Goal: Information Seeking & Learning: Learn about a topic

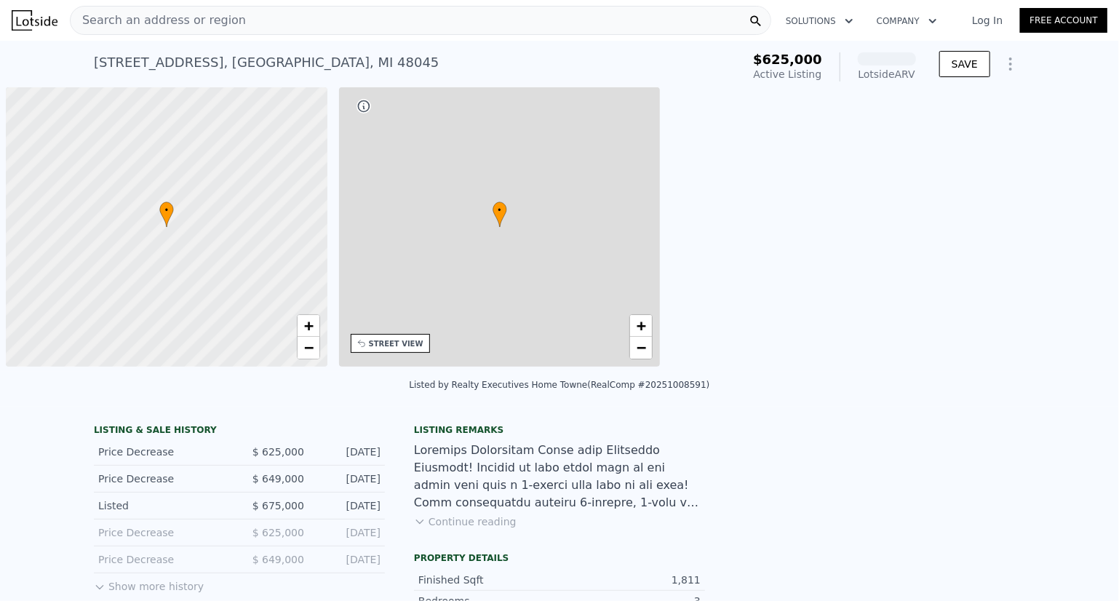
scroll to position [0, 6]
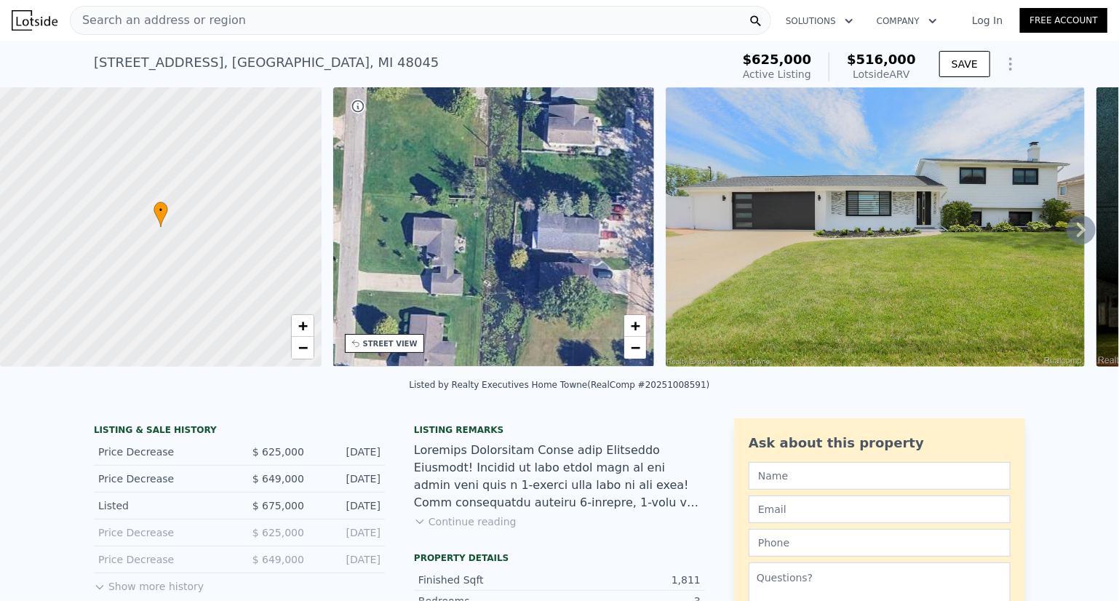
drag, startPoint x: 597, startPoint y: 257, endPoint x: 242, endPoint y: 221, distance: 356.1
click at [242, 221] on div "• + − • + − STREET VIEW Loading... SATELLITE VIEW" at bounding box center [559, 229] width 1119 height 285
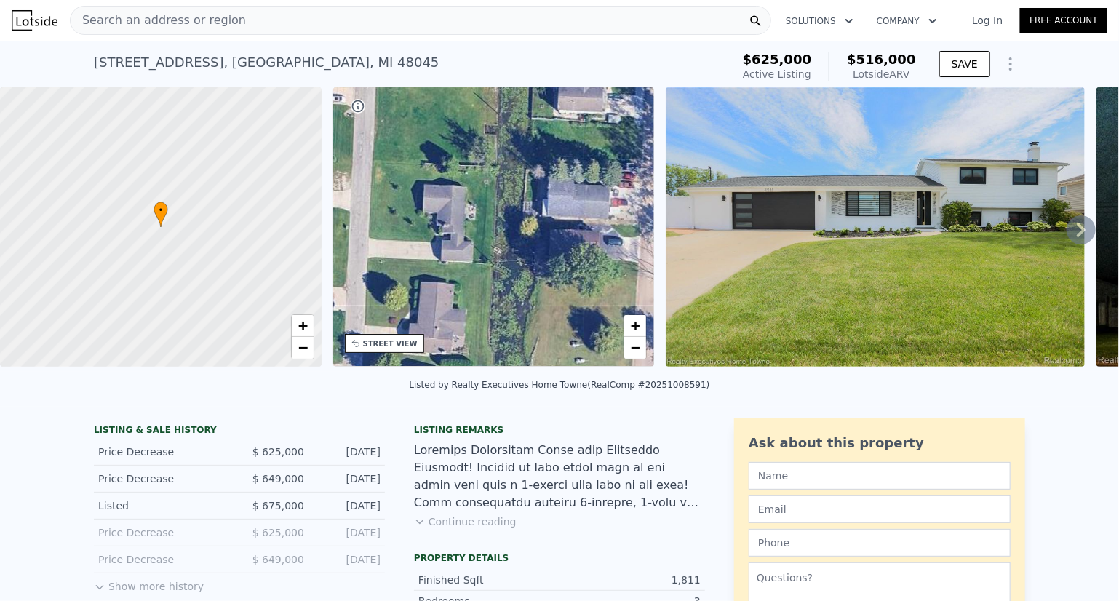
drag, startPoint x: 442, startPoint y: 218, endPoint x: 452, endPoint y: 184, distance: 35.0
click at [452, 184] on div "• + −" at bounding box center [494, 226] width 322 height 279
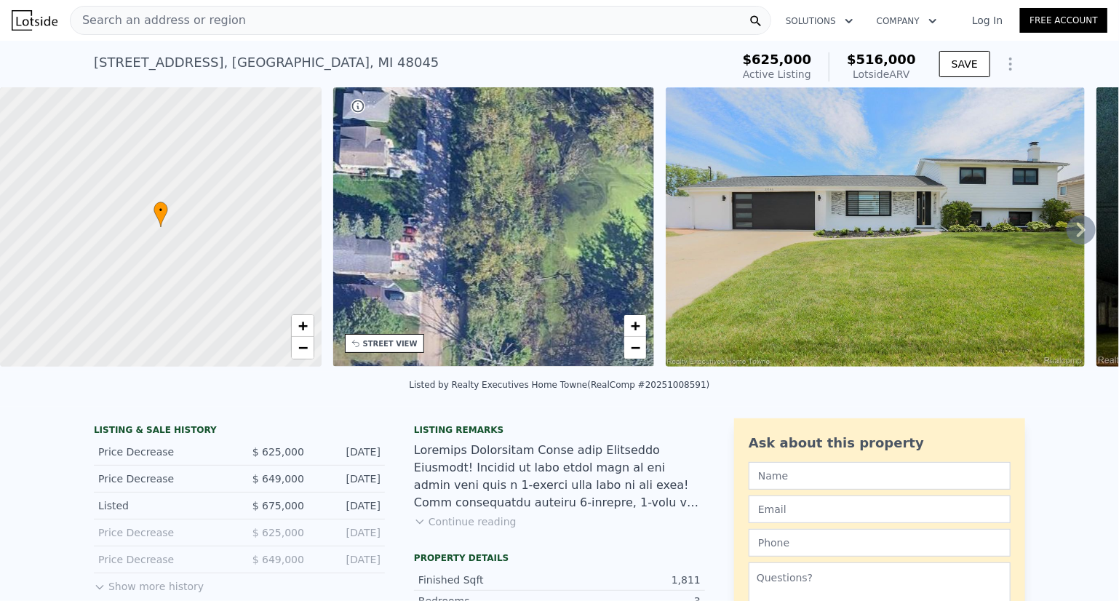
drag, startPoint x: 541, startPoint y: 193, endPoint x: 322, endPoint y: 248, distance: 225.2
click at [322, 248] on div "• + − • + − STREET VIEW Loading... SATELLITE VIEW" at bounding box center [559, 229] width 1119 height 285
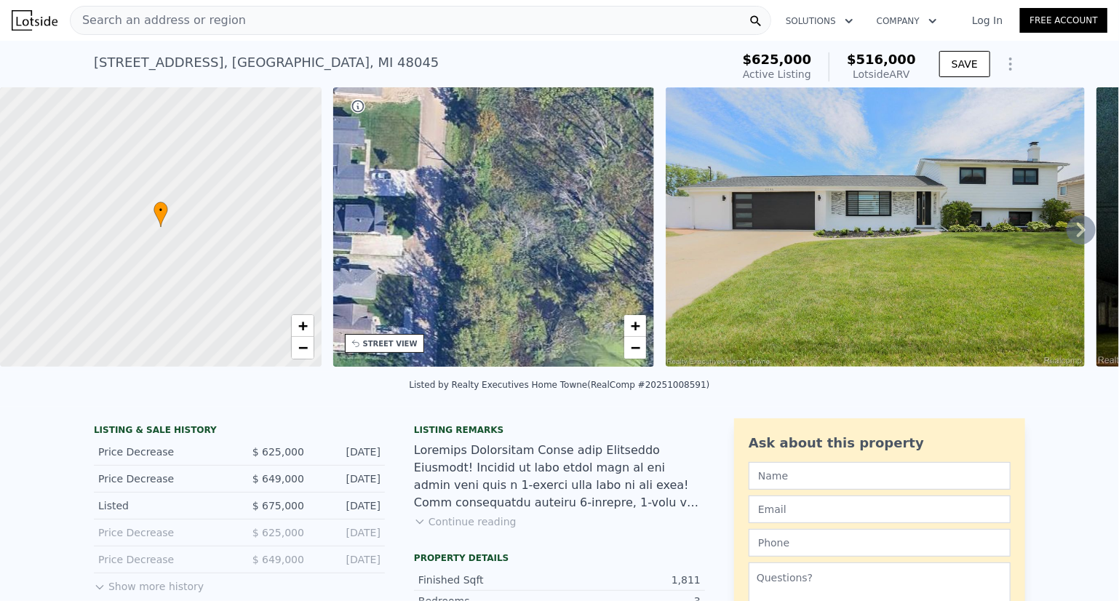
drag, startPoint x: 462, startPoint y: 183, endPoint x: 449, endPoint y: 360, distance: 178.0
click at [449, 360] on div "• + −" at bounding box center [494, 226] width 322 height 279
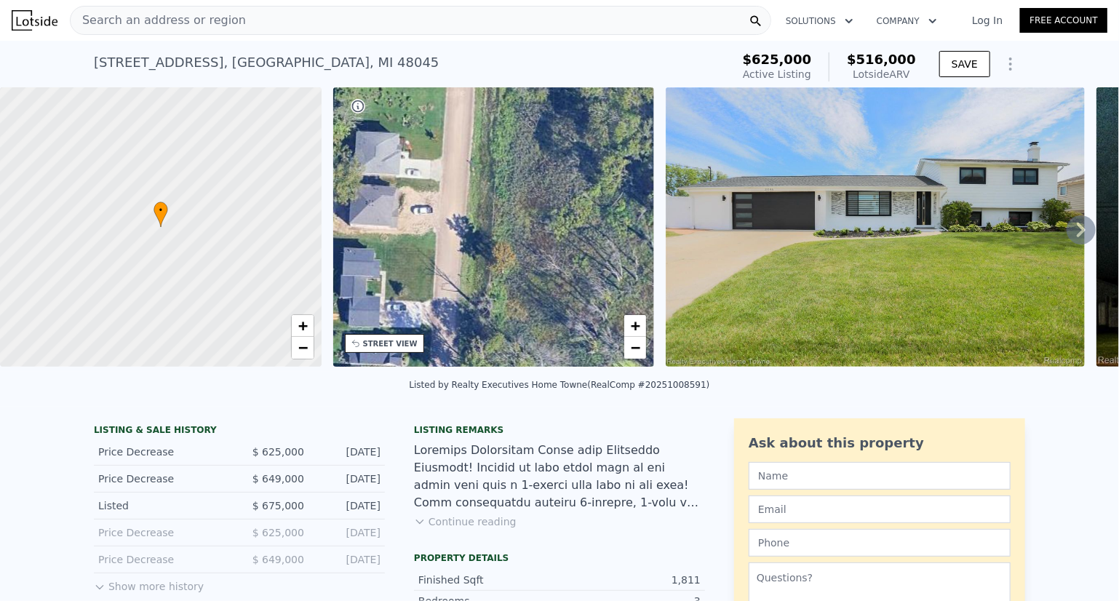
drag, startPoint x: 458, startPoint y: 207, endPoint x: 473, endPoint y: 339, distance: 132.6
click at [473, 339] on div "• + −" at bounding box center [494, 226] width 322 height 279
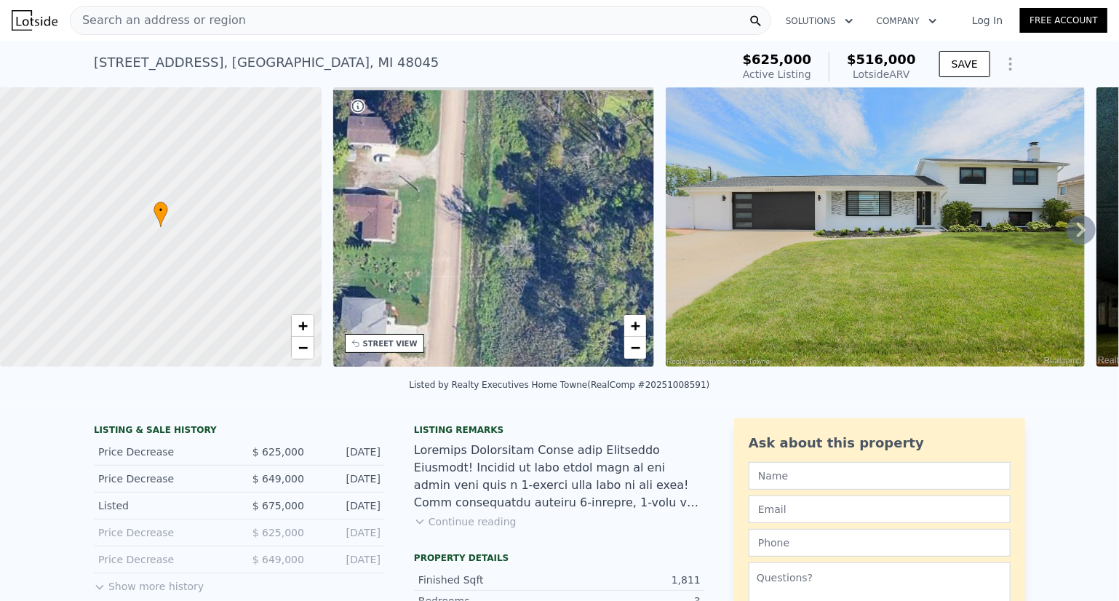
drag, startPoint x: 474, startPoint y: 207, endPoint x: 460, endPoint y: 373, distance: 166.5
click at [460, 372] on div "• + − • + − STREET VIEW Loading... SATELLITE VIEW" at bounding box center [559, 229] width 1119 height 285
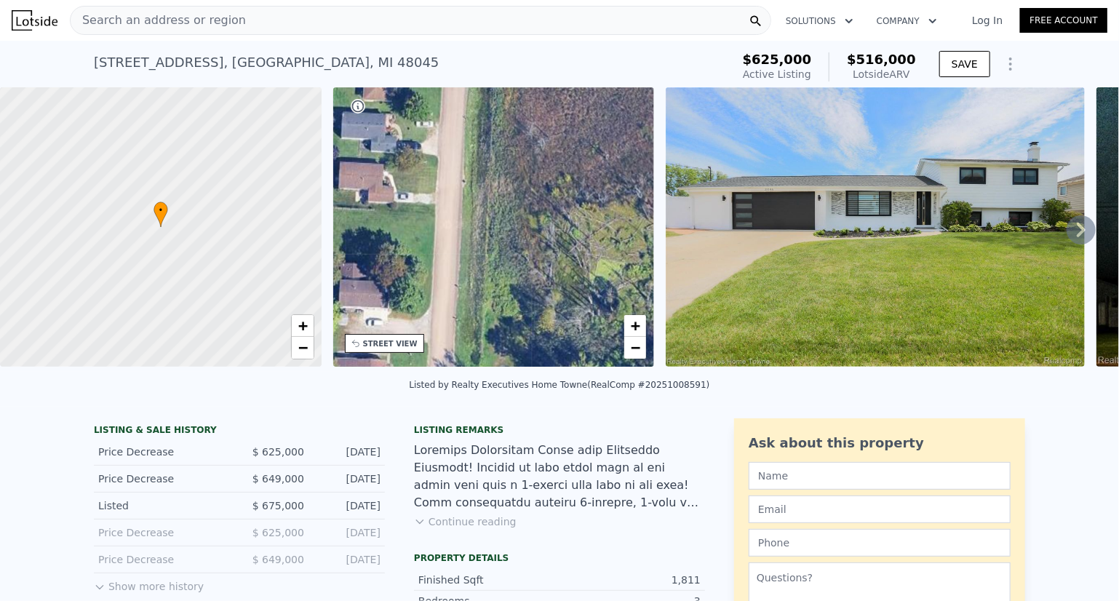
drag, startPoint x: 461, startPoint y: 214, endPoint x: 453, endPoint y: 378, distance: 164.6
click at [453, 372] on div "• + − • + − STREET VIEW Loading... SATELLITE VIEW" at bounding box center [559, 229] width 1119 height 285
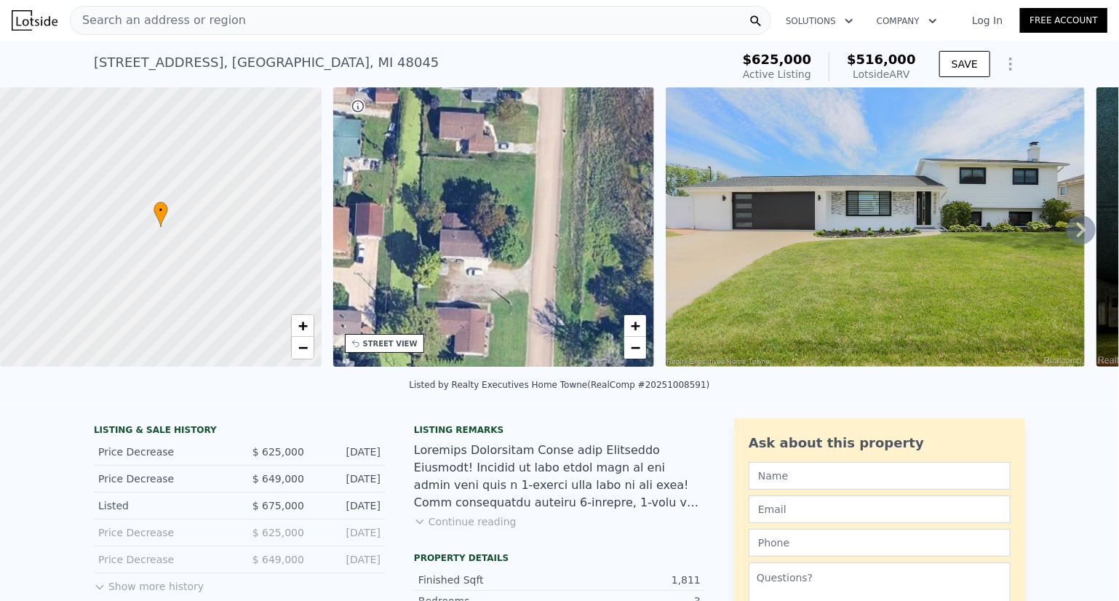
drag, startPoint x: 459, startPoint y: 215, endPoint x: 560, endPoint y: 164, distance: 112.6
click at [560, 164] on div "• + −" at bounding box center [494, 226] width 322 height 279
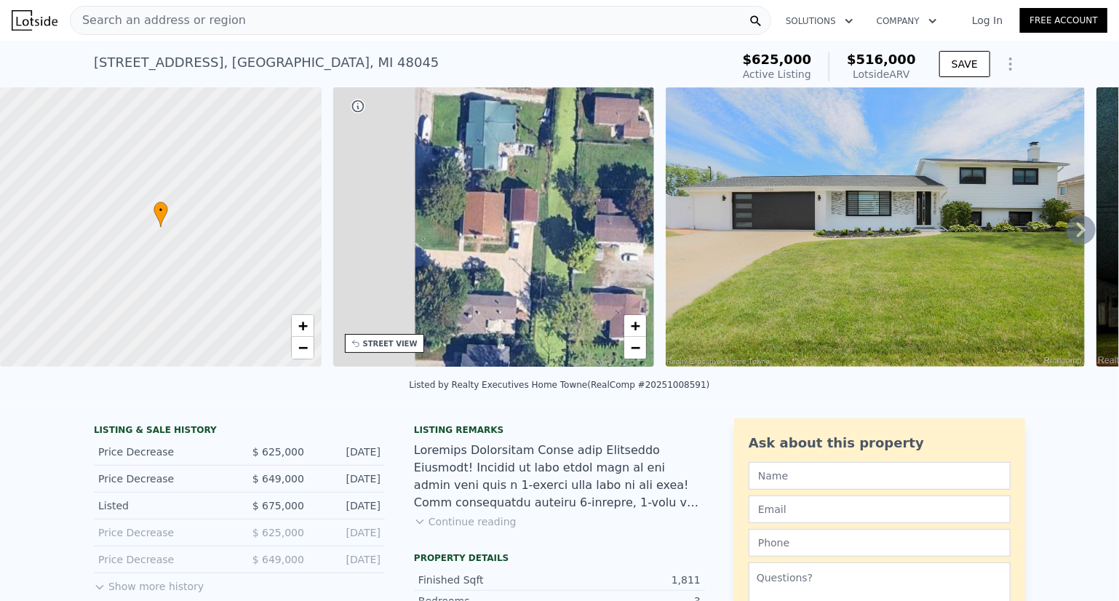
drag, startPoint x: 373, startPoint y: 254, endPoint x: 528, endPoint y: 239, distance: 155.7
click at [528, 239] on div "• + −" at bounding box center [494, 226] width 322 height 279
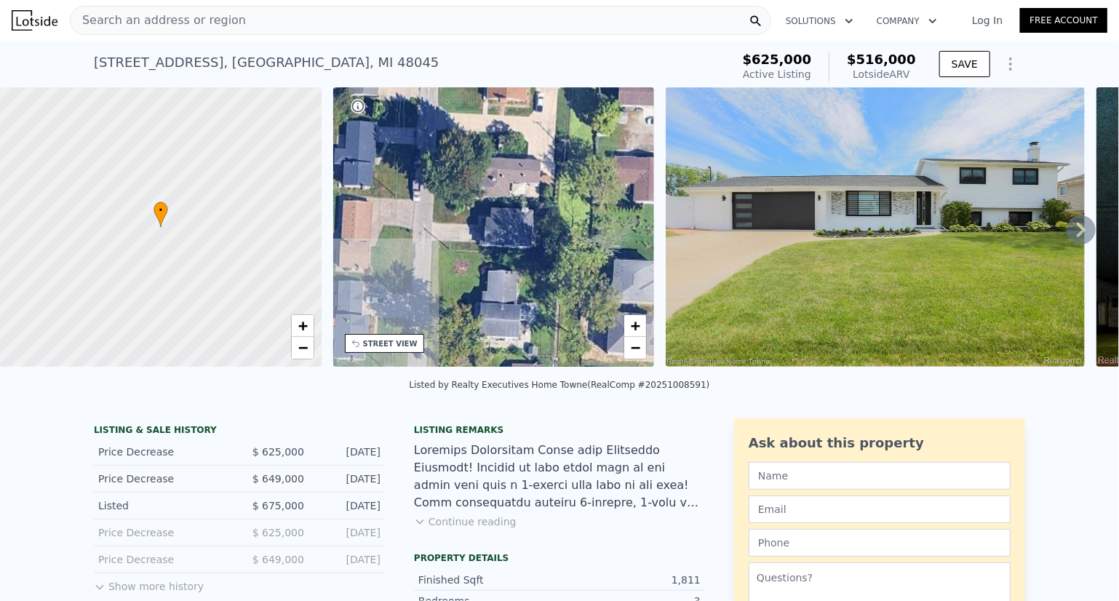
drag, startPoint x: 528, startPoint y: 239, endPoint x: 552, endPoint y: 102, distance: 139.6
click at [552, 102] on div "• + −" at bounding box center [494, 226] width 322 height 279
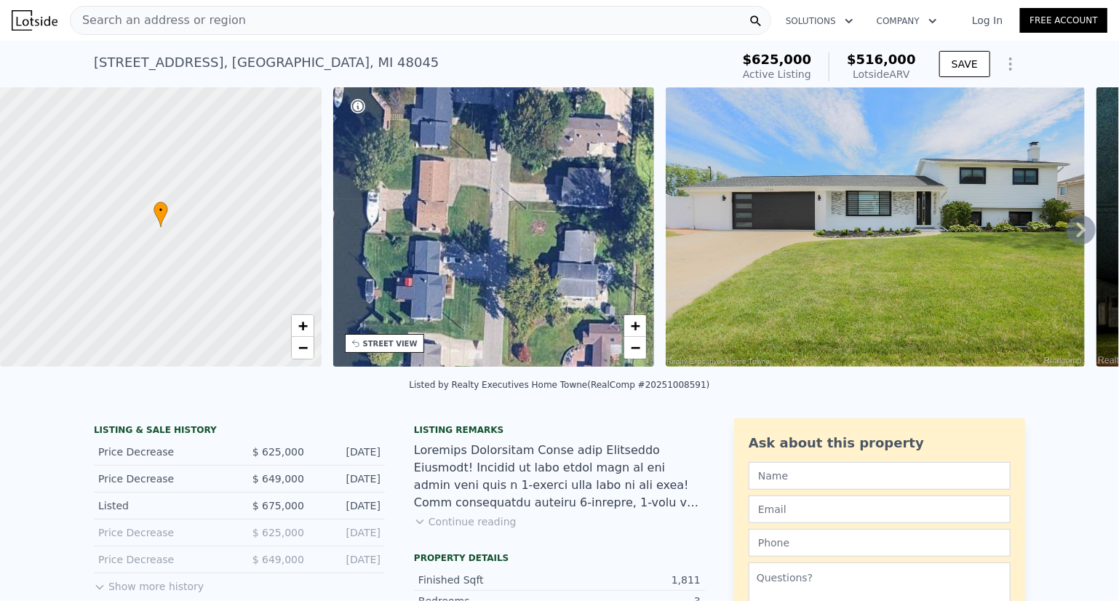
drag, startPoint x: 445, startPoint y: 187, endPoint x: 522, endPoint y: 135, distance: 92.8
click at [522, 135] on div "• + −" at bounding box center [494, 226] width 322 height 279
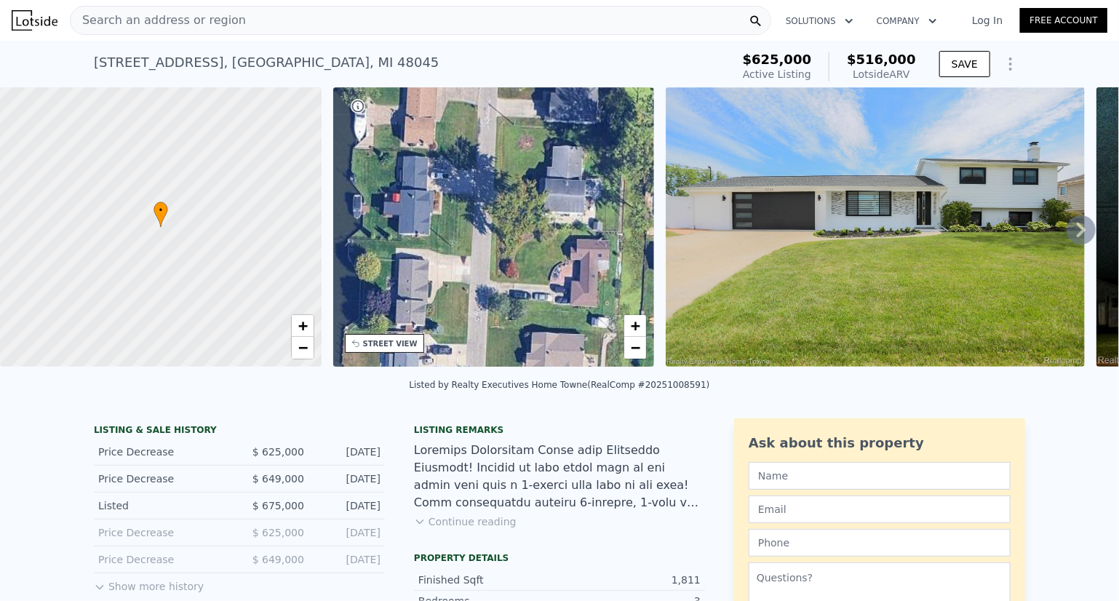
drag, startPoint x: 507, startPoint y: 204, endPoint x: 495, endPoint y: 132, distance: 73.1
click at [495, 132] on div "• + −" at bounding box center [494, 226] width 322 height 279
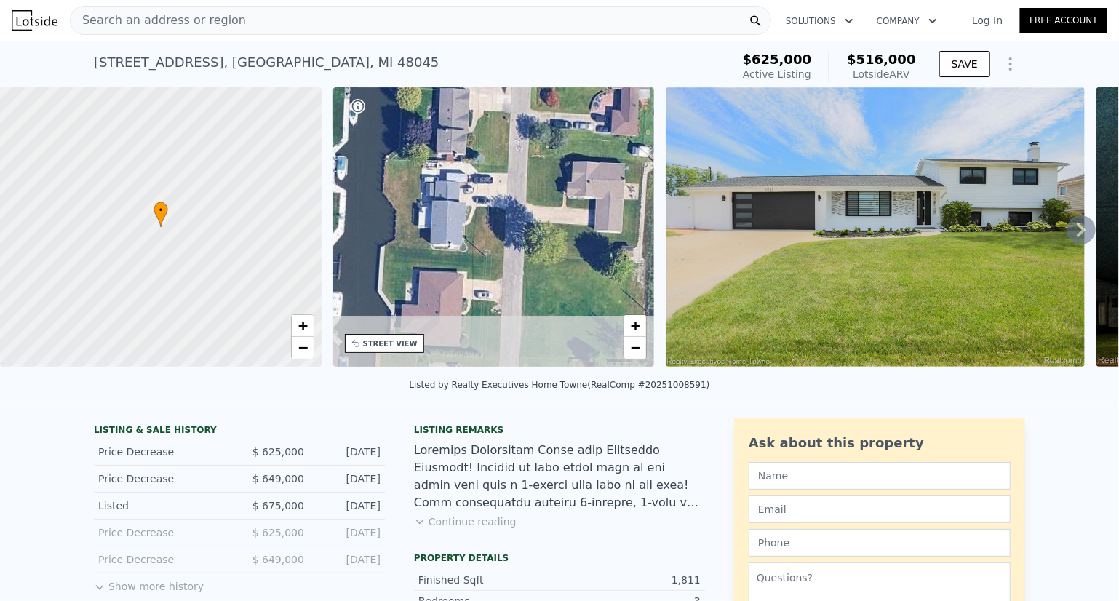
drag, startPoint x: 498, startPoint y: 199, endPoint x: 539, endPoint y: 28, distance: 175.8
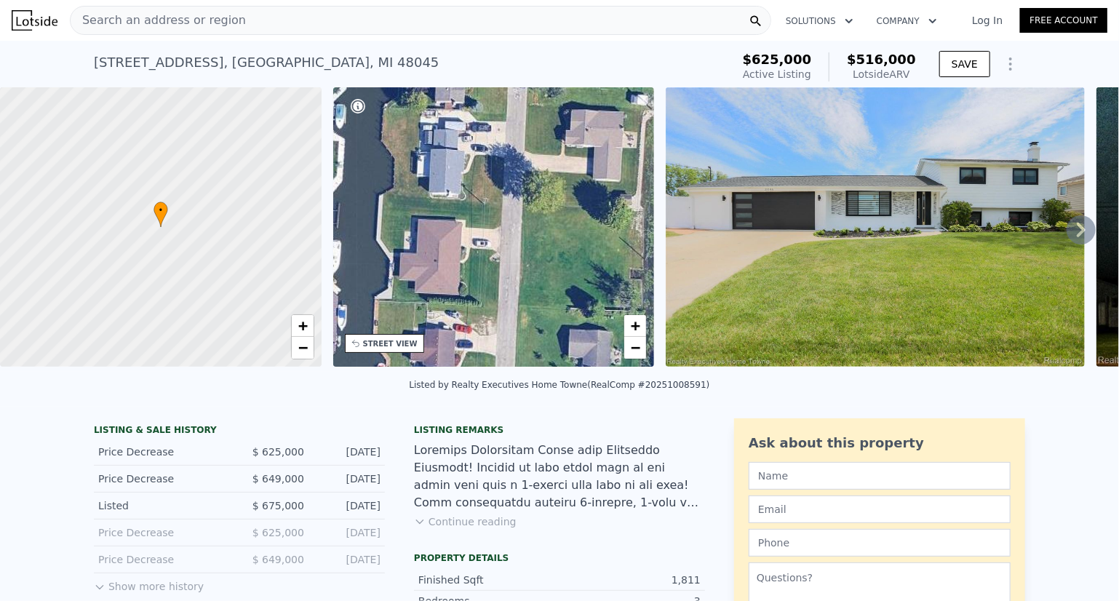
drag, startPoint x: 504, startPoint y: 146, endPoint x: 502, endPoint y: 95, distance: 51.0
click at [502, 95] on div "• + −" at bounding box center [494, 226] width 322 height 279
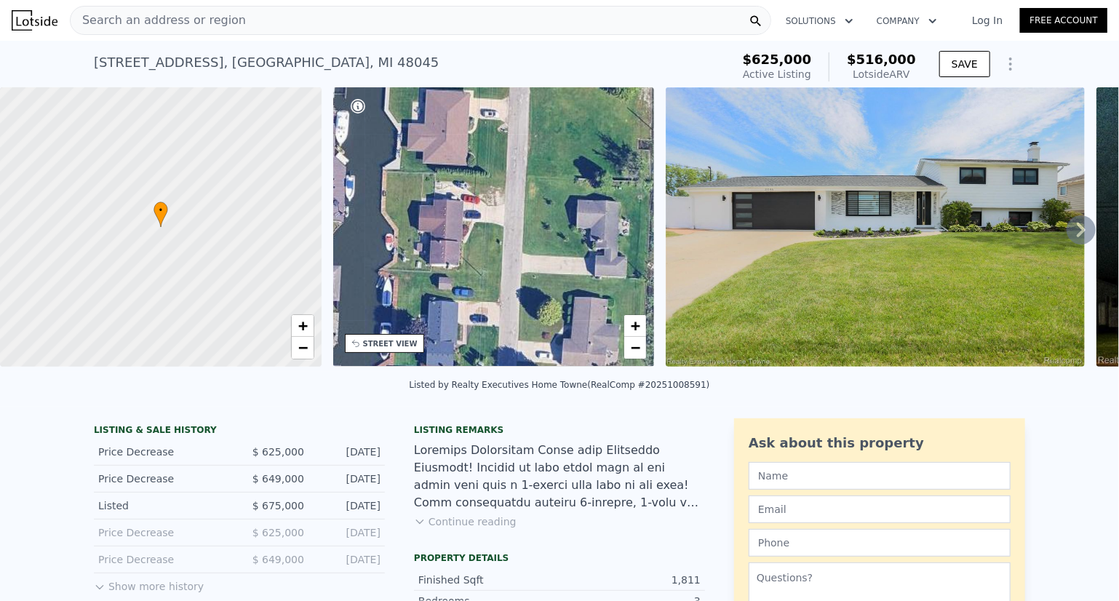
drag, startPoint x: 463, startPoint y: 266, endPoint x: 466, endPoint y: 207, distance: 59.0
click at [472, 135] on div "• + −" at bounding box center [494, 226] width 322 height 279
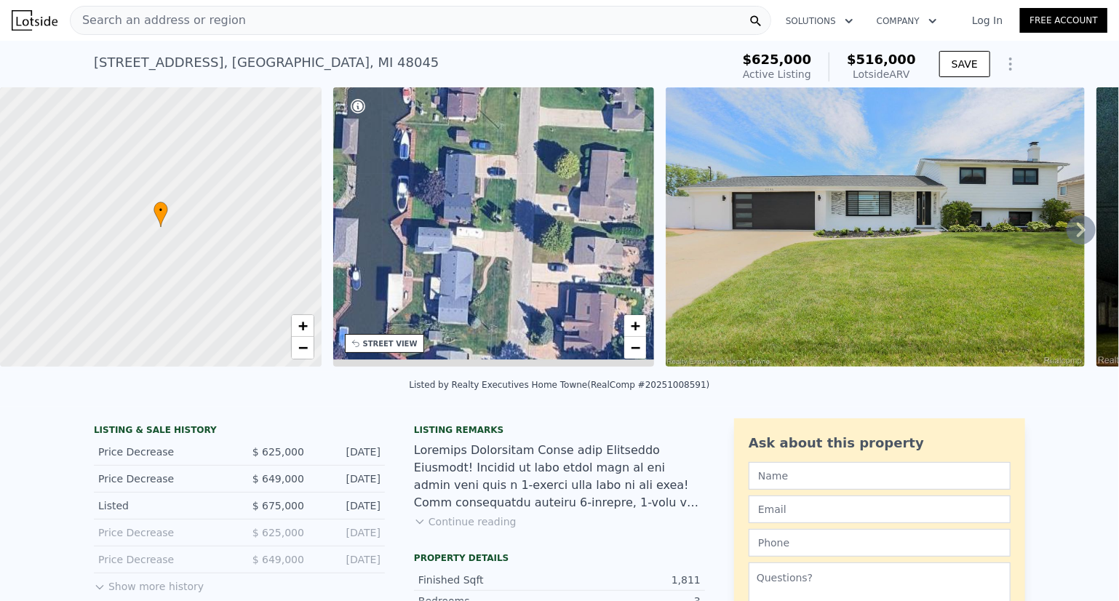
drag, startPoint x: 464, startPoint y: 274, endPoint x: 481, endPoint y: 126, distance: 149.4
click at [481, 126] on div "• + −" at bounding box center [494, 226] width 322 height 279
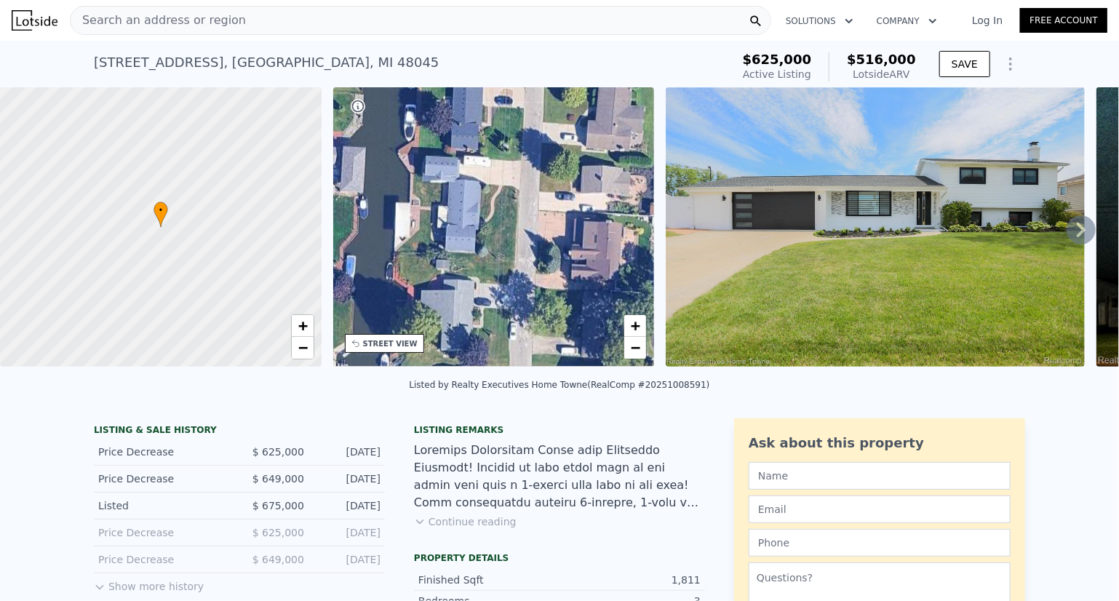
drag, startPoint x: 468, startPoint y: 239, endPoint x: 484, endPoint y: 103, distance: 137.7
click at [484, 103] on div "• + −" at bounding box center [494, 226] width 322 height 279
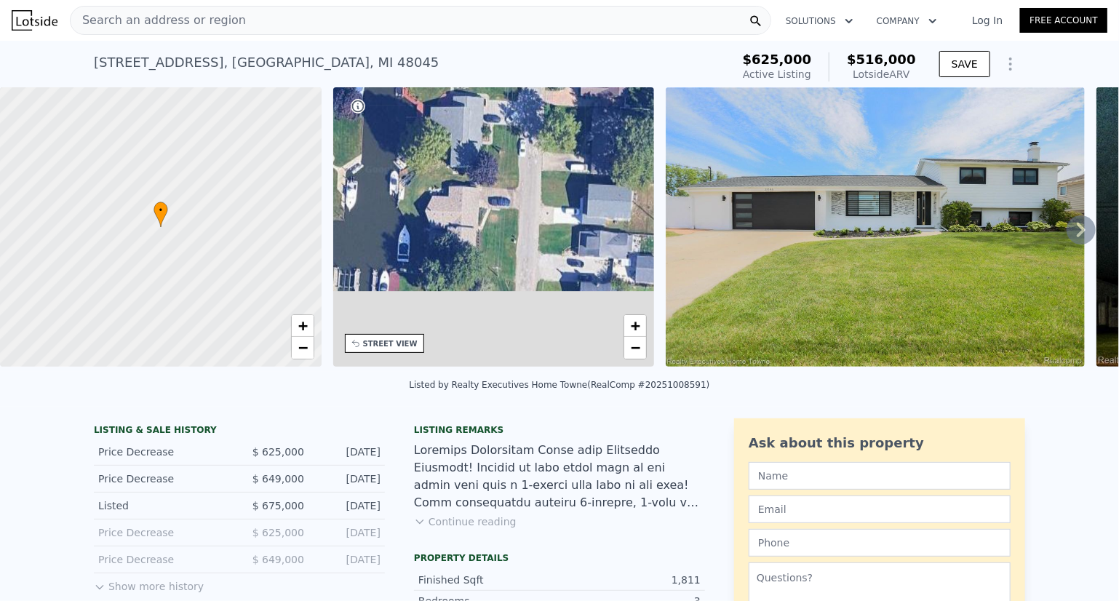
drag, startPoint x: 463, startPoint y: 232, endPoint x: 464, endPoint y: 105, distance: 127.3
click at [464, 105] on div "• + −" at bounding box center [494, 226] width 322 height 279
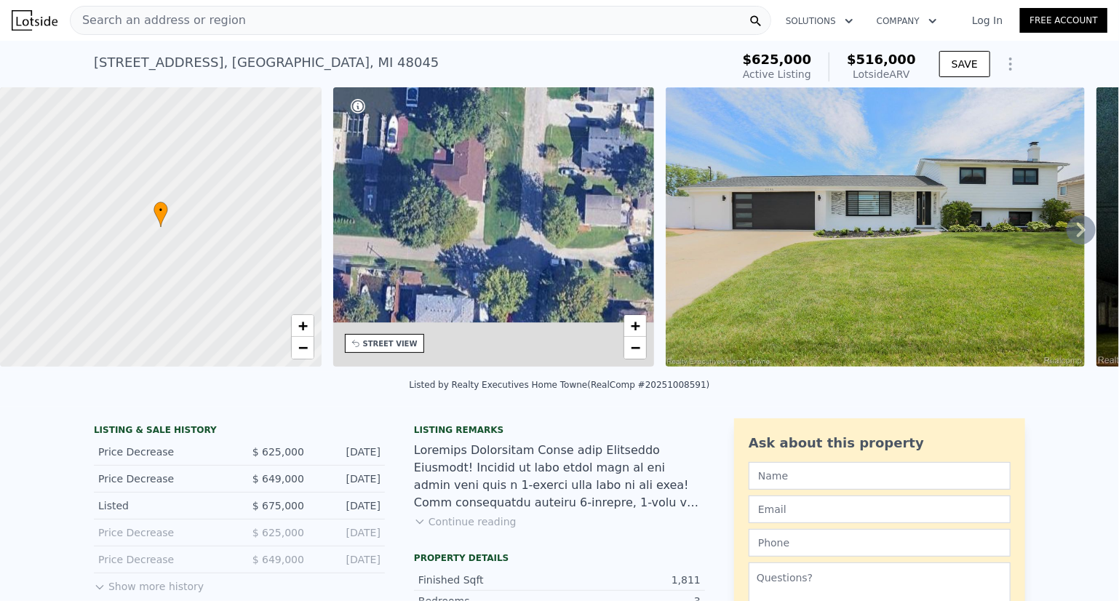
drag, startPoint x: 461, startPoint y: 234, endPoint x: 472, endPoint y: 71, distance: 162.6
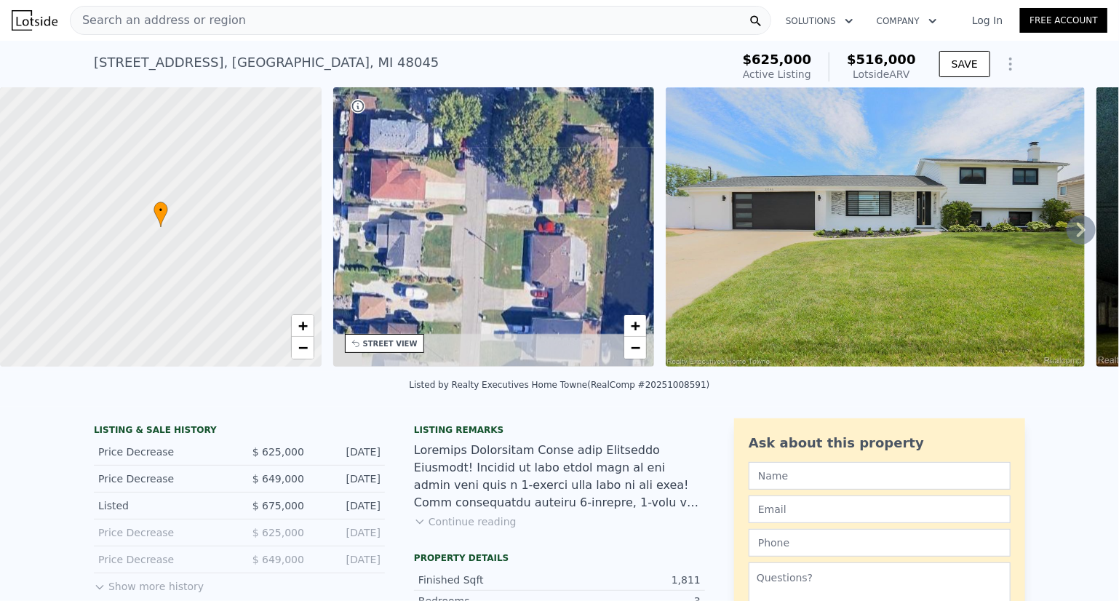
drag, startPoint x: 460, startPoint y: 238, endPoint x: 412, endPoint y: 81, distance: 164.3
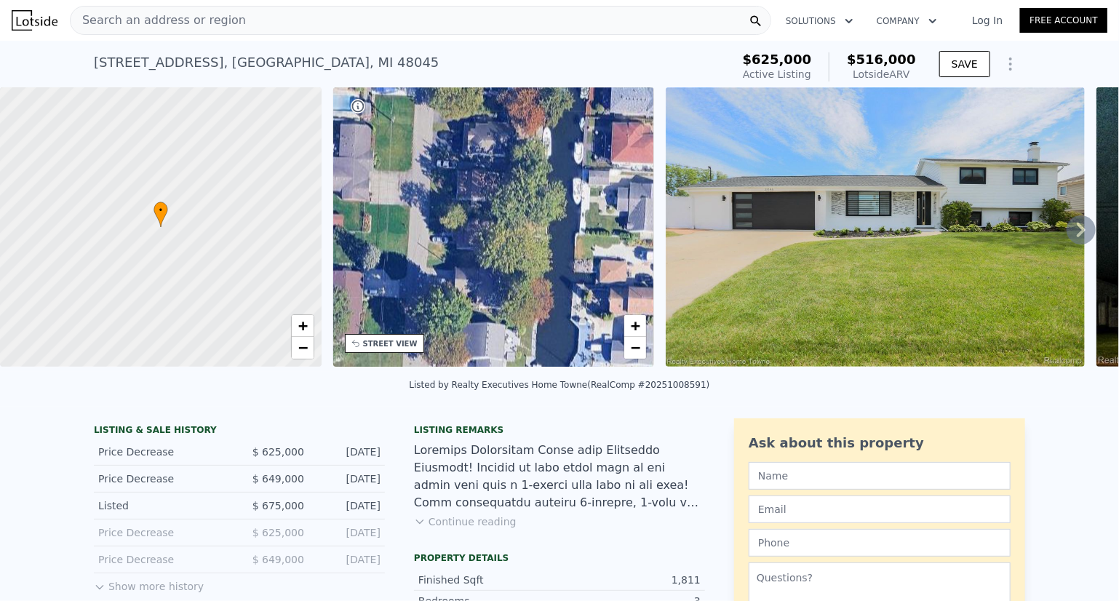
drag, startPoint x: 421, startPoint y: 238, endPoint x: 662, endPoint y: 201, distance: 243.7
click at [662, 201] on div "• + − • + − STREET VIEW Loading... SATELLITE VIEW" at bounding box center [559, 229] width 1119 height 285
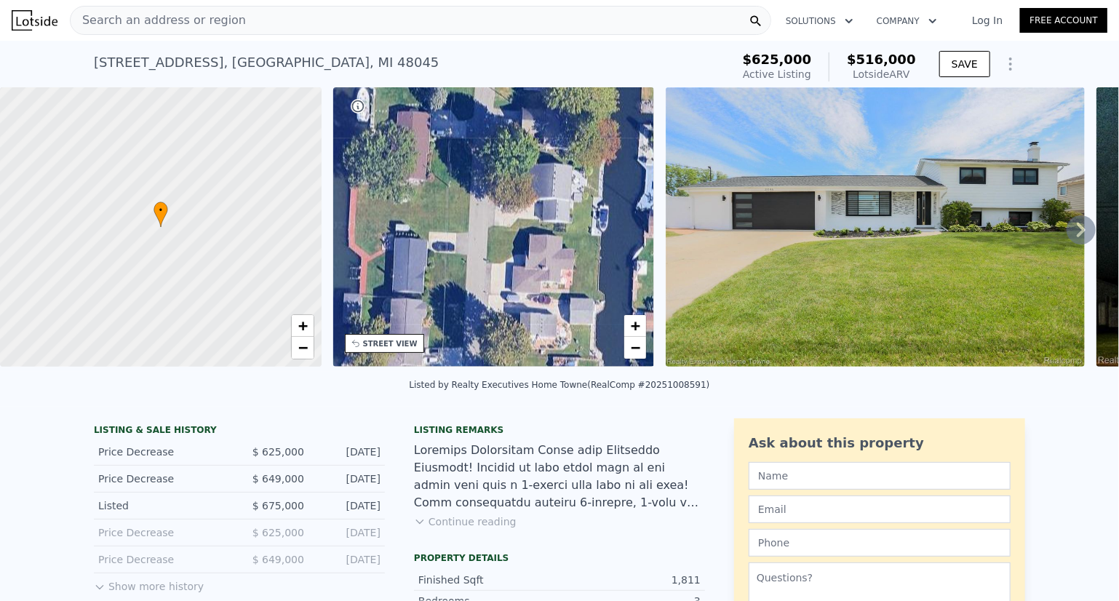
drag, startPoint x: 582, startPoint y: 276, endPoint x: 649, endPoint y: 117, distance: 172.2
click at [649, 117] on div "• + −" at bounding box center [494, 226] width 322 height 279
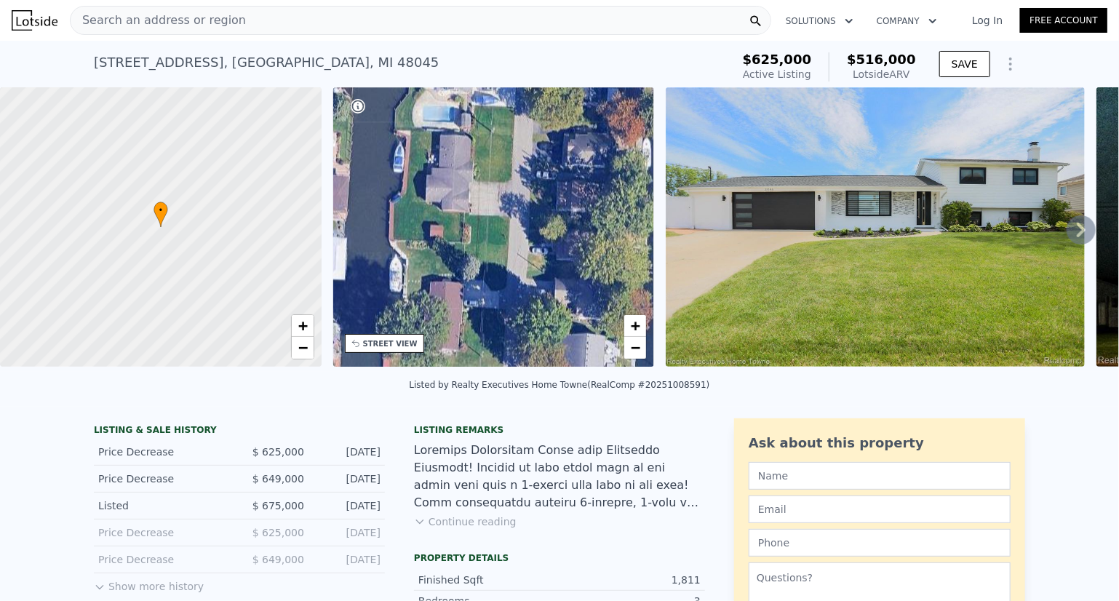
drag, startPoint x: 413, startPoint y: 167, endPoint x: 446, endPoint y: 337, distance: 173.4
click at [446, 337] on div "• + −" at bounding box center [494, 226] width 322 height 279
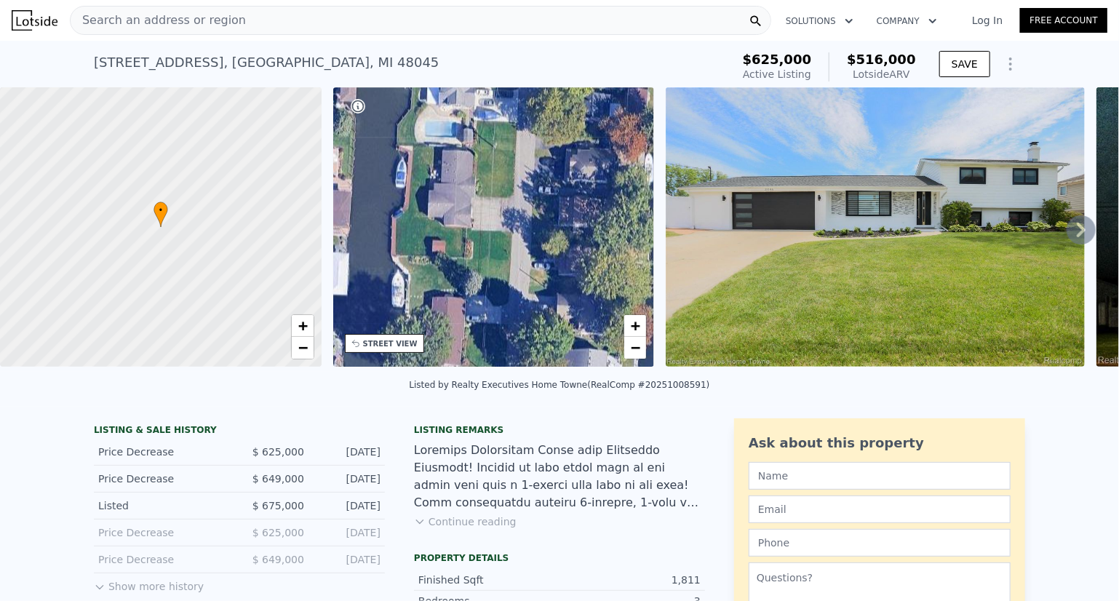
drag, startPoint x: 456, startPoint y: 194, endPoint x: 463, endPoint y: 353, distance: 158.8
click at [463, 353] on div "• + −" at bounding box center [494, 226] width 322 height 279
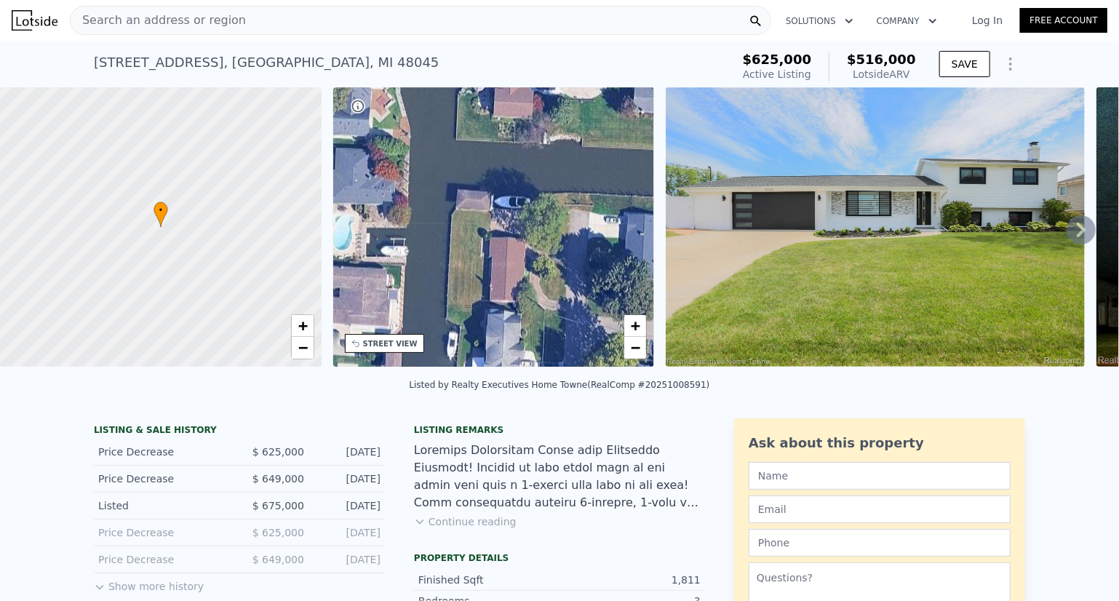
drag, startPoint x: 463, startPoint y: 195, endPoint x: 495, endPoint y: 258, distance: 70.9
click at [502, 303] on div "• + −" at bounding box center [494, 226] width 322 height 279
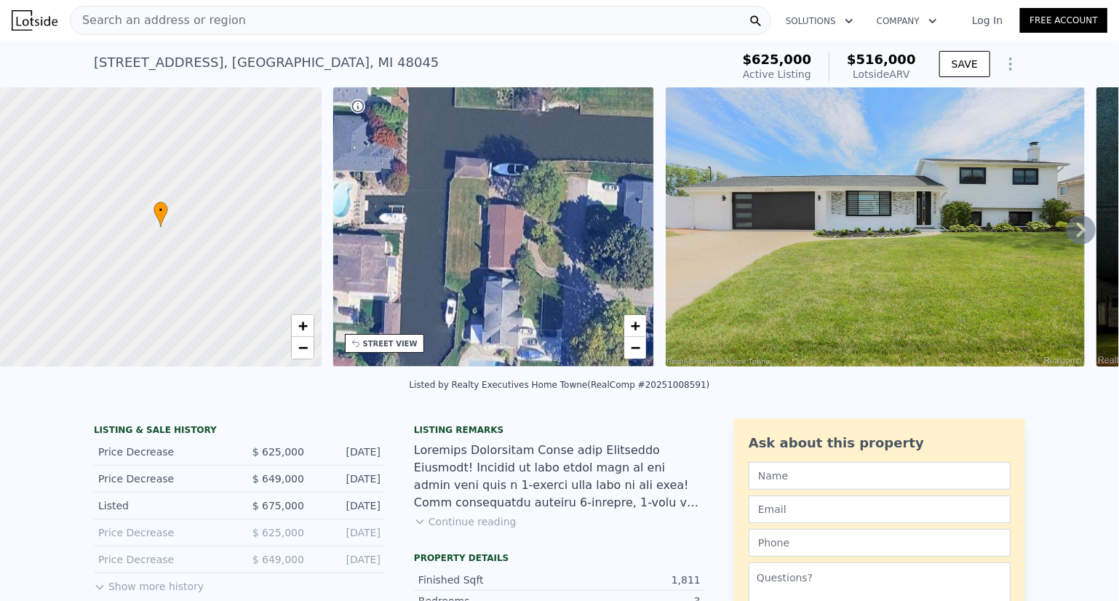
drag, startPoint x: 493, startPoint y: 242, endPoint x: 493, endPoint y: 317, distance: 74.2
click at [493, 317] on div "• + −" at bounding box center [494, 226] width 322 height 279
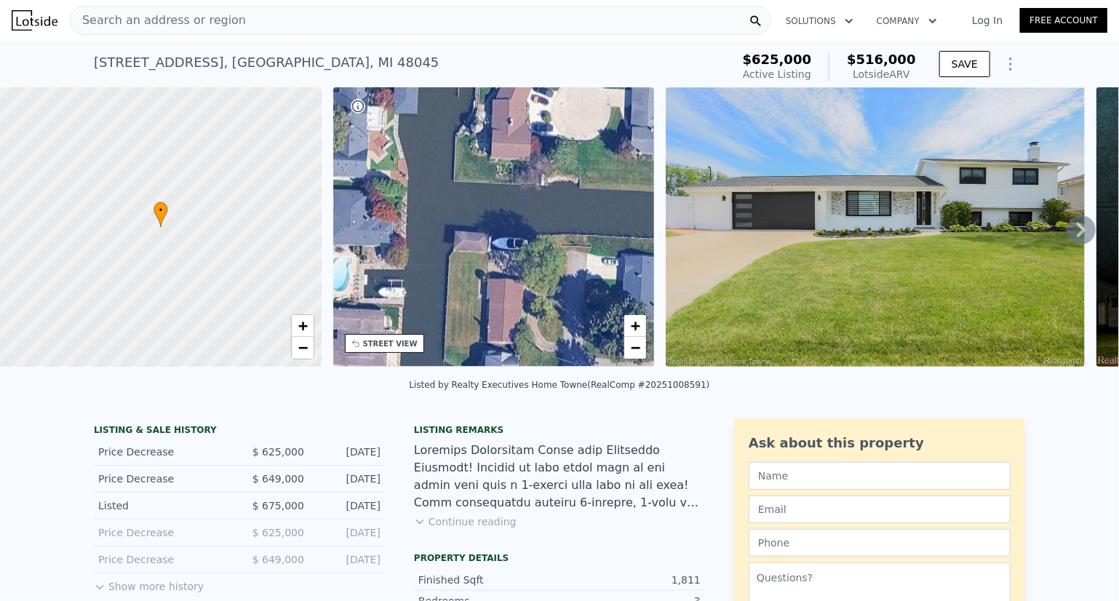
click at [536, 436] on div "Listing remarks" at bounding box center [559, 430] width 291 height 12
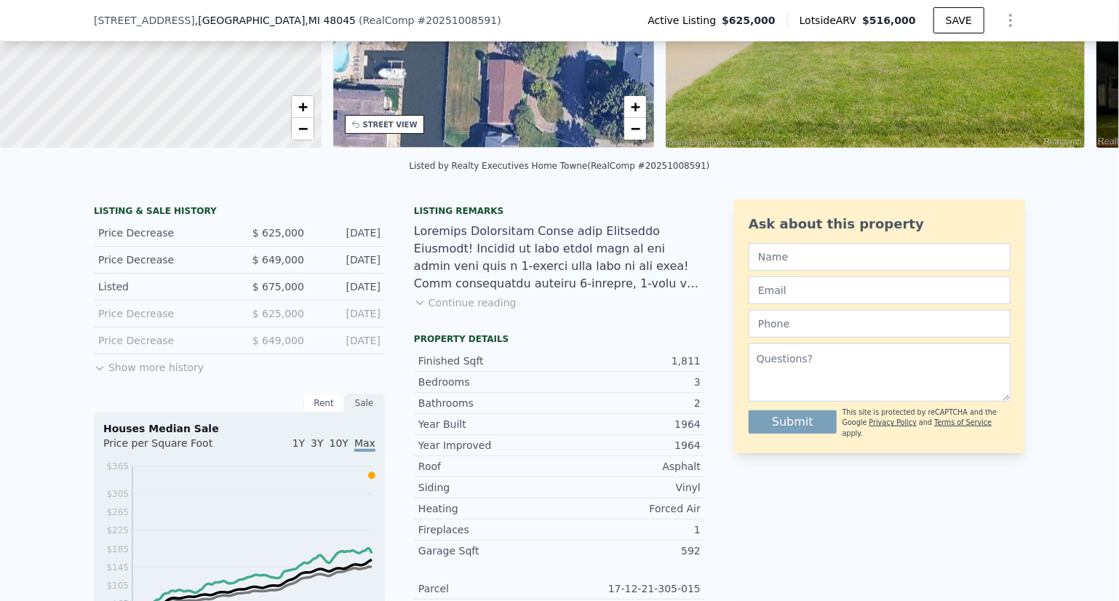
scroll to position [227, 0]
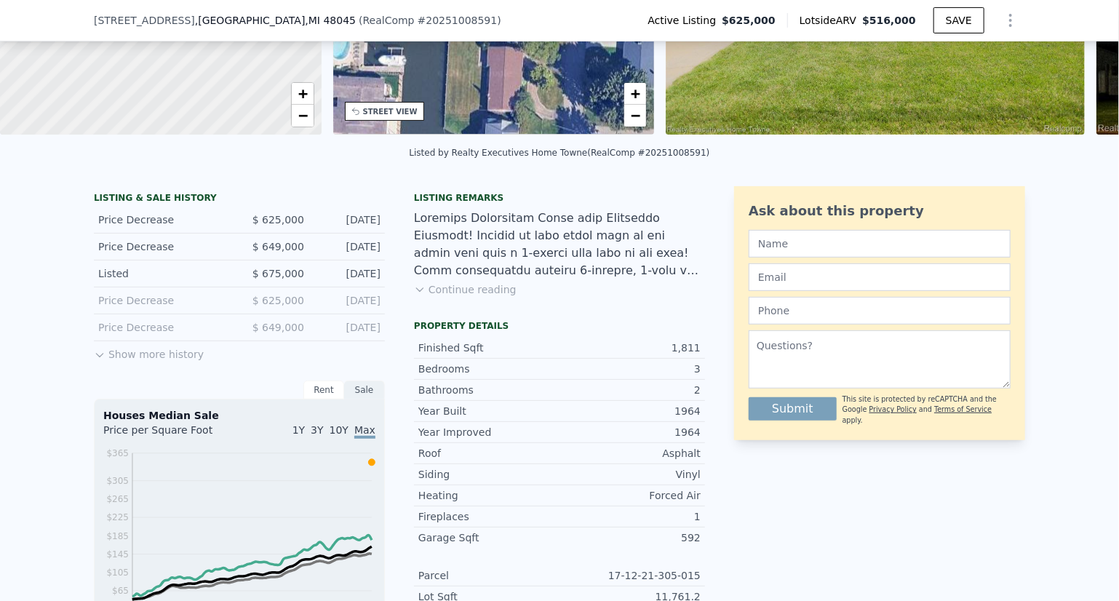
click at [166, 362] on button "Show more history" at bounding box center [149, 351] width 110 height 20
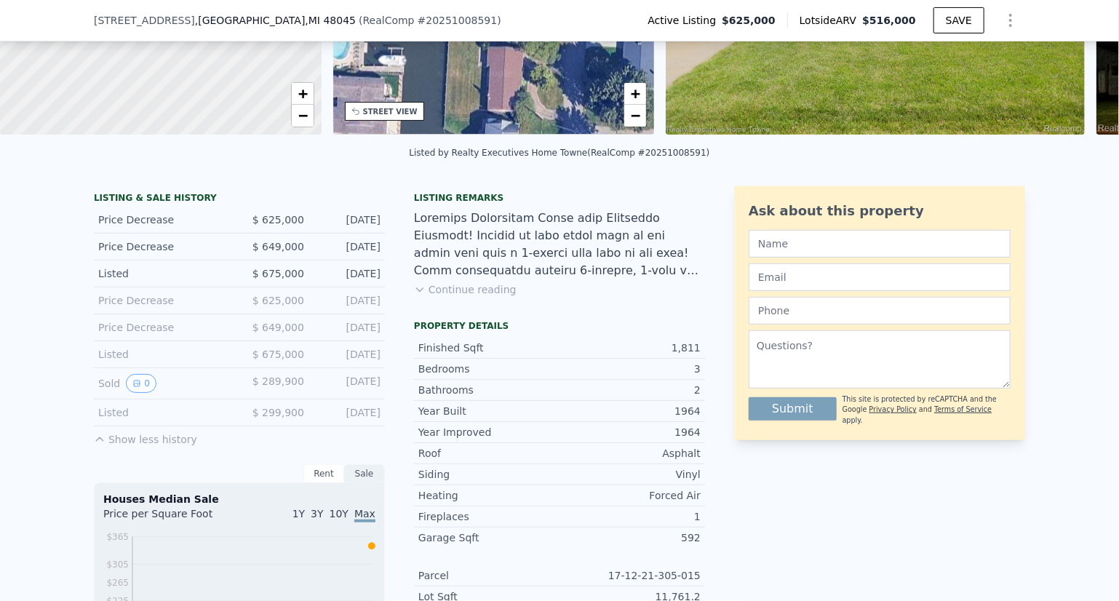
click at [12, 370] on div "LISTING & SALE HISTORY Price Decrease $ 625,000 Jul 30, 2025 Price Decrease $ 6…" at bounding box center [559, 610] width 1119 height 871
click at [462, 297] on button "Continue reading" at bounding box center [465, 289] width 103 height 15
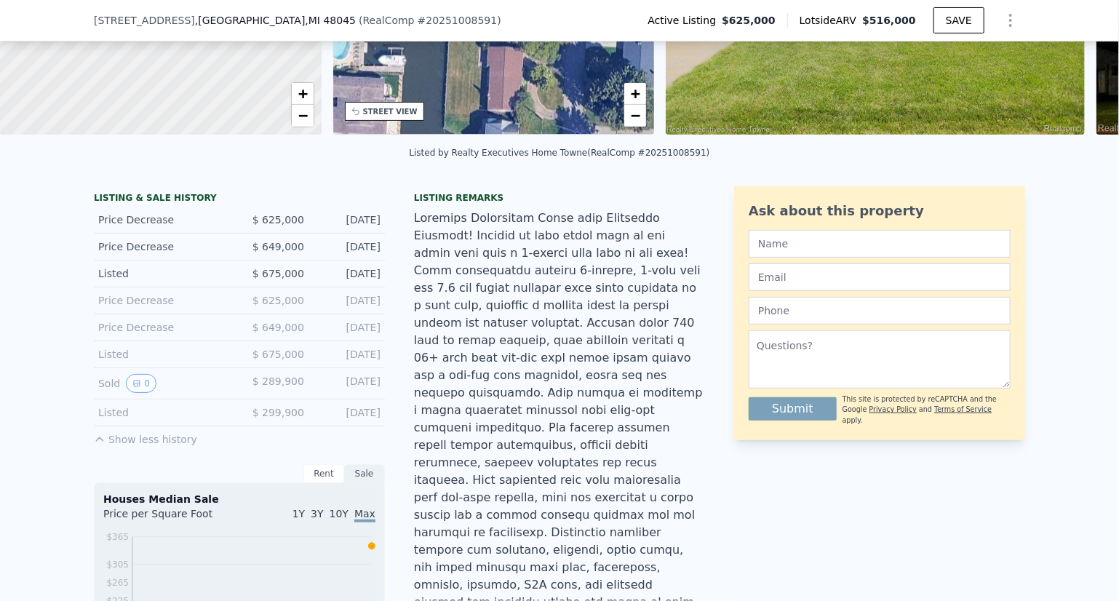
click at [462, 303] on div at bounding box center [559, 594] width 291 height 768
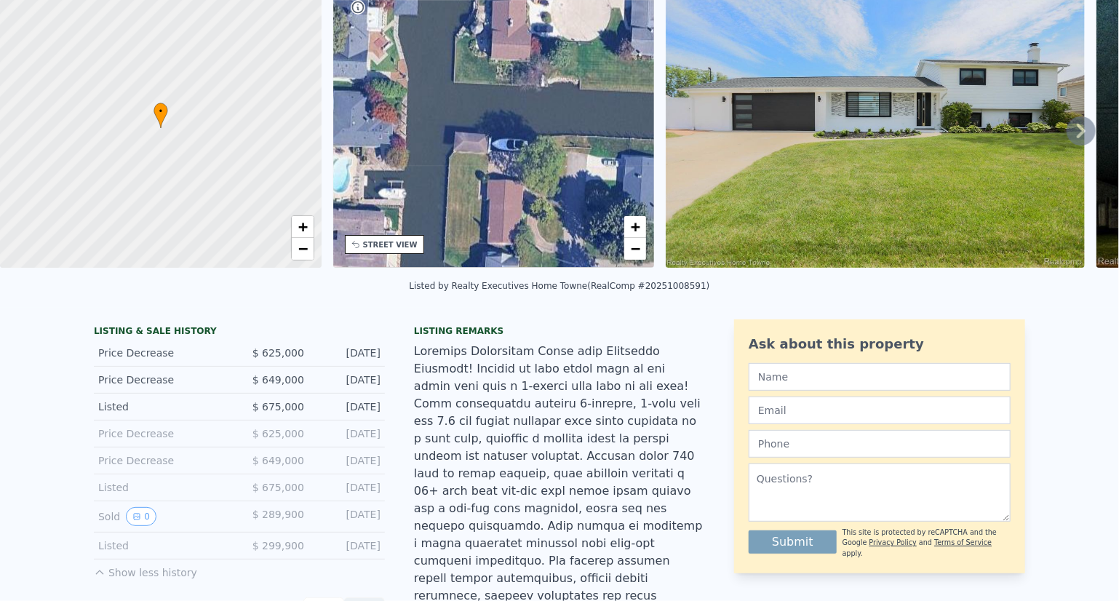
scroll to position [0, 0]
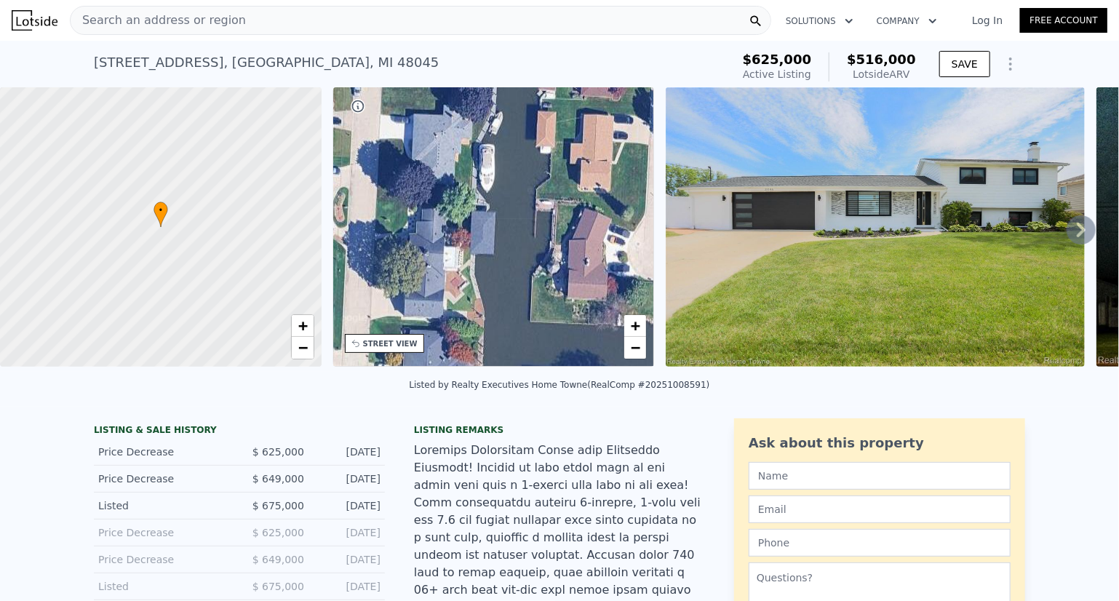
drag, startPoint x: 484, startPoint y: 215, endPoint x: 560, endPoint y: 355, distance: 159.9
click at [560, 355] on div "• + −" at bounding box center [494, 226] width 322 height 279
click at [399, 346] on div "STREET VIEW" at bounding box center [390, 343] width 55 height 11
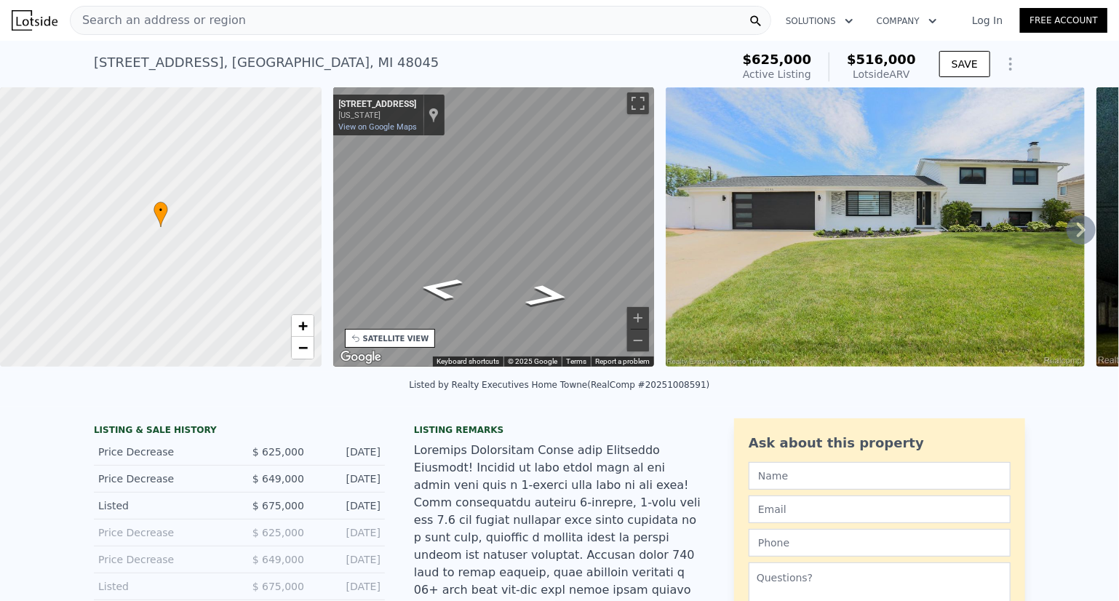
click at [378, 334] on div "SATELLITE VIEW" at bounding box center [396, 338] width 66 height 11
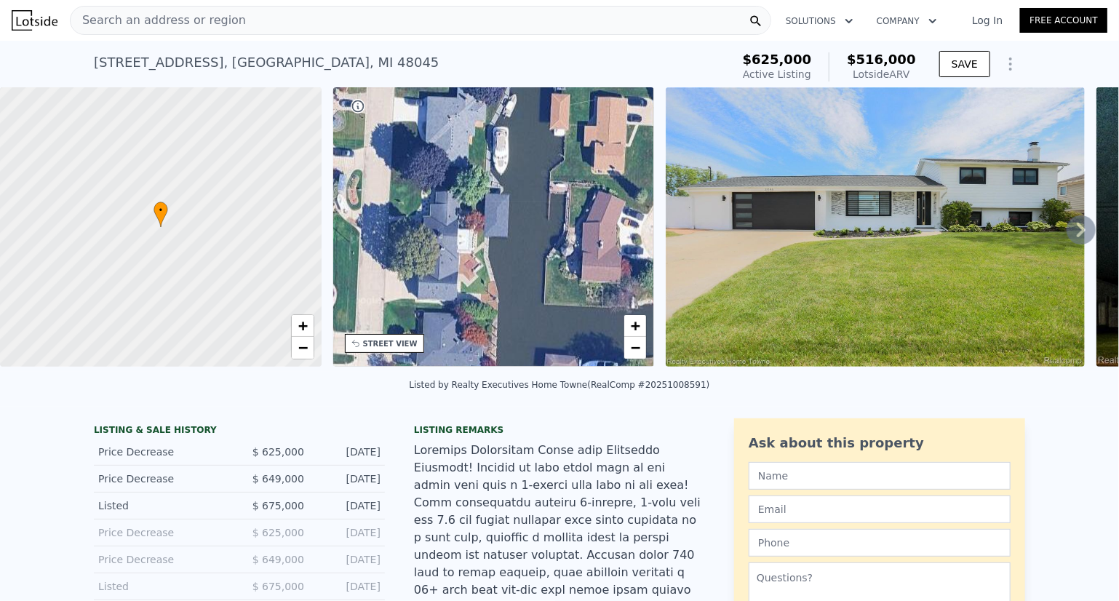
drag, startPoint x: 538, startPoint y: 242, endPoint x: 552, endPoint y: 226, distance: 21.7
click at [552, 226] on div "• + −" at bounding box center [494, 226] width 322 height 279
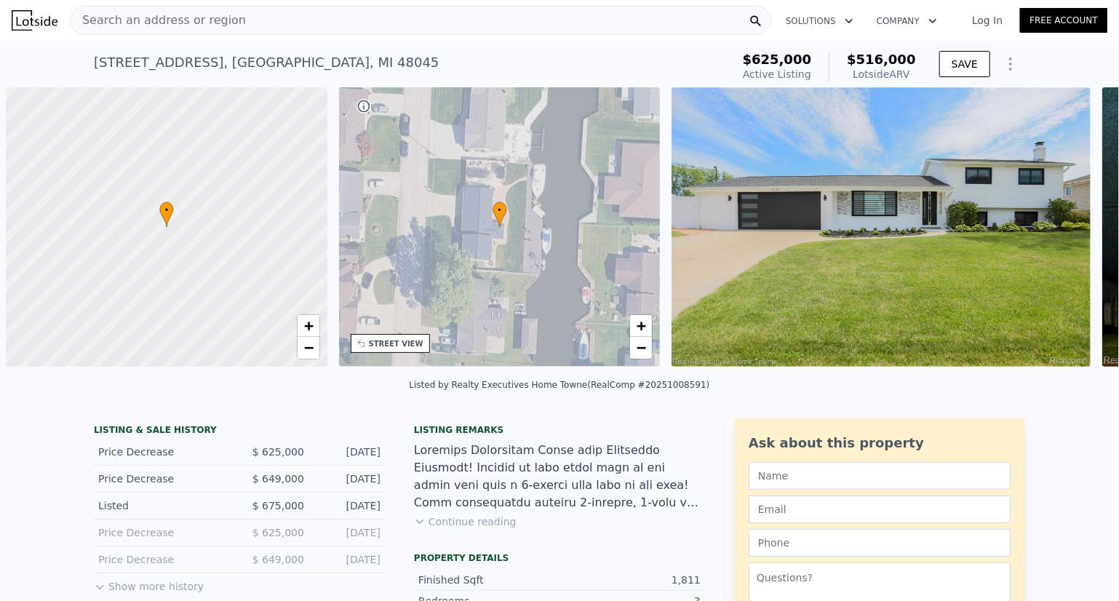
scroll to position [0, 6]
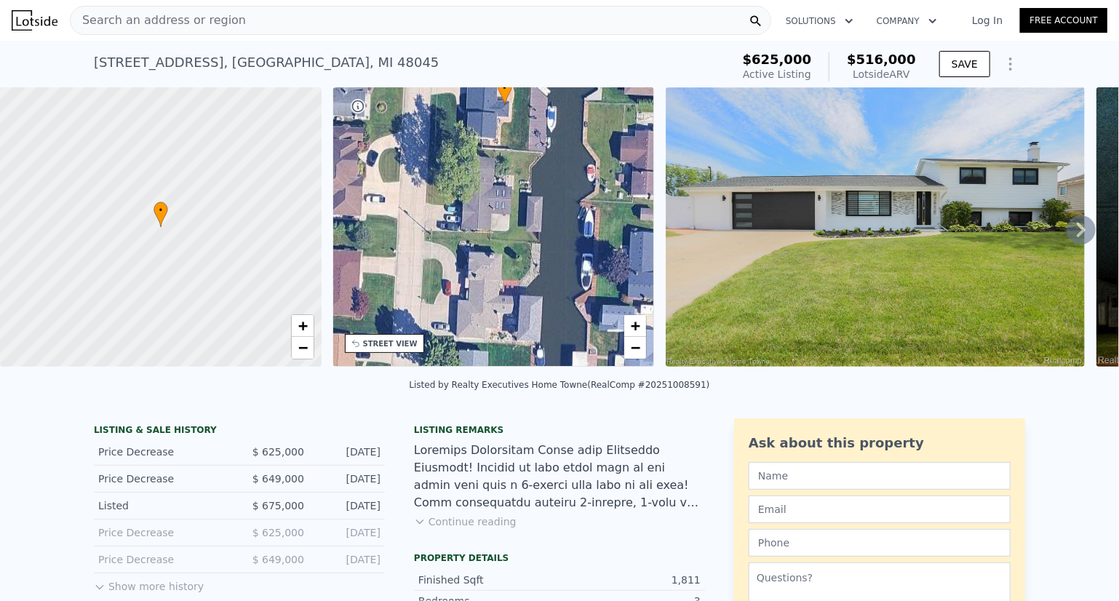
drag, startPoint x: 544, startPoint y: 289, endPoint x: 554, endPoint y: 172, distance: 116.9
click at [554, 167] on div "• + −" at bounding box center [494, 226] width 322 height 279
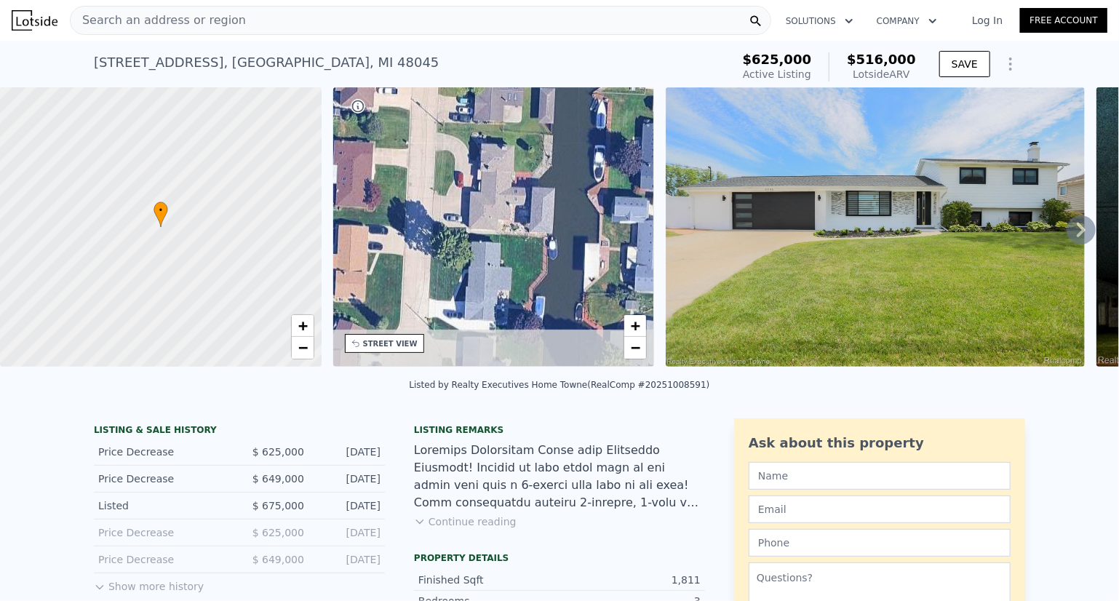
drag, startPoint x: 541, startPoint y: 263, endPoint x: 554, endPoint y: 154, distance: 109.9
click at [554, 154] on div "• + −" at bounding box center [494, 226] width 322 height 279
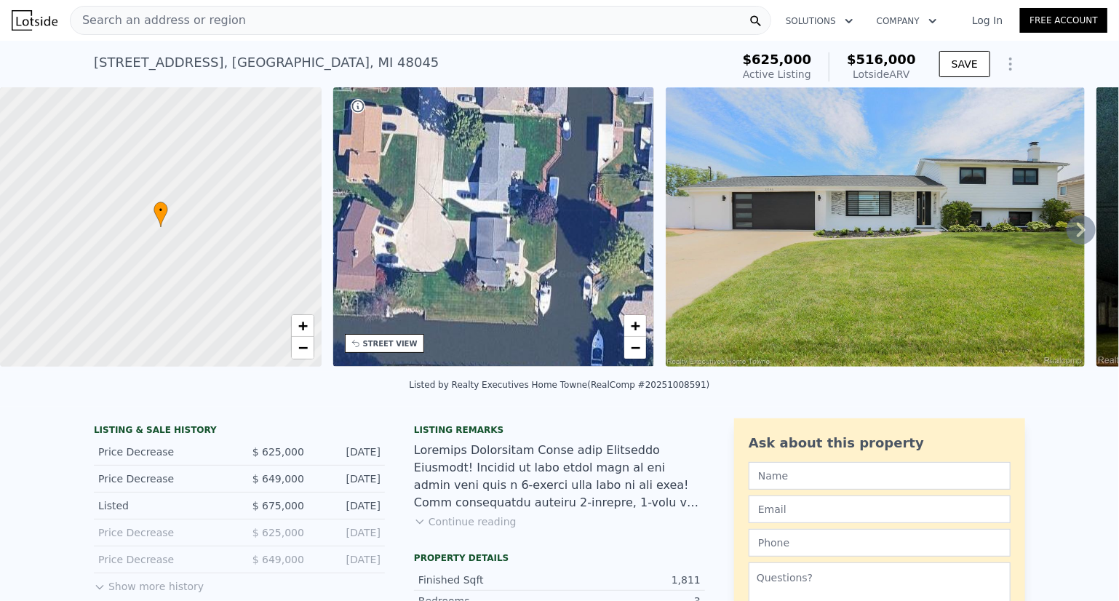
drag, startPoint x: 539, startPoint y: 254, endPoint x: 554, endPoint y: 136, distance: 118.8
click at [554, 136] on div "• + −" at bounding box center [494, 226] width 322 height 279
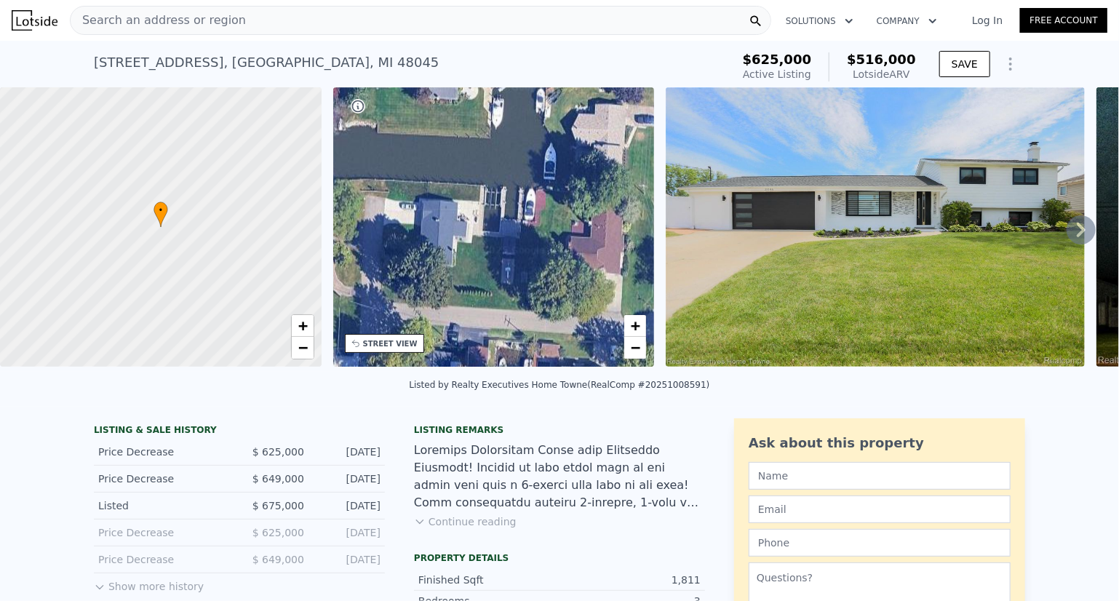
drag, startPoint x: 536, startPoint y: 276, endPoint x: 488, endPoint y: 91, distance: 191.0
click at [488, 91] on div "• + −" at bounding box center [494, 226] width 322 height 279
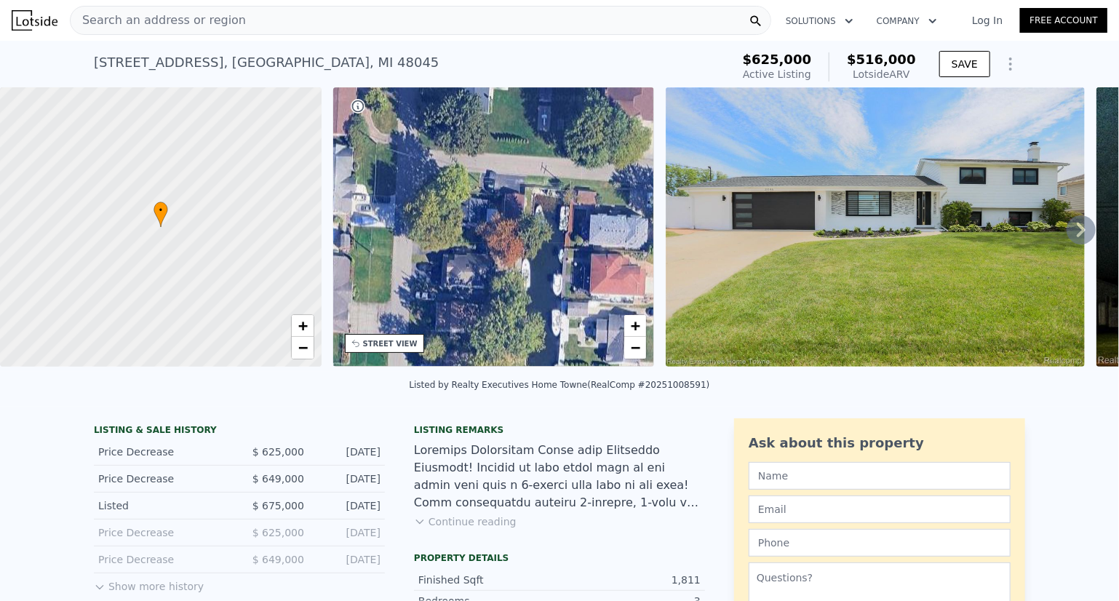
drag, startPoint x: 466, startPoint y: 260, endPoint x: 502, endPoint y: 111, distance: 152.7
click at [502, 111] on div "• + −" at bounding box center [494, 226] width 322 height 279
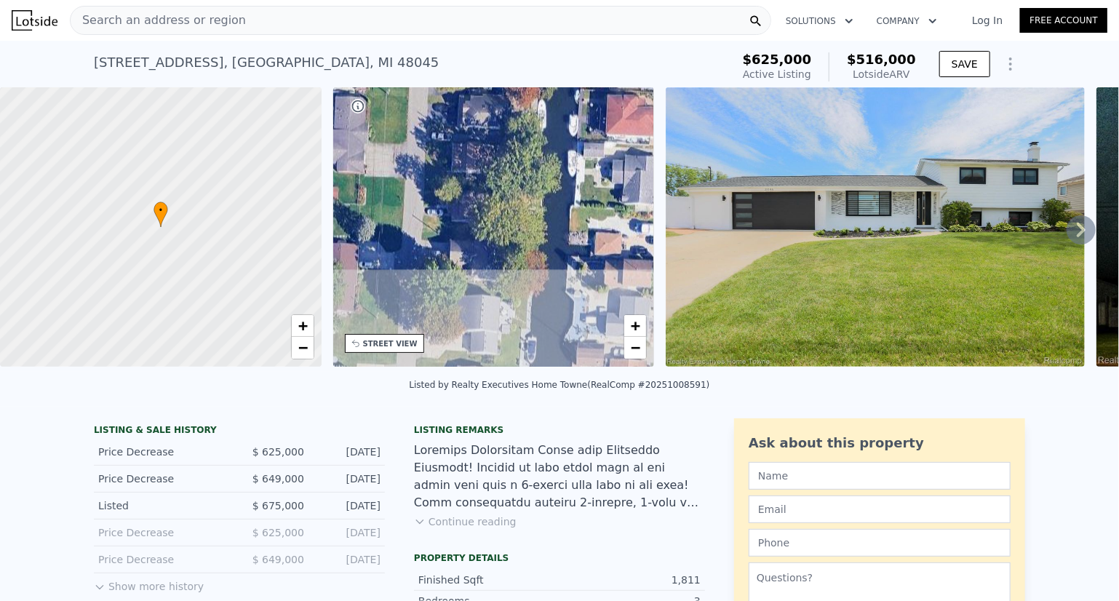
drag, startPoint x: 488, startPoint y: 233, endPoint x: 504, endPoint y: 75, distance: 158.7
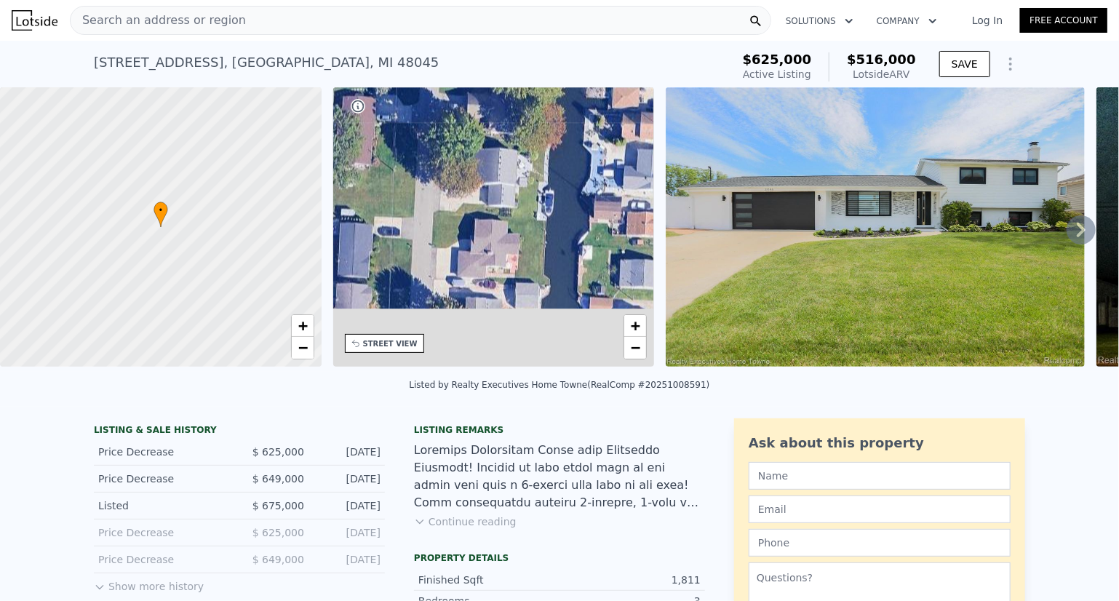
drag, startPoint x: 484, startPoint y: 248, endPoint x: 501, endPoint y: 92, distance: 156.7
click at [501, 92] on div "• + −" at bounding box center [494, 226] width 322 height 279
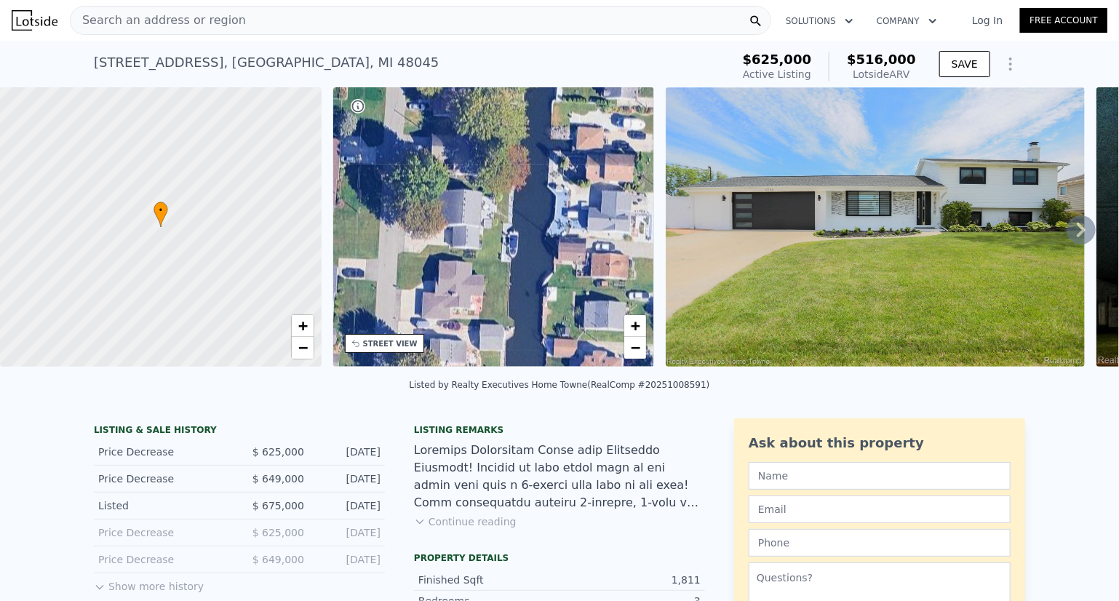
drag, startPoint x: 487, startPoint y: 232, endPoint x: 450, endPoint y: 289, distance: 67.4
click at [450, 289] on div "• + −" at bounding box center [494, 226] width 322 height 279
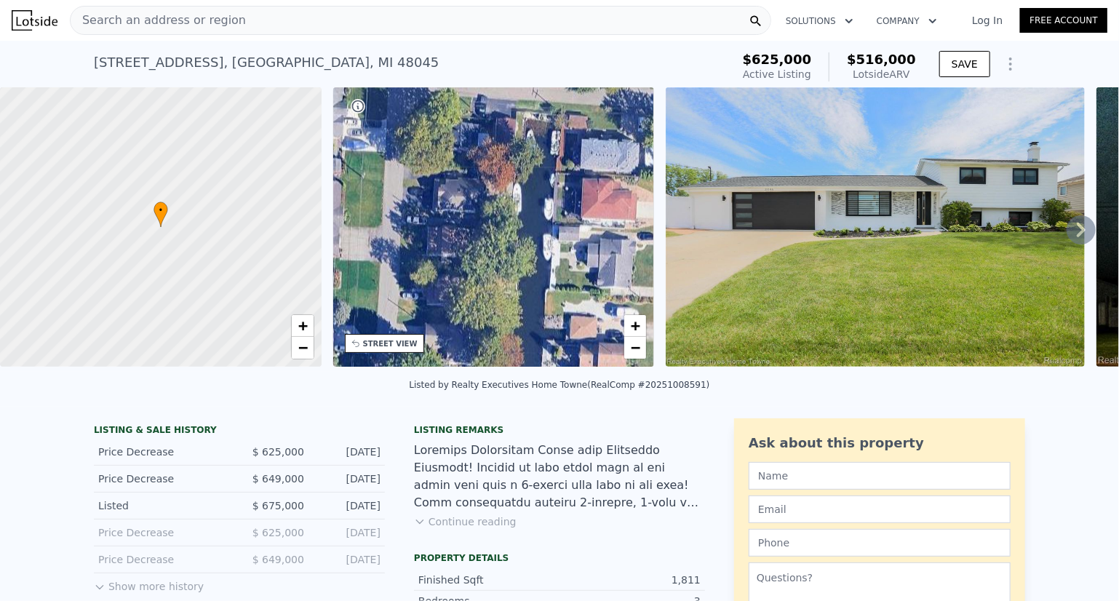
drag, startPoint x: 496, startPoint y: 158, endPoint x: 502, endPoint y: 229, distance: 71.6
click at [490, 338] on div "• + −" at bounding box center [494, 226] width 322 height 279
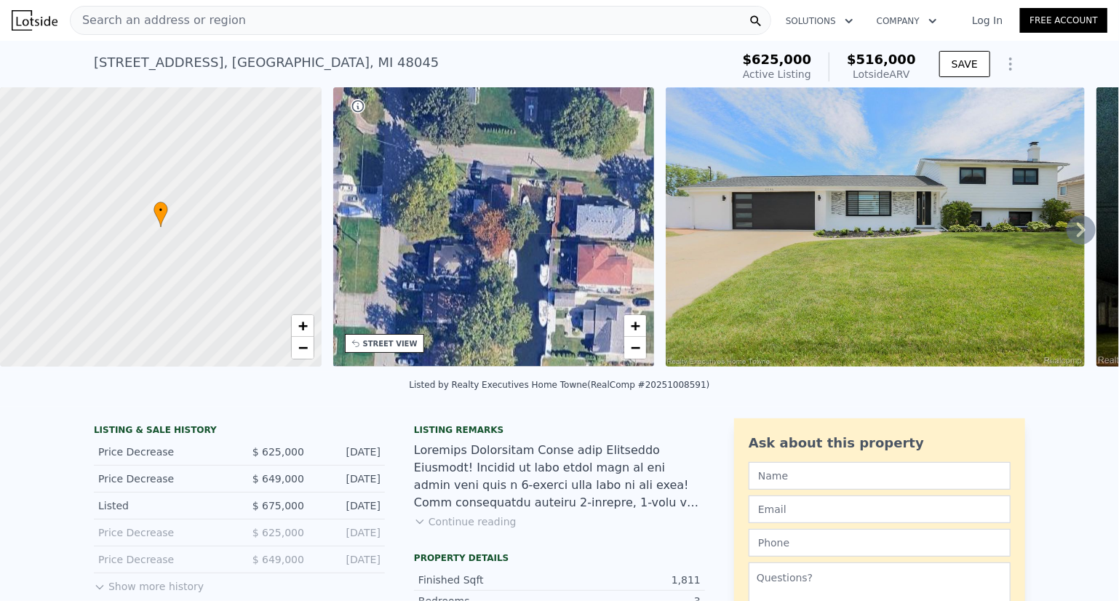
drag, startPoint x: 506, startPoint y: 178, endPoint x: 495, endPoint y: 367, distance: 189.5
click at [495, 367] on div "• + − STREET VIEW" at bounding box center [494, 229] width 322 height 285
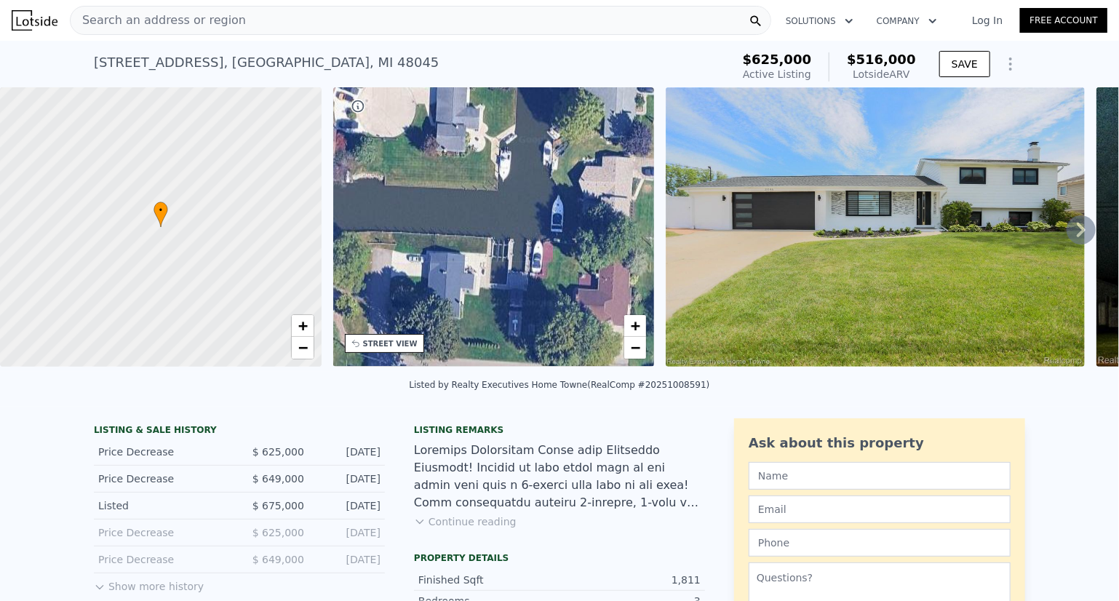
drag, startPoint x: 515, startPoint y: 190, endPoint x: 489, endPoint y: 344, distance: 156.5
click at [489, 344] on div "• + −" at bounding box center [494, 226] width 322 height 279
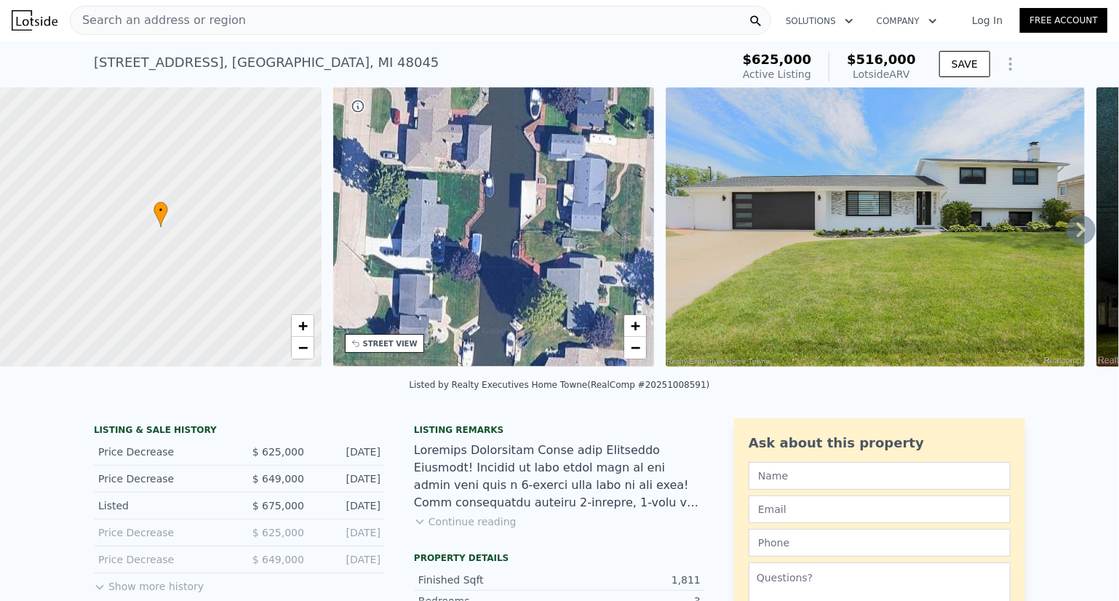
drag, startPoint x: 512, startPoint y: 191, endPoint x: 490, endPoint y: 322, distance: 132.8
click at [490, 322] on div "• + −" at bounding box center [494, 226] width 322 height 279
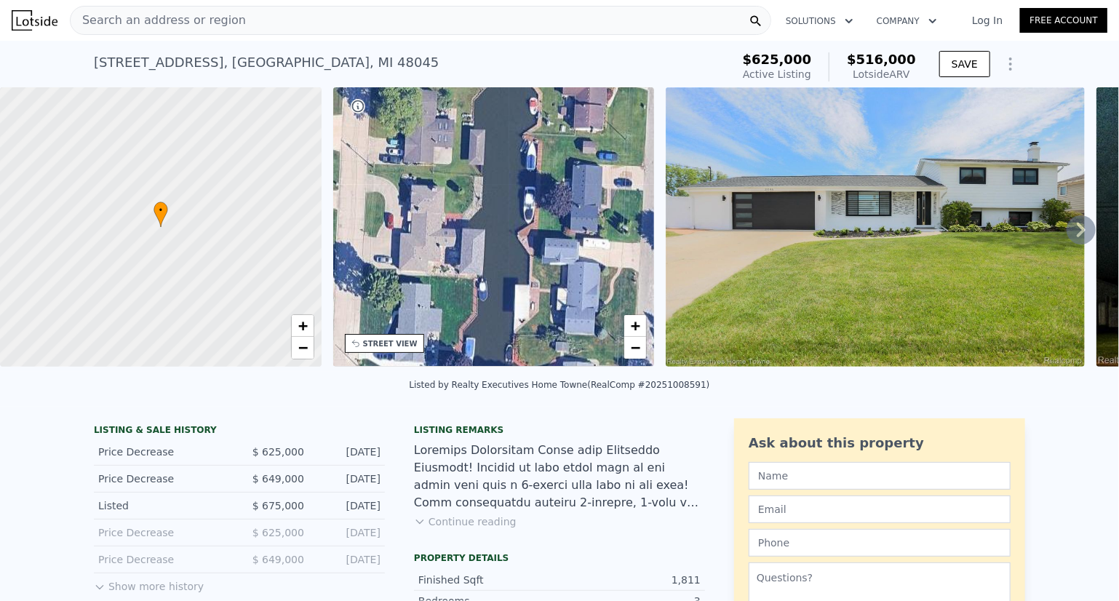
drag, startPoint x: 507, startPoint y: 194, endPoint x: 501, endPoint y: 298, distance: 104.3
click at [501, 298] on div "• + −" at bounding box center [494, 226] width 322 height 279
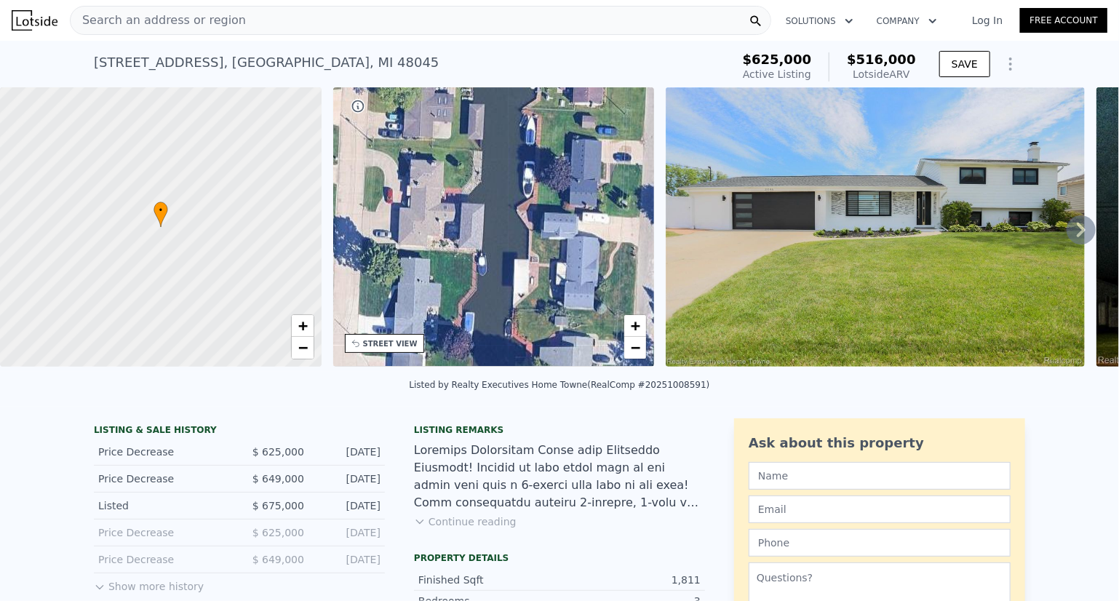
drag, startPoint x: 510, startPoint y: 180, endPoint x: 509, endPoint y: 155, distance: 25.5
click at [509, 155] on div "• + −" at bounding box center [494, 226] width 322 height 279
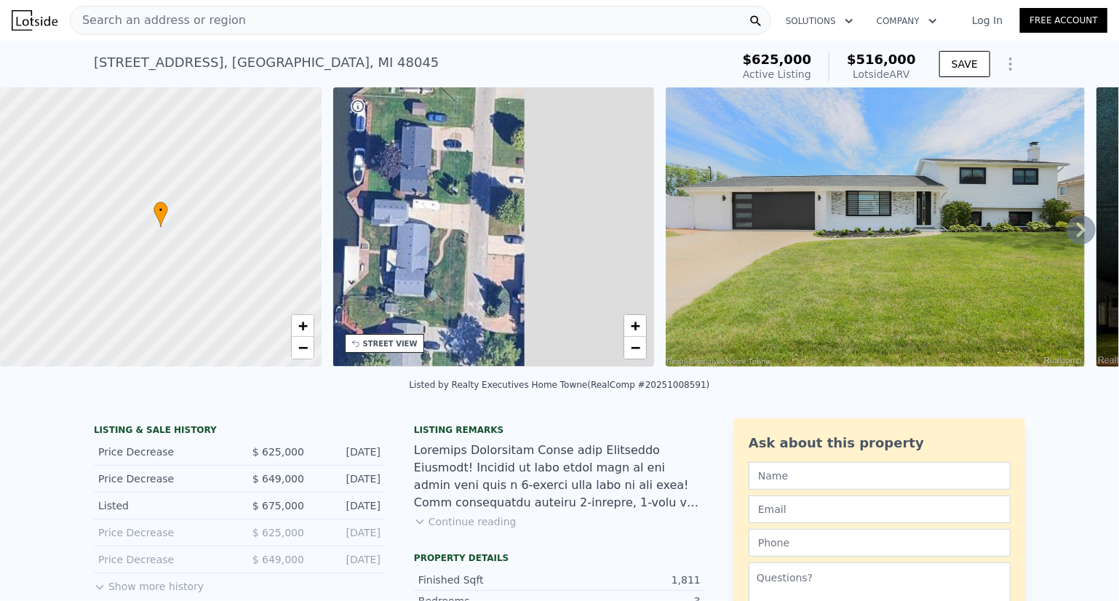
drag, startPoint x: 544, startPoint y: 186, endPoint x: 375, endPoint y: 172, distance: 169.3
click at [375, 172] on div "• + −" at bounding box center [494, 226] width 322 height 279
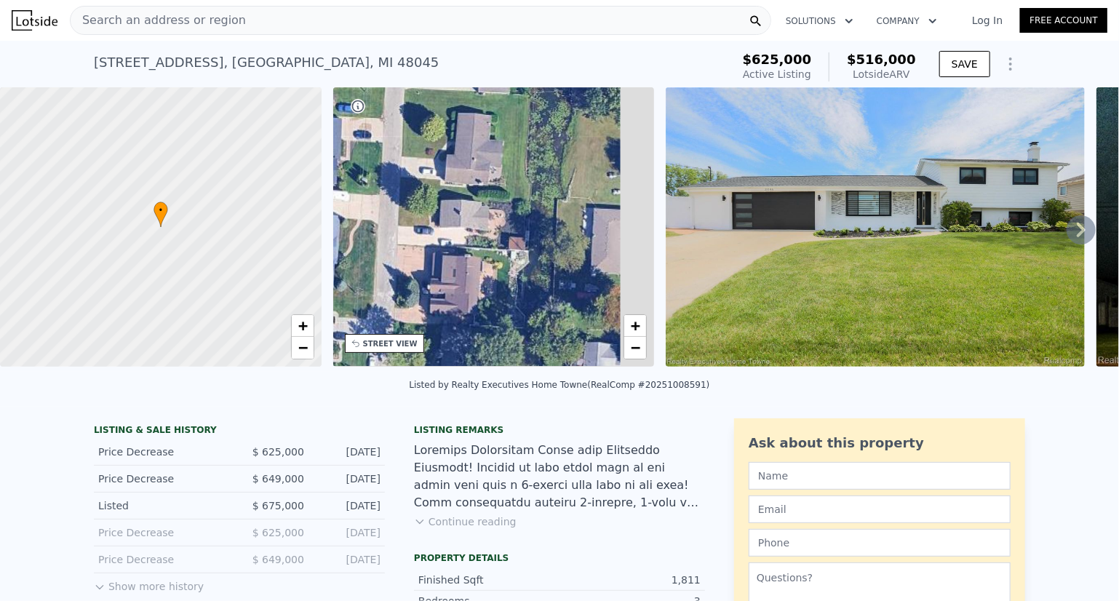
drag, startPoint x: 525, startPoint y: 197, endPoint x: 371, endPoint y: 181, distance: 154.4
click at [371, 181] on div "• + −" at bounding box center [494, 226] width 322 height 279
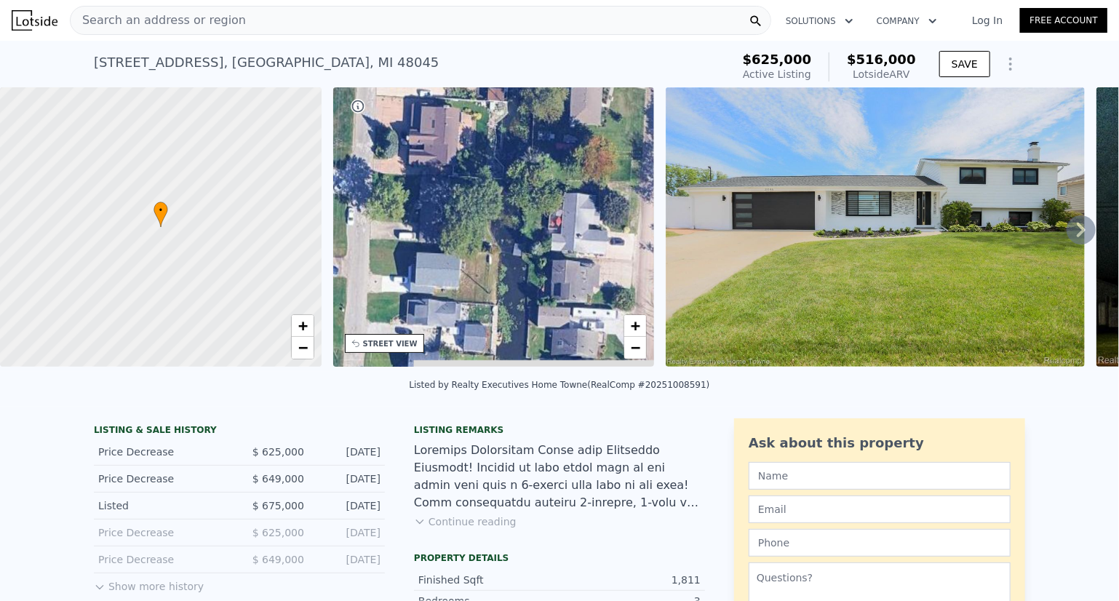
drag, startPoint x: 498, startPoint y: 206, endPoint x: 539, endPoint y: 62, distance: 149.9
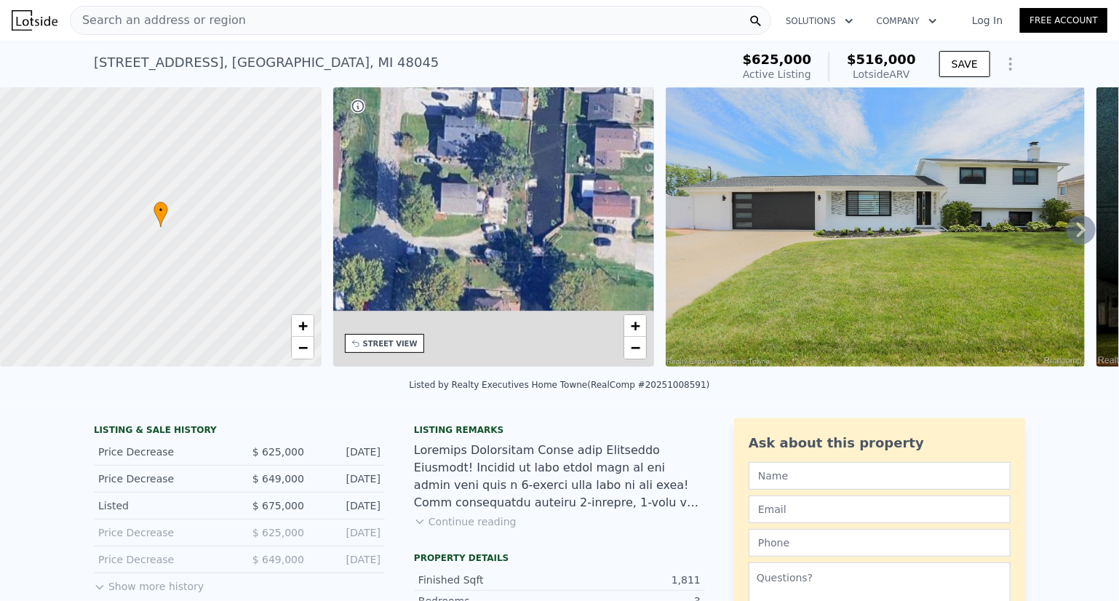
drag, startPoint x: 492, startPoint y: 202, endPoint x: 527, endPoint y: 19, distance: 185.9
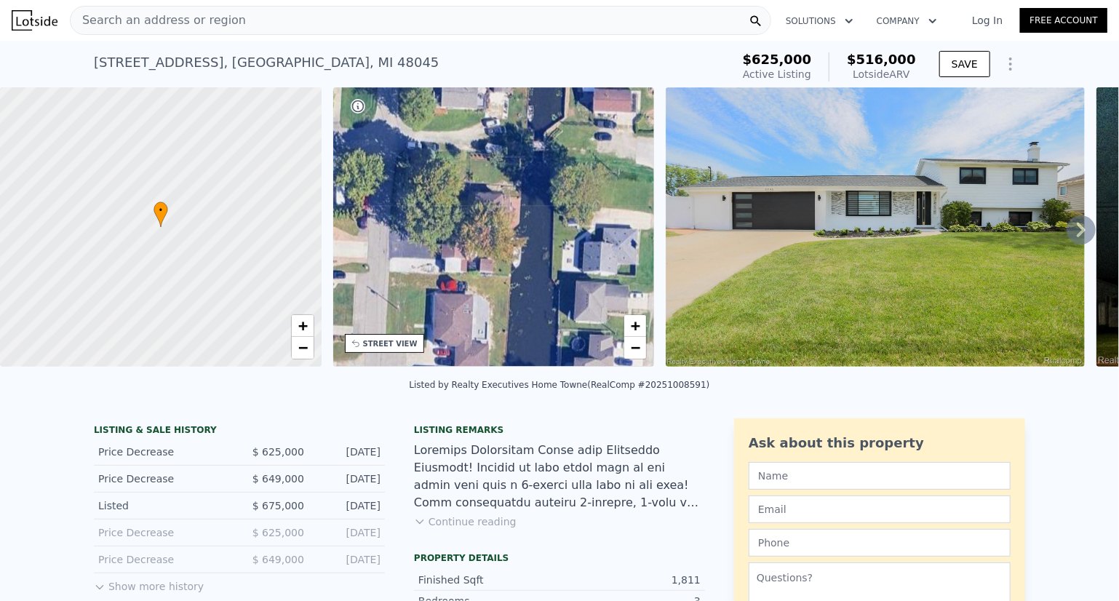
drag, startPoint x: 501, startPoint y: 198, endPoint x: 501, endPoint y: 53, distance: 144.8
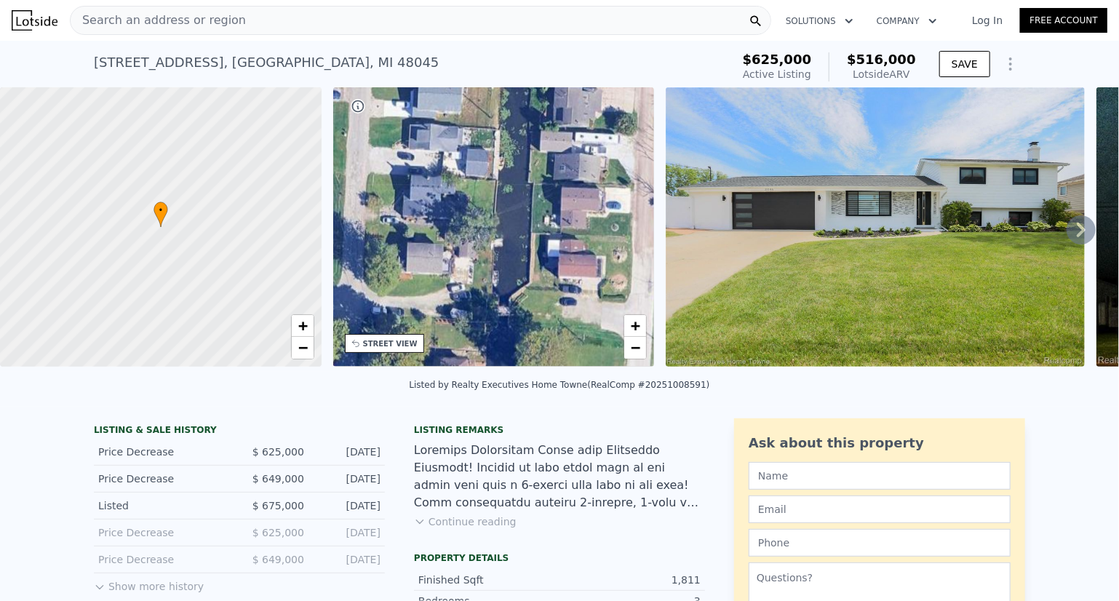
drag, startPoint x: 492, startPoint y: 169, endPoint x: 458, endPoint y: 373, distance: 207.3
click at [458, 372] on div "• + − • + − STREET VIEW Loading... SATELLITE VIEW" at bounding box center [559, 229] width 1119 height 285
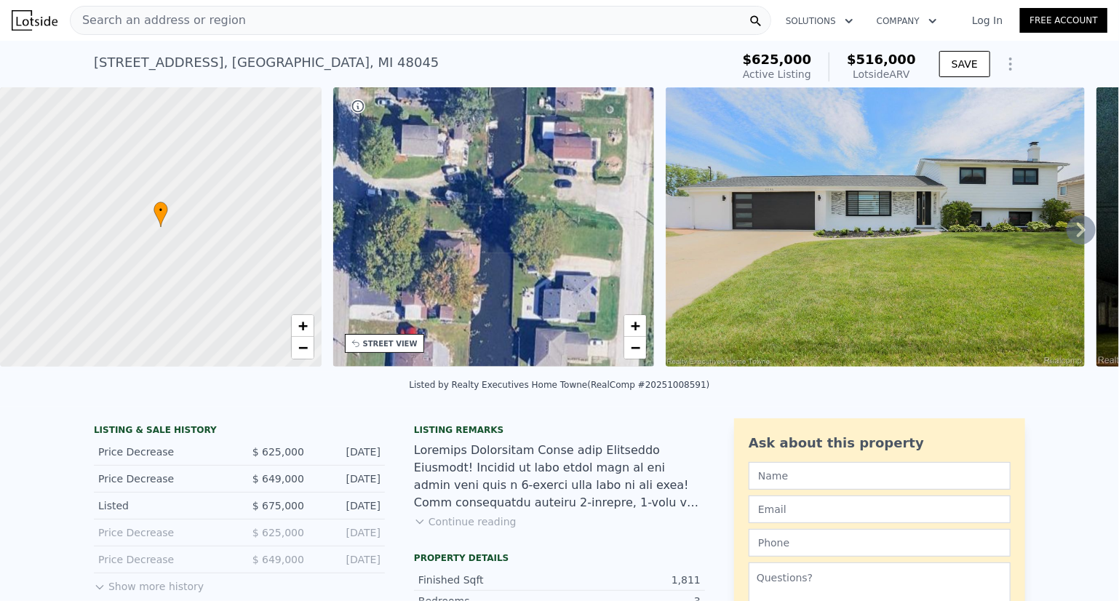
drag, startPoint x: 518, startPoint y: 183, endPoint x: 514, endPoint y: 62, distance: 120.9
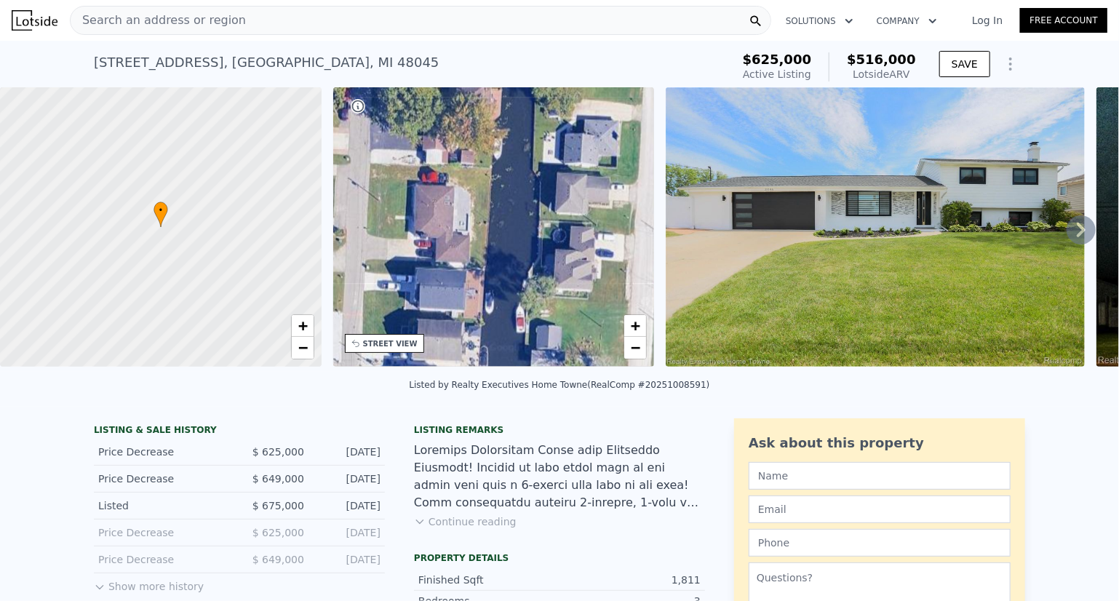
drag, startPoint x: 485, startPoint y: 262, endPoint x: 505, endPoint y: 109, distance: 154.2
click at [505, 109] on div "• + −" at bounding box center [494, 226] width 322 height 279
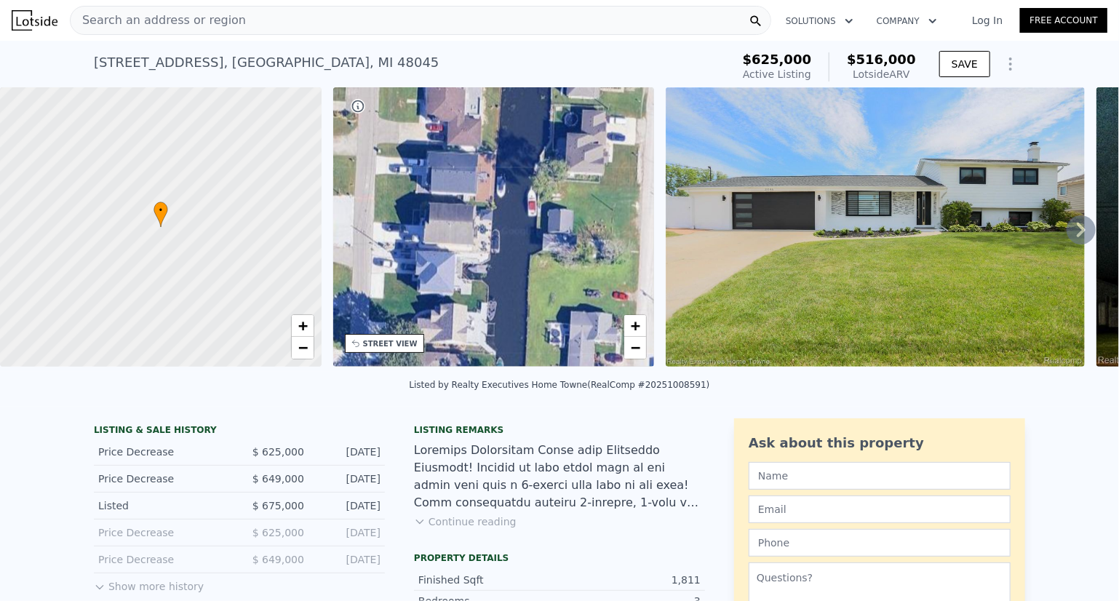
drag, startPoint x: 486, startPoint y: 245, endPoint x: 498, endPoint y: 129, distance: 117.0
click at [498, 129] on div "• + −" at bounding box center [494, 226] width 322 height 279
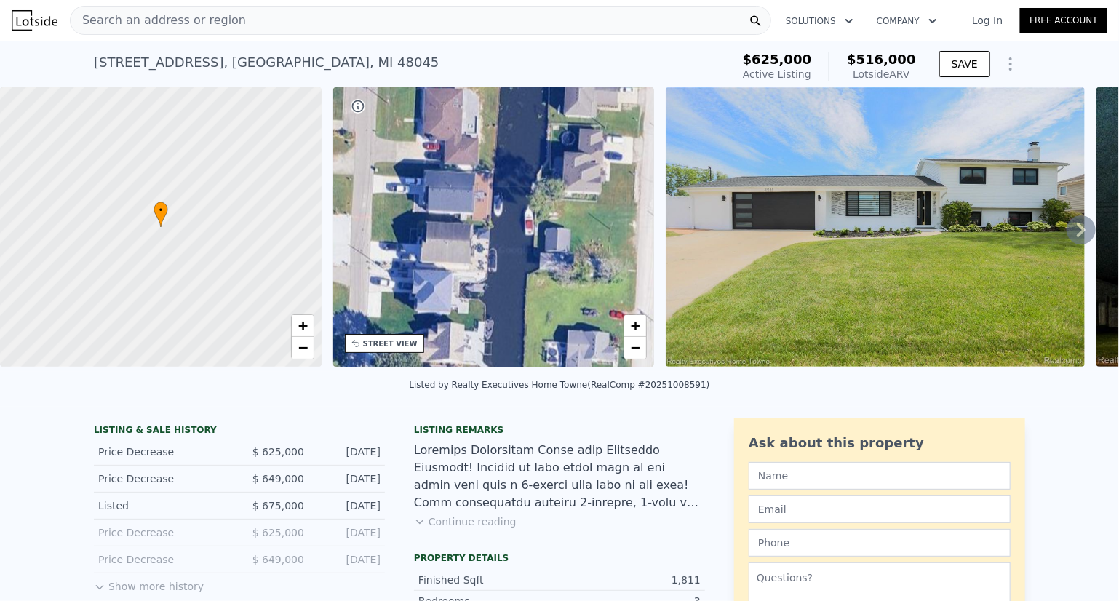
drag, startPoint x: 498, startPoint y: 129, endPoint x: 495, endPoint y: 148, distance: 19.1
click at [495, 148] on div "• + −" at bounding box center [494, 226] width 322 height 279
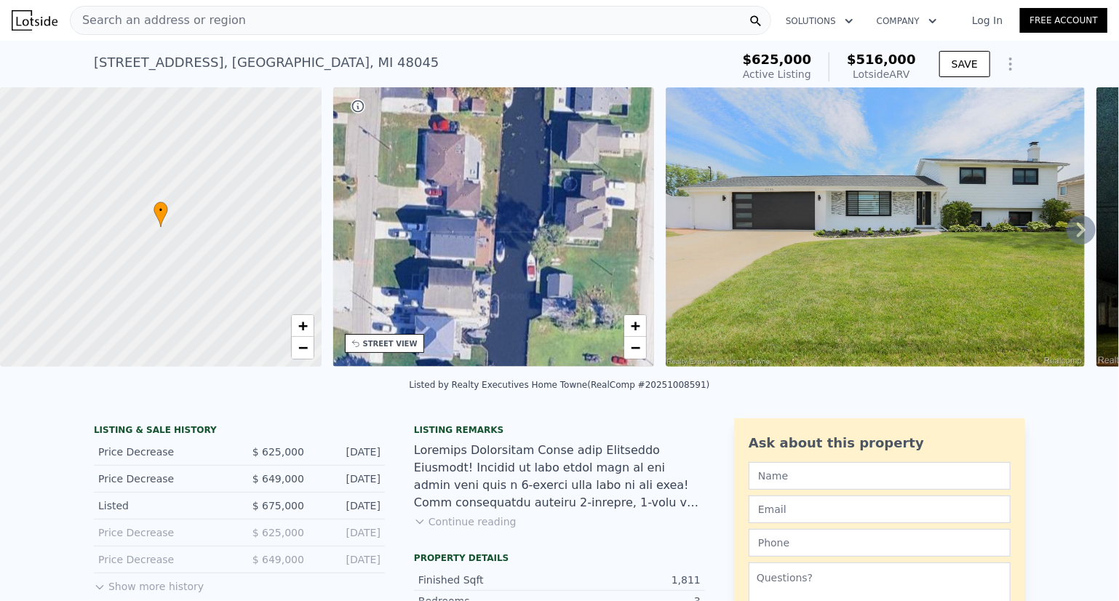
drag, startPoint x: 504, startPoint y: 126, endPoint x: 506, endPoint y: 172, distance: 45.9
click at [506, 172] on div "• + −" at bounding box center [494, 226] width 322 height 279
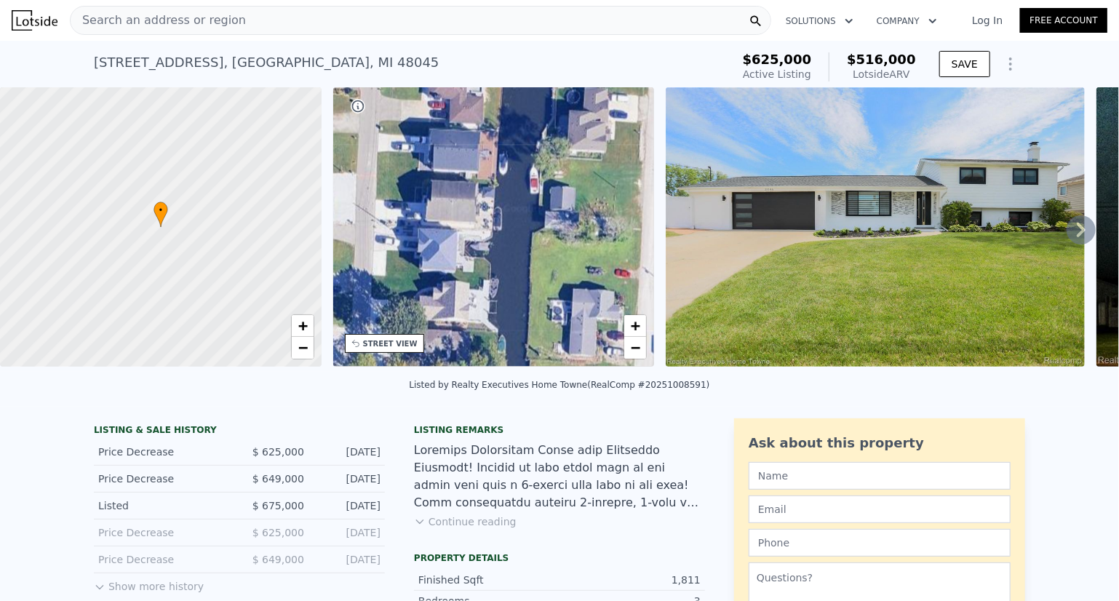
drag, startPoint x: 504, startPoint y: 222, endPoint x: 506, endPoint y: 135, distance: 87.4
click at [506, 135] on div "• + −" at bounding box center [494, 226] width 322 height 279
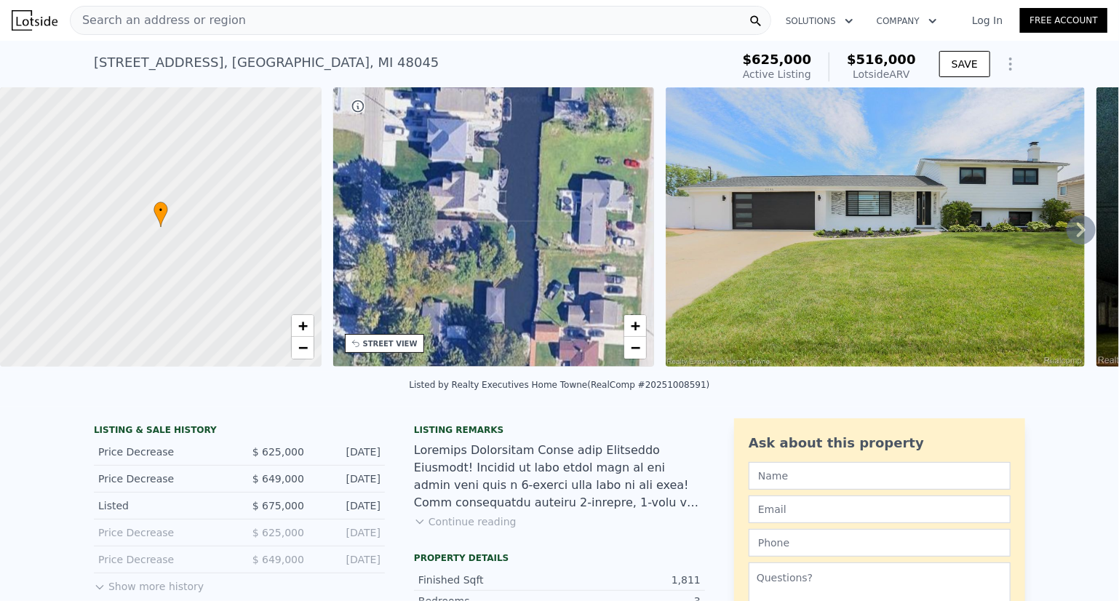
drag, startPoint x: 509, startPoint y: 248, endPoint x: 518, endPoint y: 138, distance: 110.3
click at [518, 138] on div "• + −" at bounding box center [494, 226] width 322 height 279
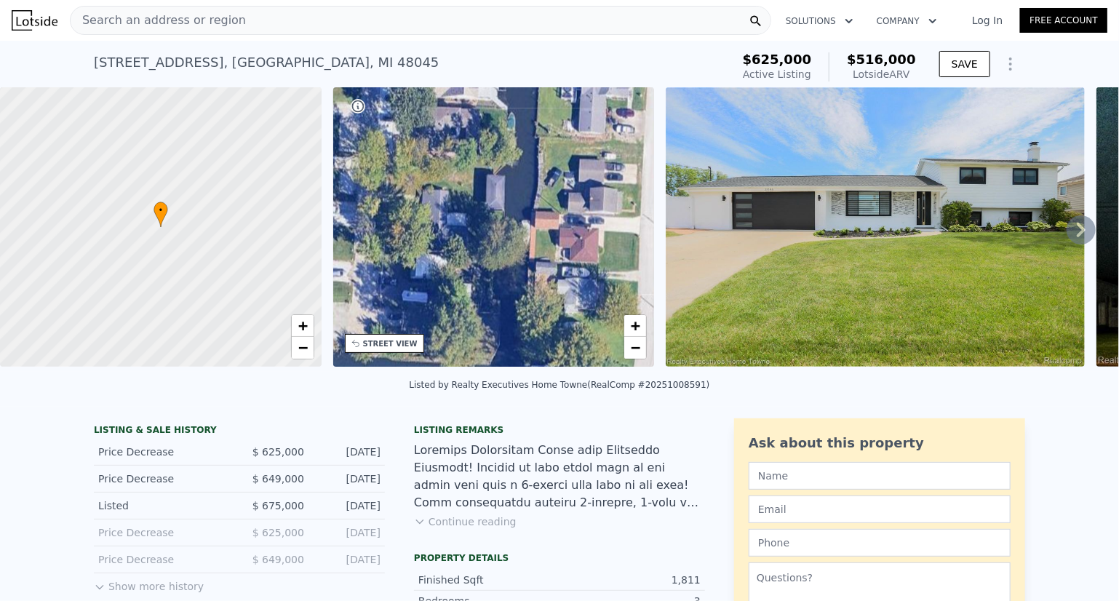
drag, startPoint x: 501, startPoint y: 283, endPoint x: 501, endPoint y: 170, distance: 113.5
click at [501, 170] on div "• + −" at bounding box center [494, 226] width 322 height 279
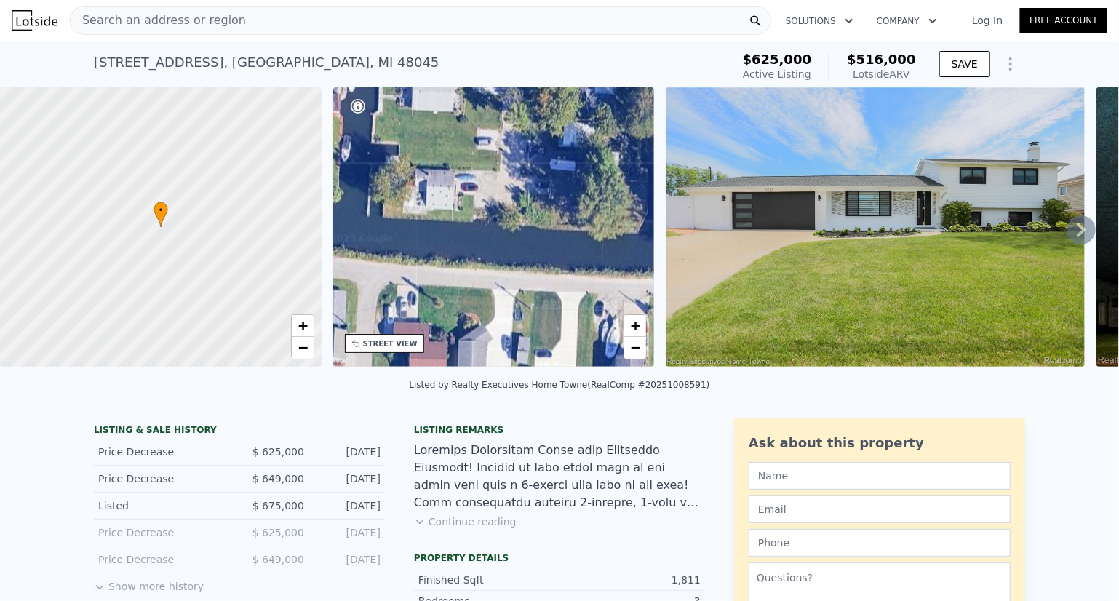
drag, startPoint x: 494, startPoint y: 276, endPoint x: 642, endPoint y: 145, distance: 197.4
click at [642, 145] on div "• + −" at bounding box center [494, 226] width 322 height 279
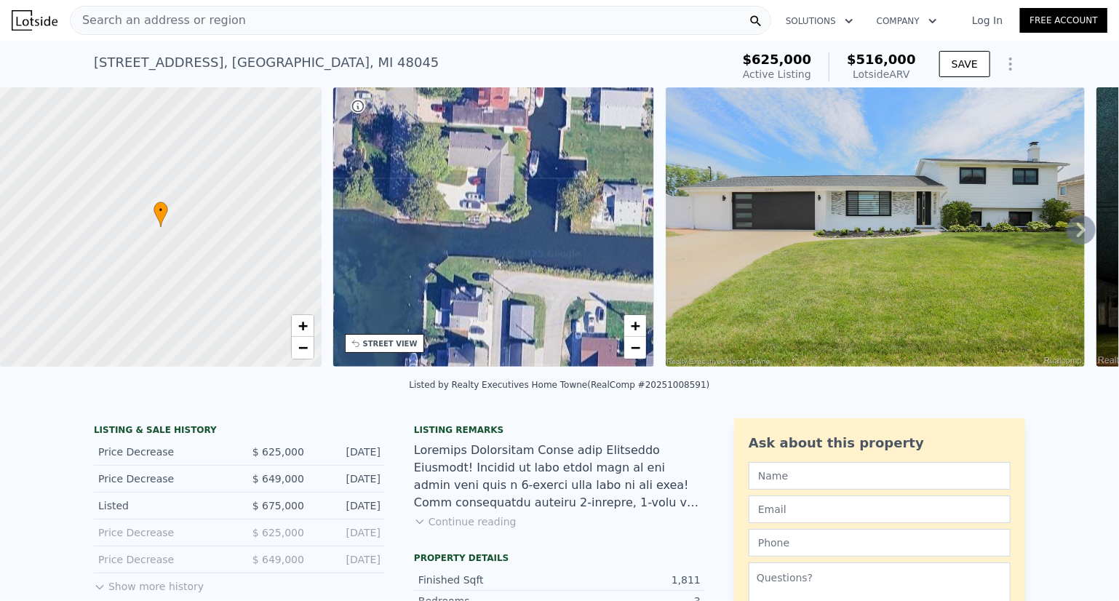
drag, startPoint x: 373, startPoint y: 160, endPoint x: 560, endPoint y: 175, distance: 188.3
click at [560, 175] on div "• + −" at bounding box center [494, 226] width 322 height 279
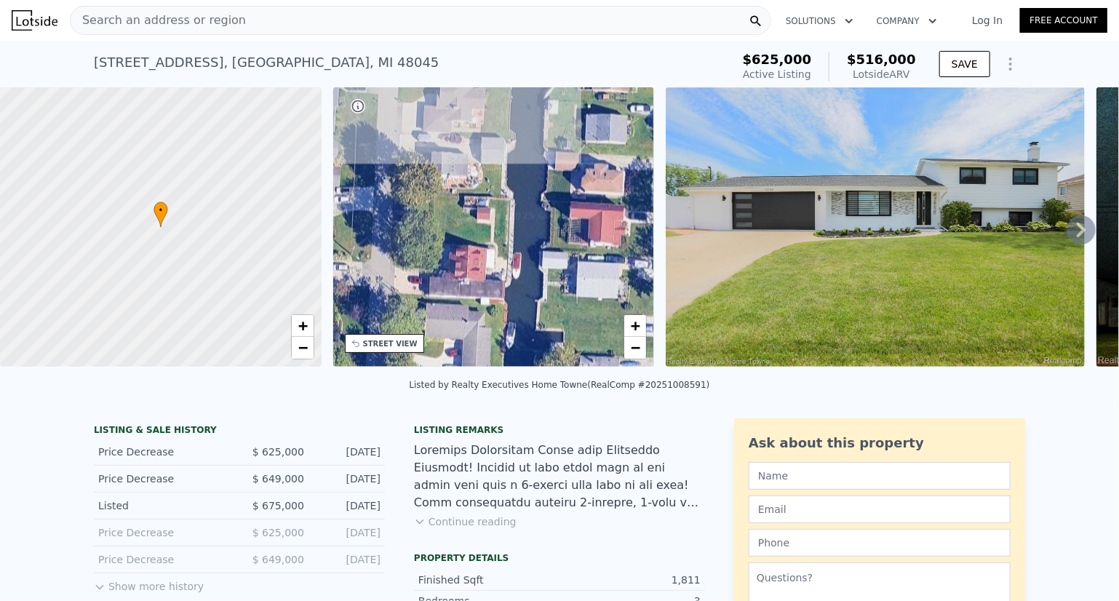
drag, startPoint x: 573, startPoint y: 170, endPoint x: 550, endPoint y: 341, distance: 173.3
click at [550, 341] on div "• + −" at bounding box center [494, 226] width 322 height 279
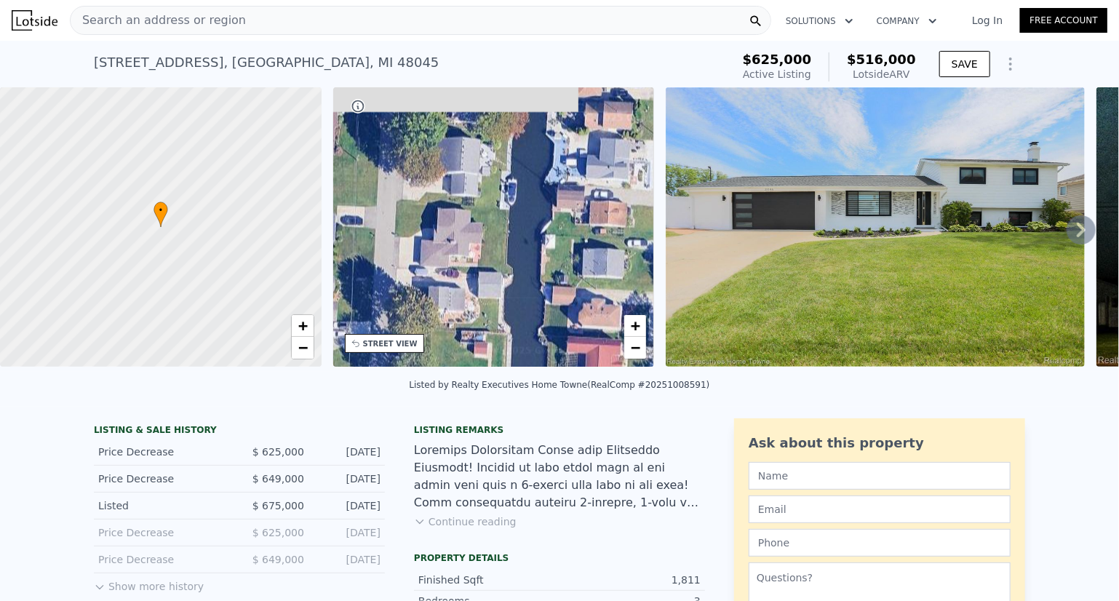
drag, startPoint x: 563, startPoint y: 213, endPoint x: 560, endPoint y: 347, distance: 133.9
click at [560, 347] on div "• + −" at bounding box center [494, 226] width 322 height 279
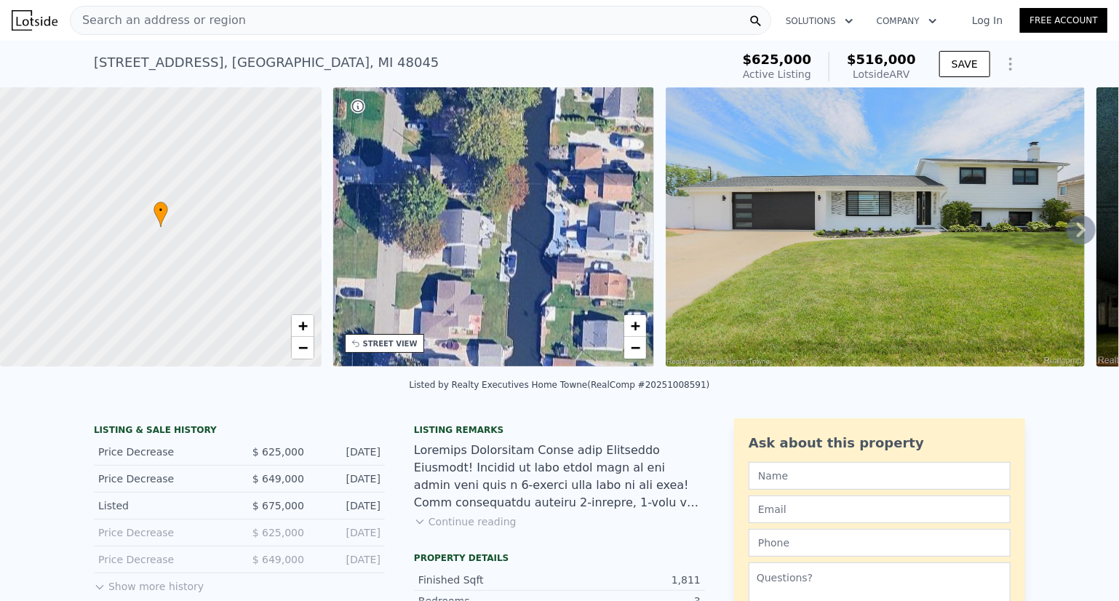
drag, startPoint x: 556, startPoint y: 236, endPoint x: 556, endPoint y: 309, distance: 72.8
click at [556, 309] on div "• + −" at bounding box center [494, 226] width 322 height 279
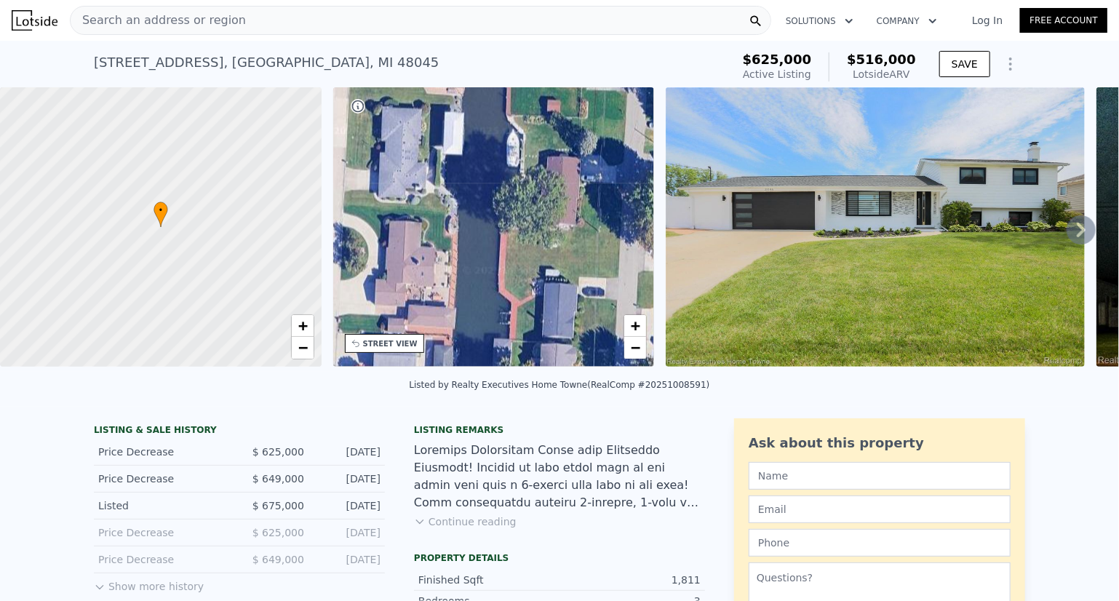
drag
click at [681, 178] on div "• + − • + − STREET VIEW Loading... SATELLITE VIEW" at bounding box center [559, 229] width 1119 height 285
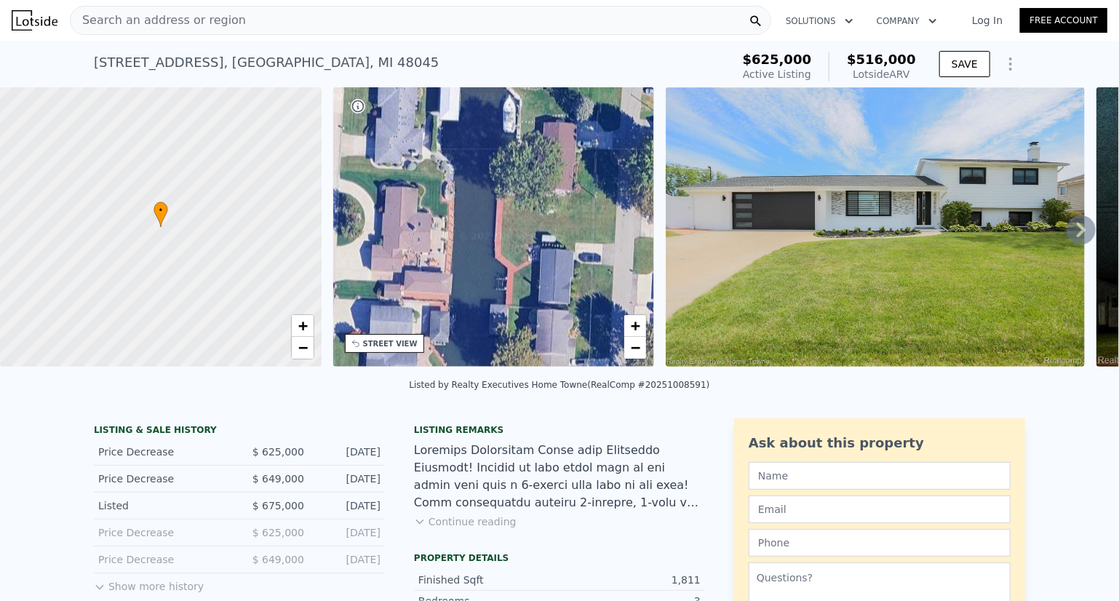
click at [543, 268] on div "• + −" at bounding box center [494, 226] width 322 height 279
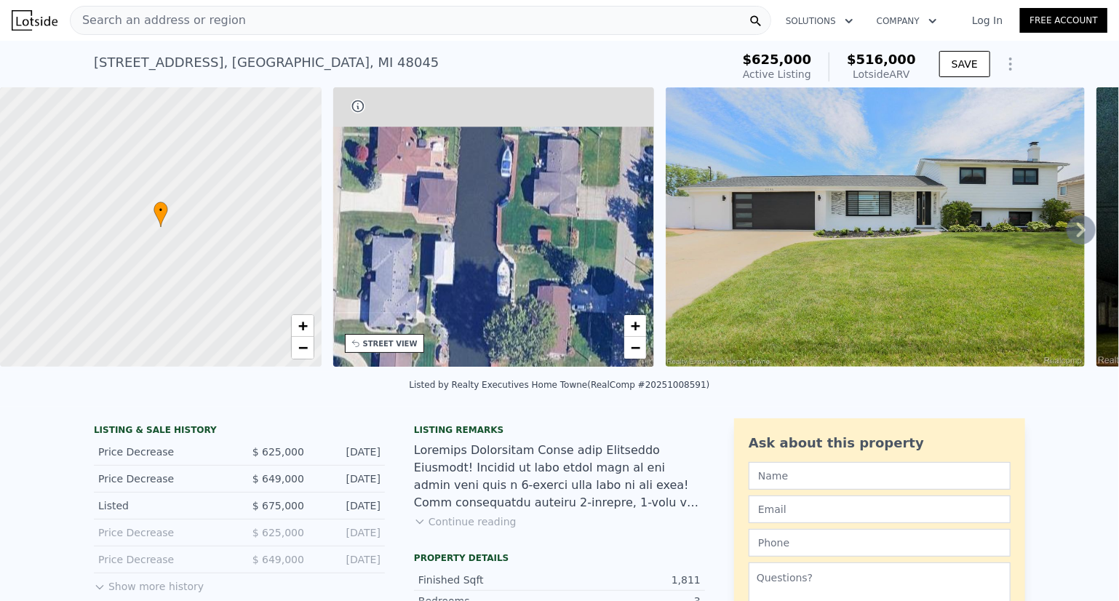
drag, startPoint x: 549, startPoint y: 134, endPoint x: 543, endPoint y: 303, distance: 169.6
click at [543, 303] on div "• + −" at bounding box center [494, 226] width 322 height 279
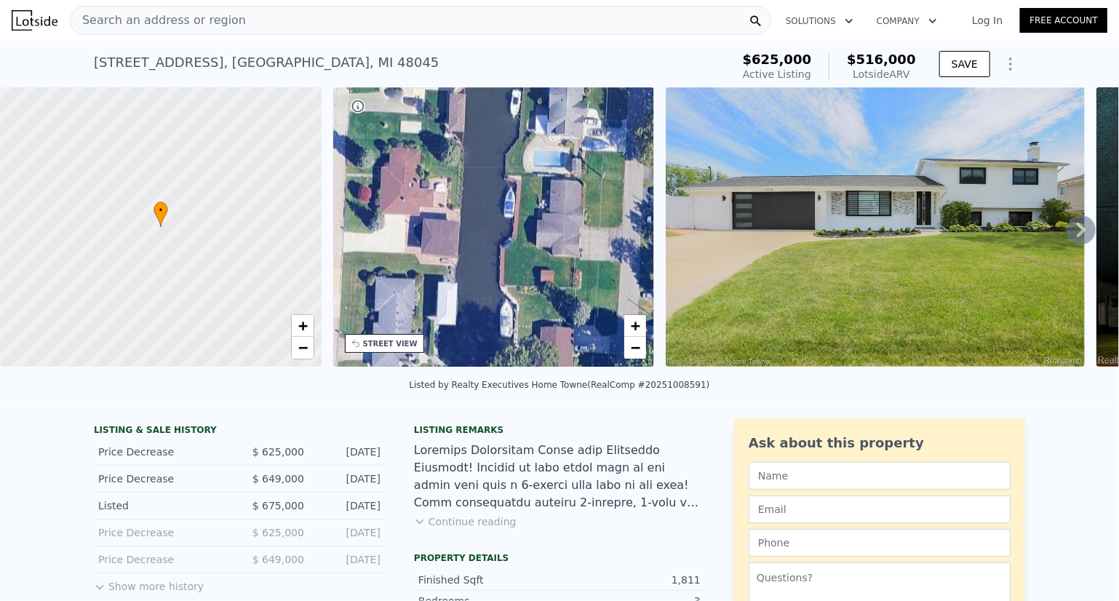
click at [552, 189] on div "• + −" at bounding box center [494, 226] width 322 height 279
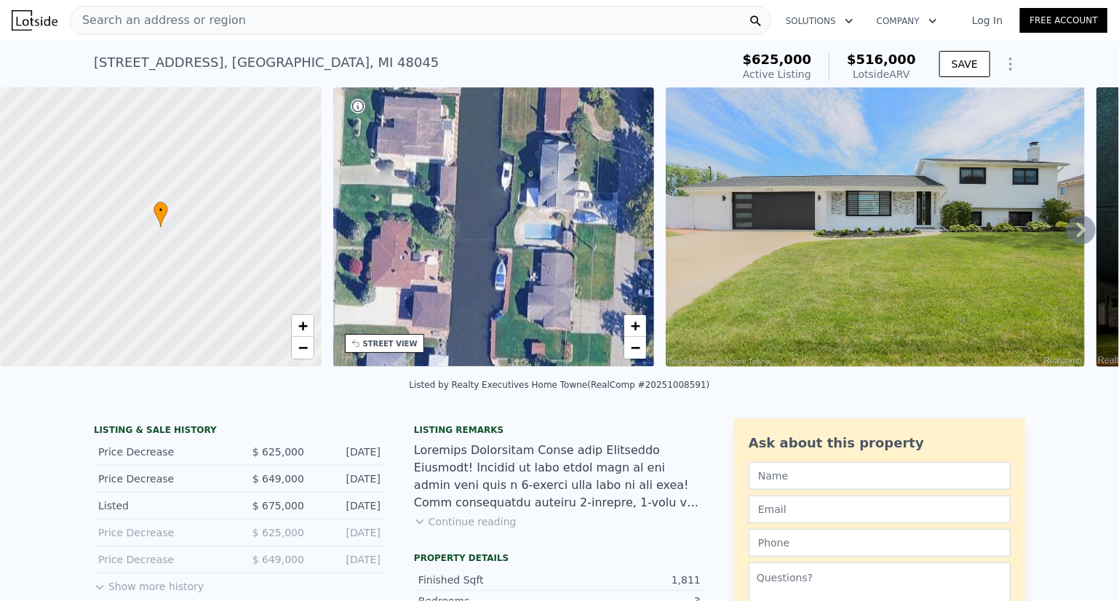
click at [536, 359] on div "• + −" at bounding box center [494, 226] width 322 height 279
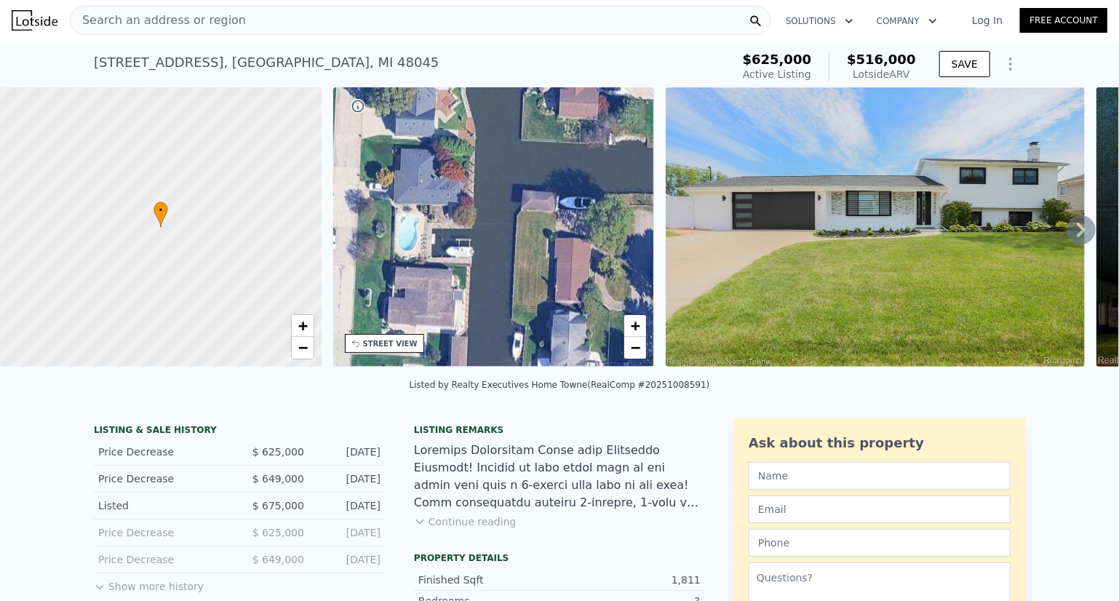
click at [541, 280] on div "• + −" at bounding box center [494, 226] width 322 height 279
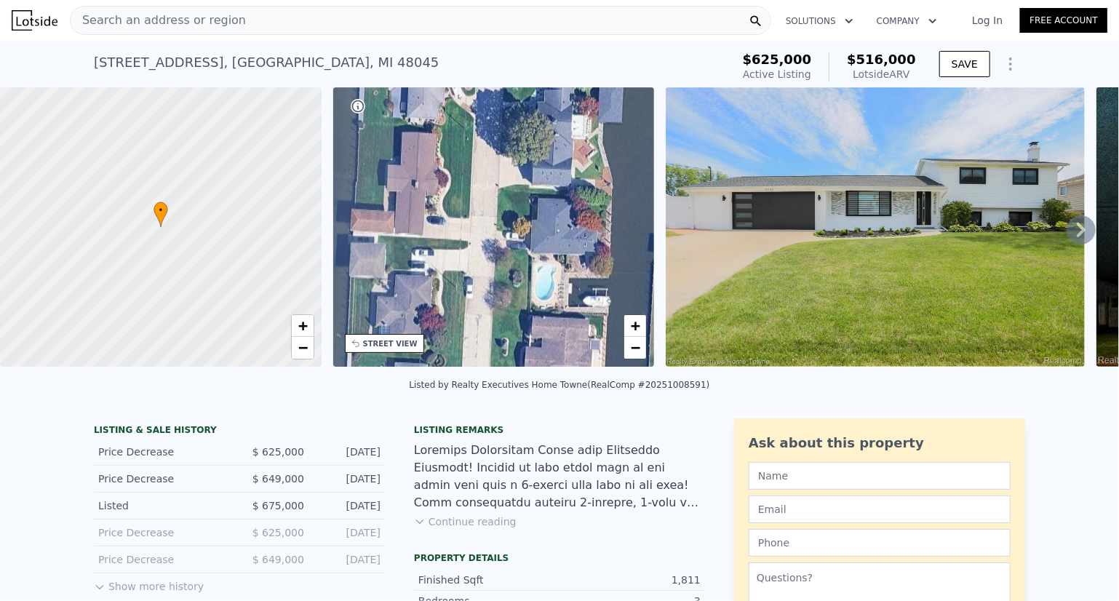
drag, startPoint x: 538, startPoint y: 158, endPoint x: 675, endPoint y: 207, distance: 145.5
click at [675, 207] on div "• + − • + − STREET VIEW Loading... SATELLITE VIEW" at bounding box center [559, 229] width 1119 height 285
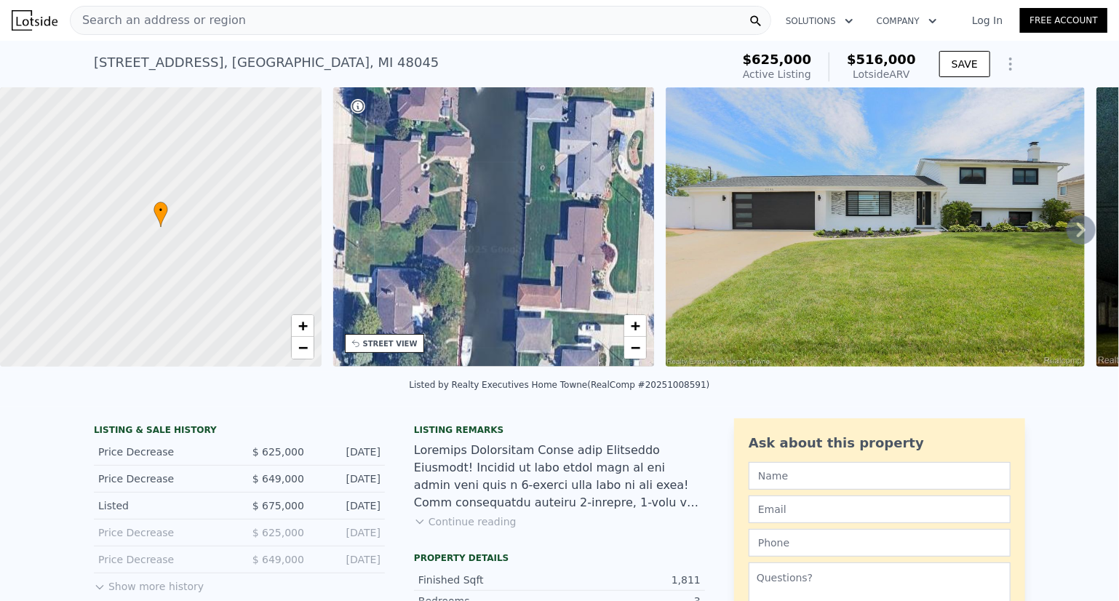
drag, startPoint x: 602, startPoint y: 154, endPoint x: 629, endPoint y: 274, distance: 123.2
click at [629, 274] on div "• + −" at bounding box center [494, 226] width 322 height 279
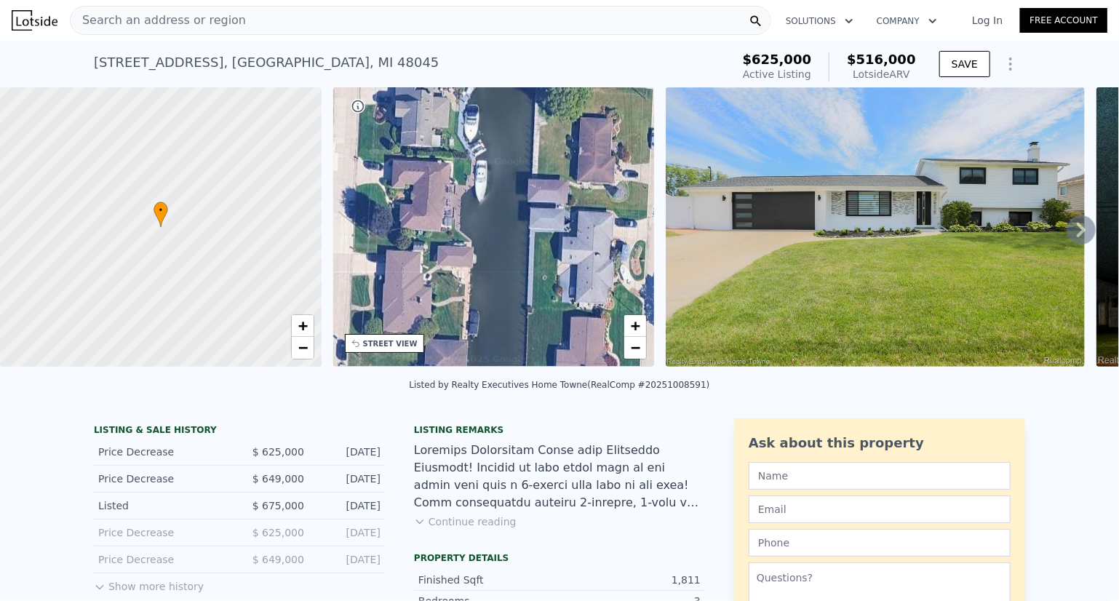
drag, startPoint x: 536, startPoint y: 202, endPoint x: 538, endPoint y: 312, distance: 109.9
click at [538, 312] on div "• + −" at bounding box center [494, 226] width 322 height 279
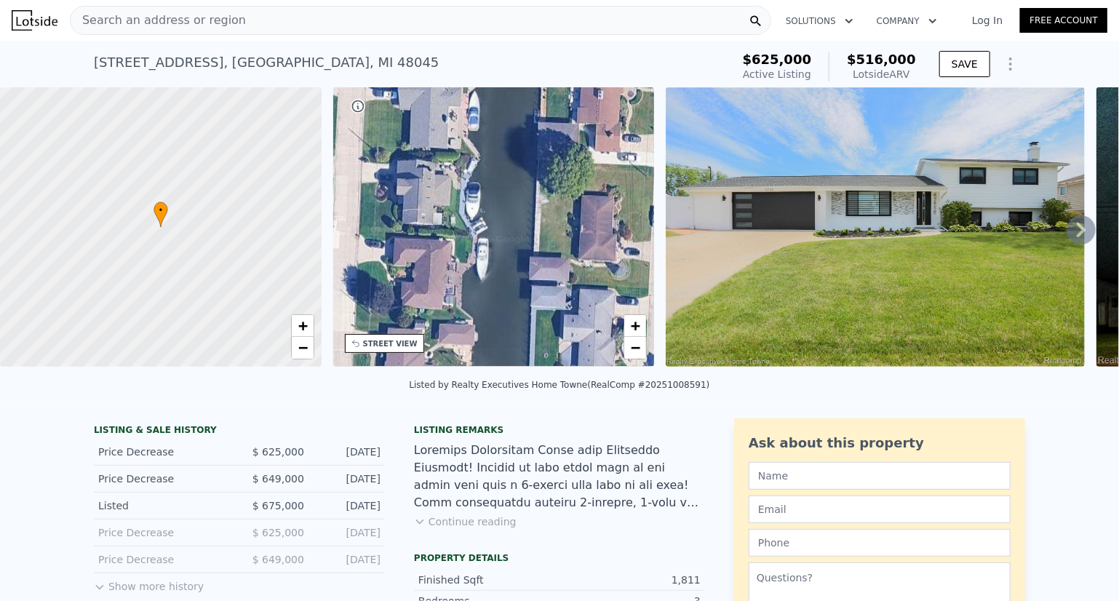
drag, startPoint x: 543, startPoint y: 172, endPoint x: 544, endPoint y: 250, distance: 77.9
click at [544, 250] on div "• + −" at bounding box center [494, 226] width 322 height 279
click at [437, 277] on div "• + −" at bounding box center [494, 226] width 322 height 279
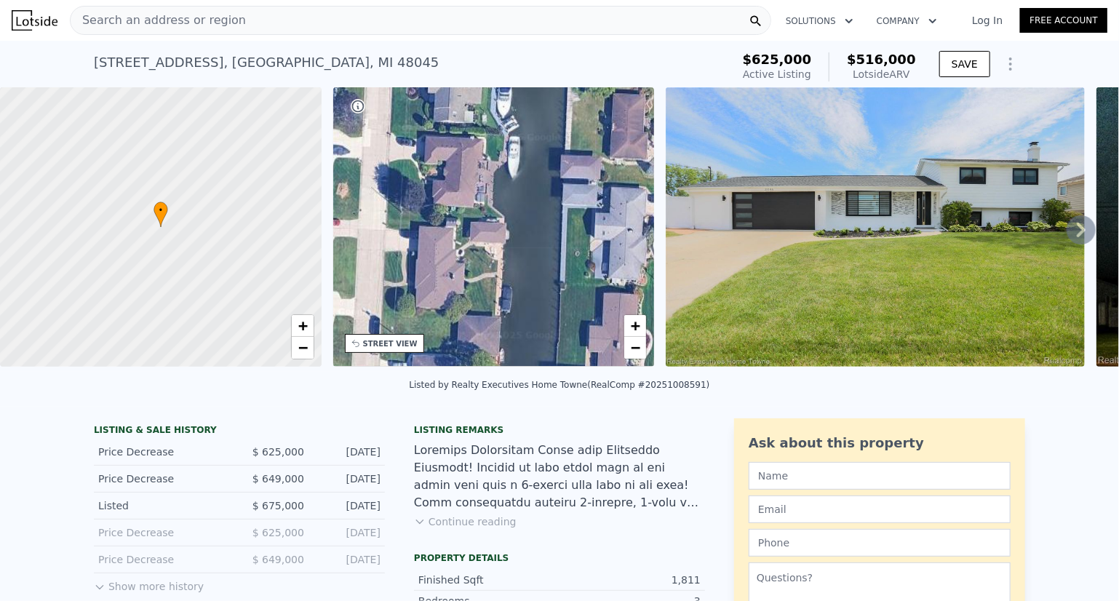
drag, startPoint x: 529, startPoint y: 214, endPoint x: 560, endPoint y: 112, distance: 106.6
click at [560, 112] on div "• + −" at bounding box center [494, 226] width 322 height 279
drag, startPoint x: 553, startPoint y: 260, endPoint x: 565, endPoint y: 81, distance: 180.1
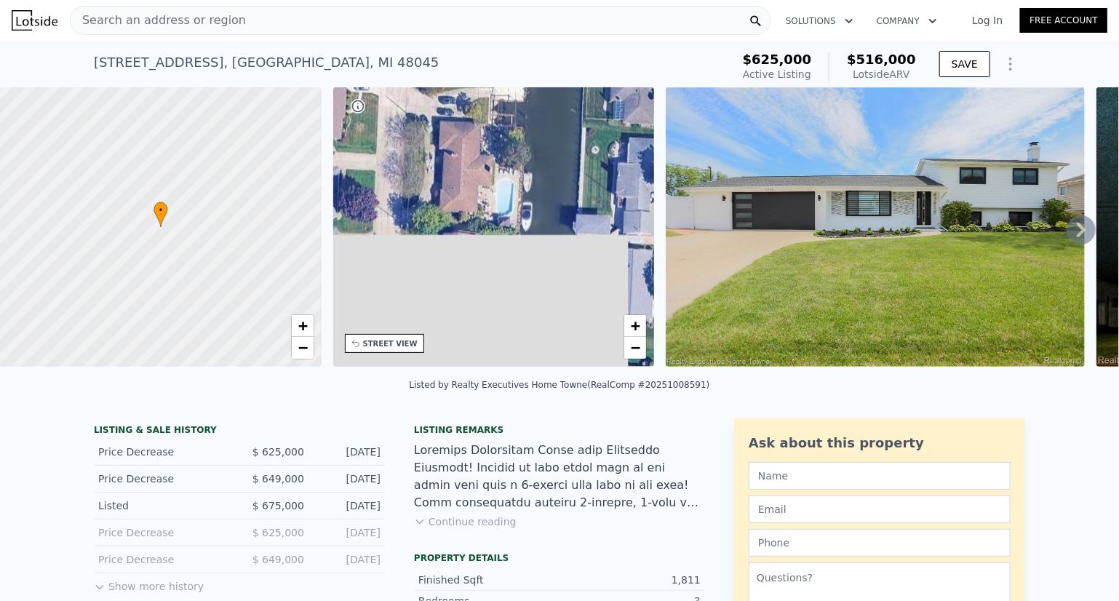
drag, startPoint x: 540, startPoint y: 236, endPoint x: 561, endPoint y: 31, distance: 207.0
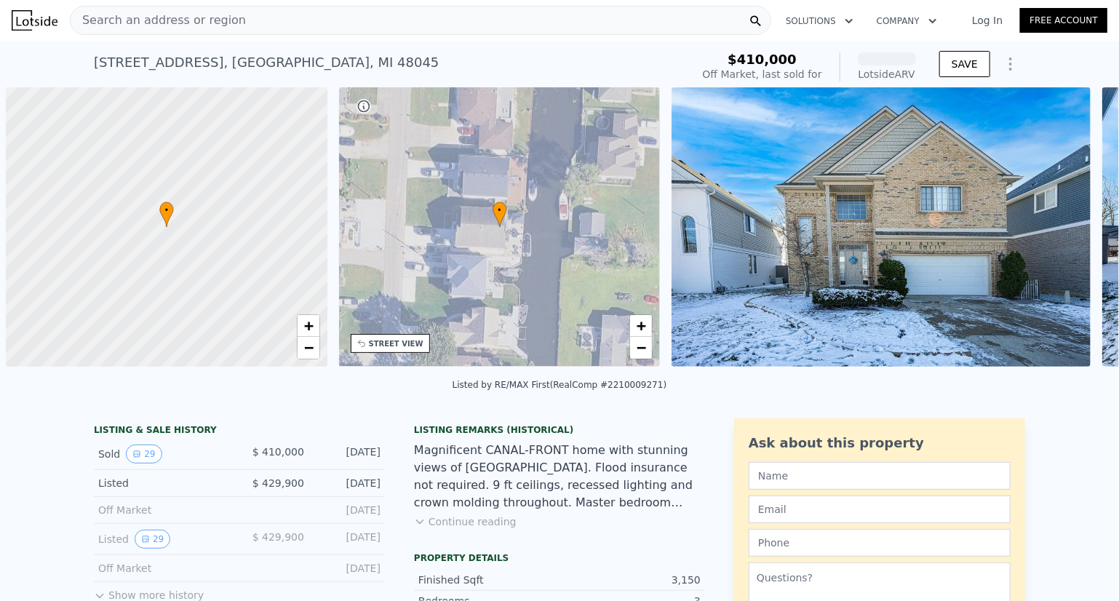
scroll to position [0, 6]
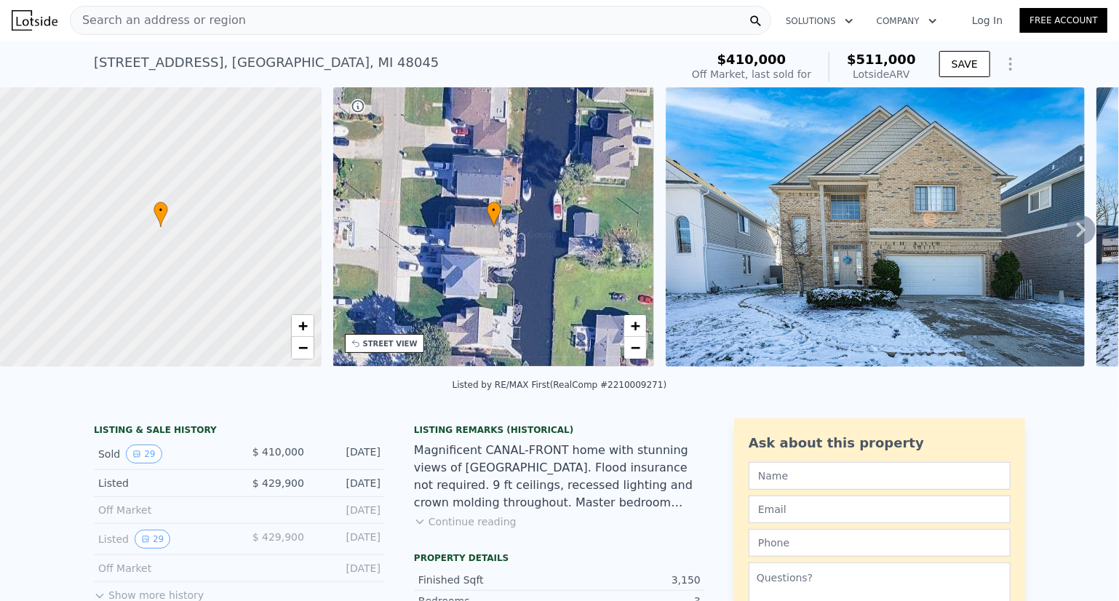
click at [187, 25] on span "Search an address or region" at bounding box center [158, 20] width 175 height 17
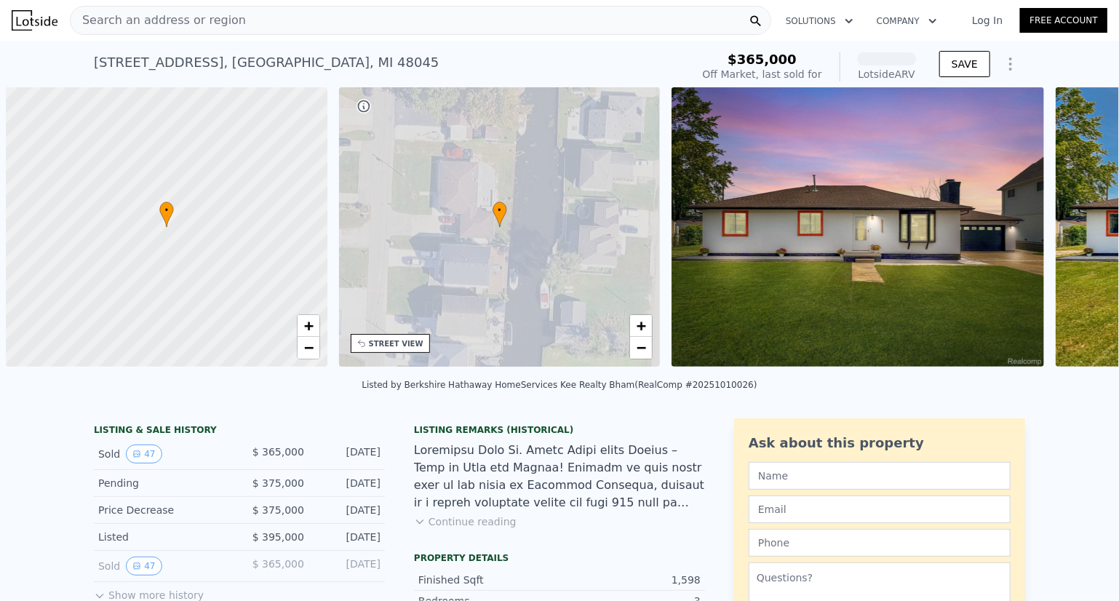
scroll to position [0, 6]
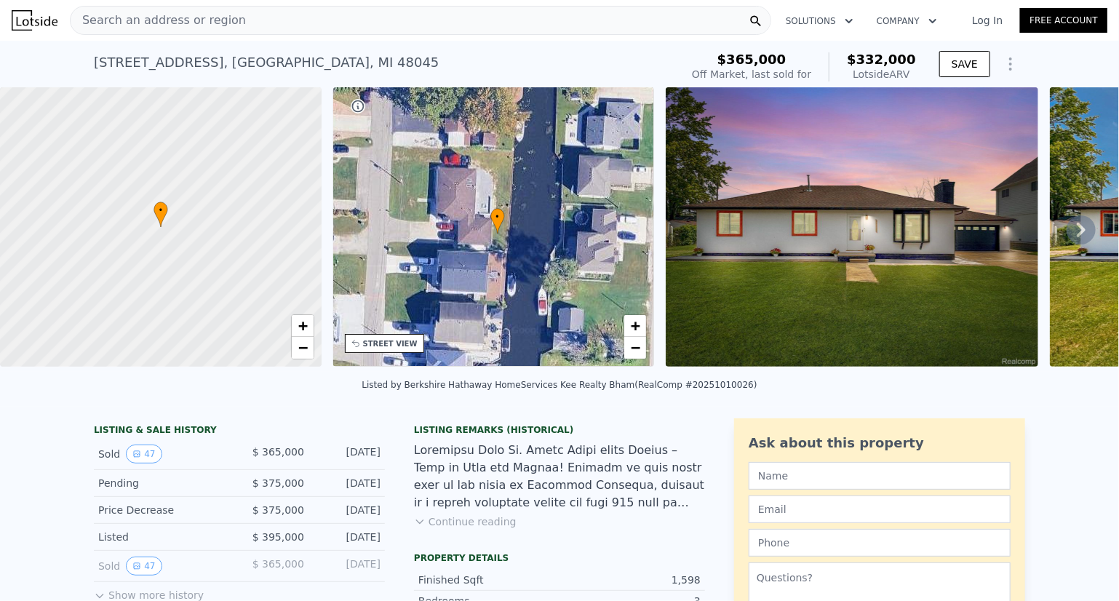
drag, startPoint x: 565, startPoint y: 280, endPoint x: 568, endPoint y: 287, distance: 7.5
click at [568, 287] on div "• + −" at bounding box center [494, 226] width 322 height 279
click at [1077, 234] on icon at bounding box center [1081, 230] width 9 height 15
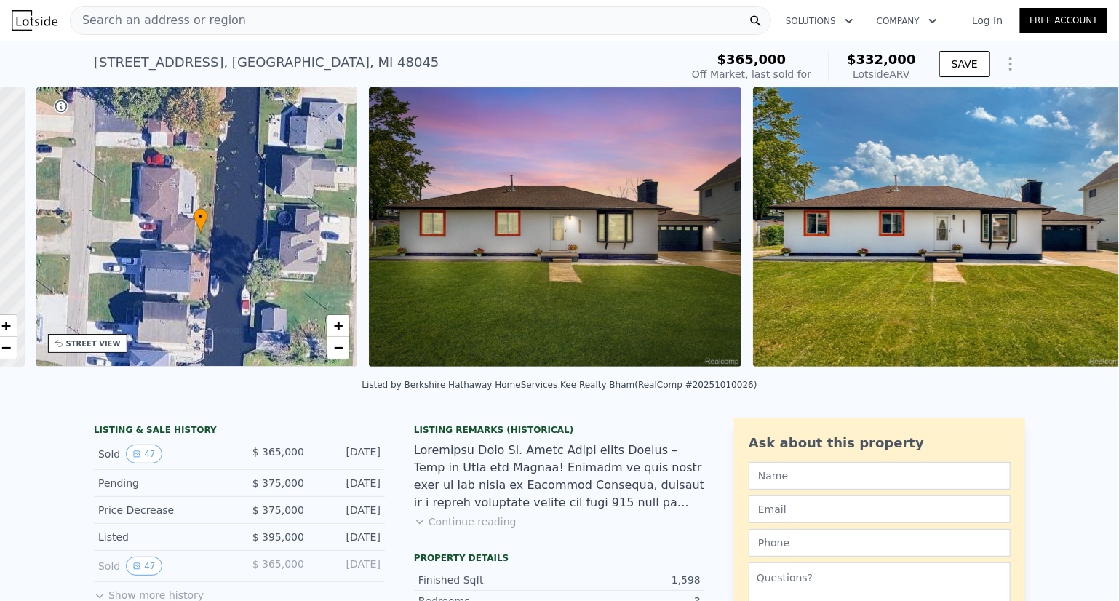
scroll to position [0, 338]
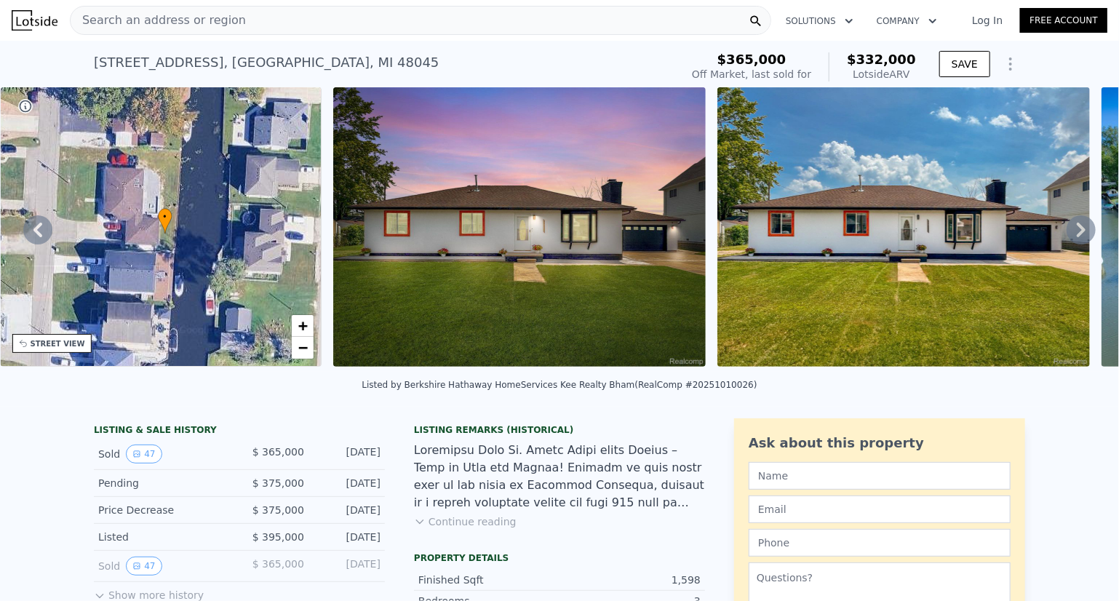
click at [1077, 234] on icon at bounding box center [1081, 230] width 9 height 15
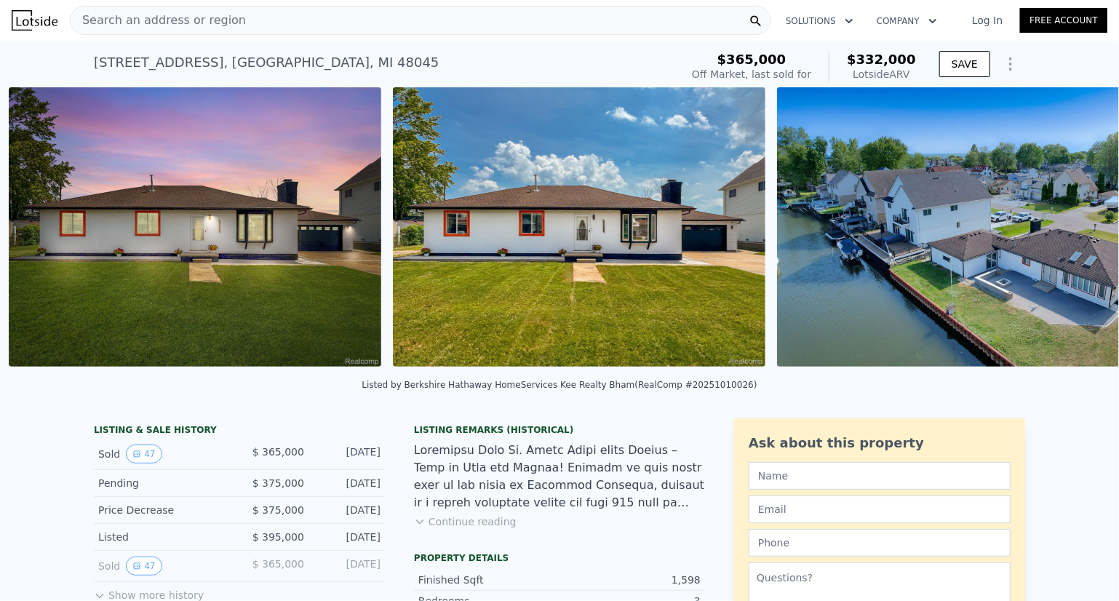
scroll to position [0, 666]
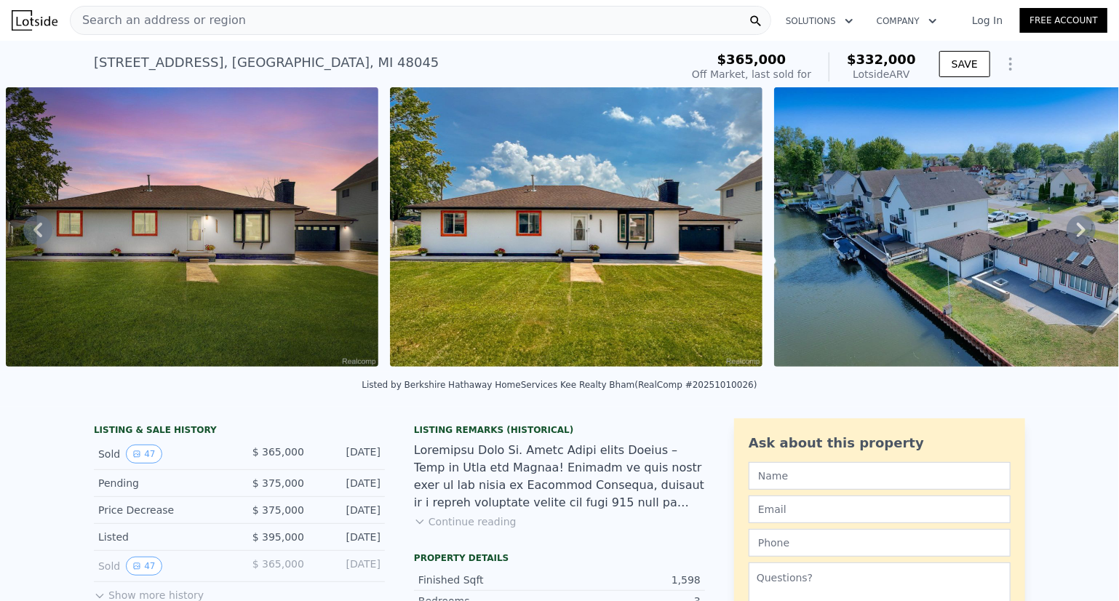
click at [1077, 234] on icon at bounding box center [1081, 230] width 9 height 15
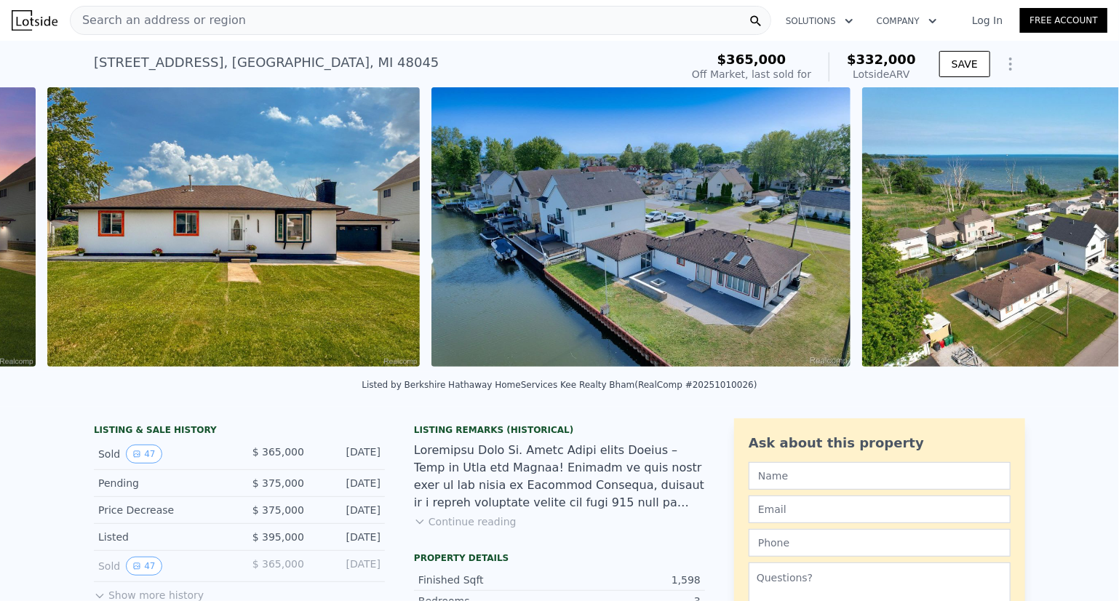
scroll to position [0, 1050]
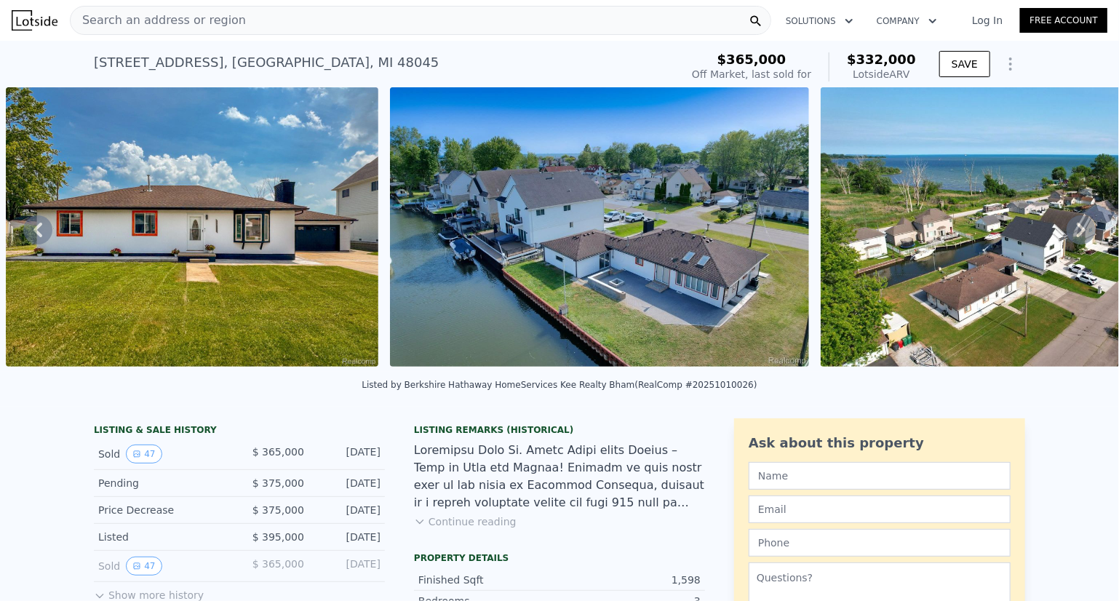
click at [1077, 234] on icon at bounding box center [1081, 230] width 9 height 15
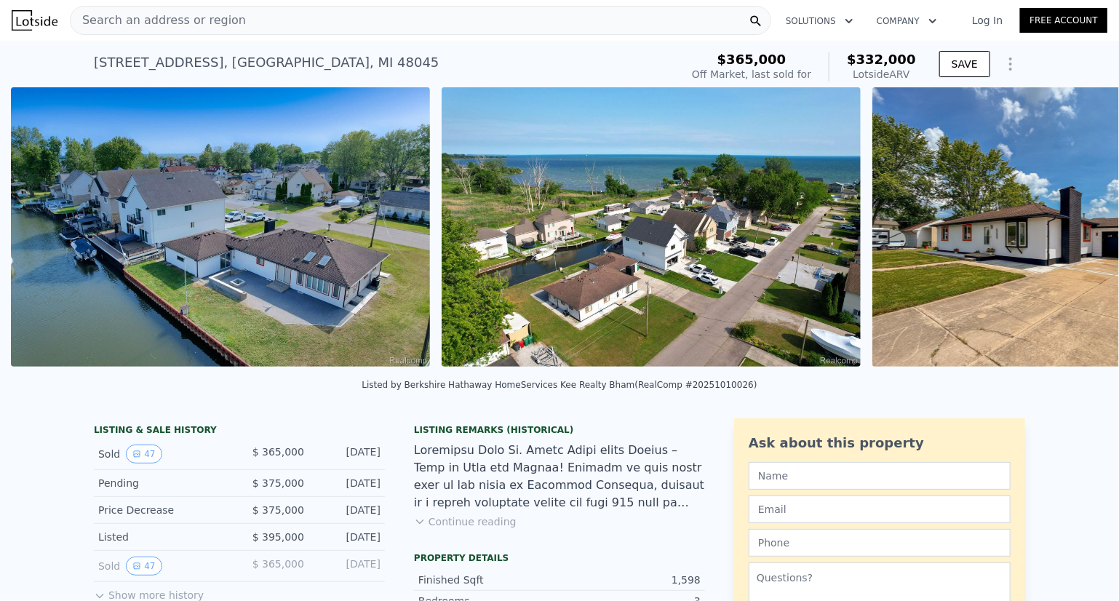
scroll to position [0, 1434]
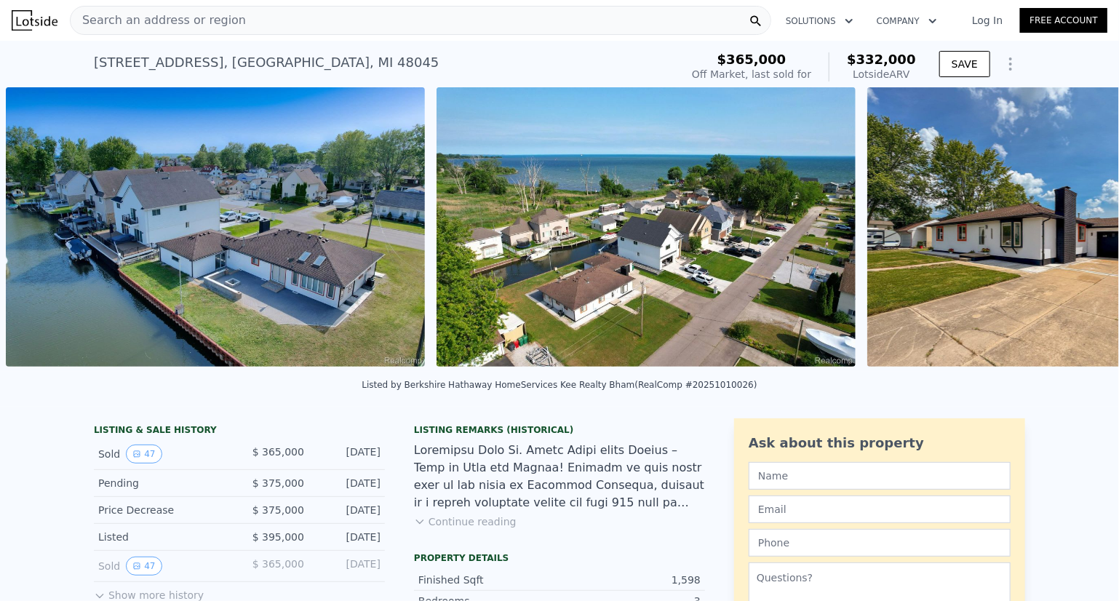
click at [1071, 234] on div "• + − • + − STREET VIEW Loading... SATELLITE VIEW" at bounding box center [559, 229] width 1119 height 285
click at [1077, 234] on icon at bounding box center [1081, 230] width 9 height 15
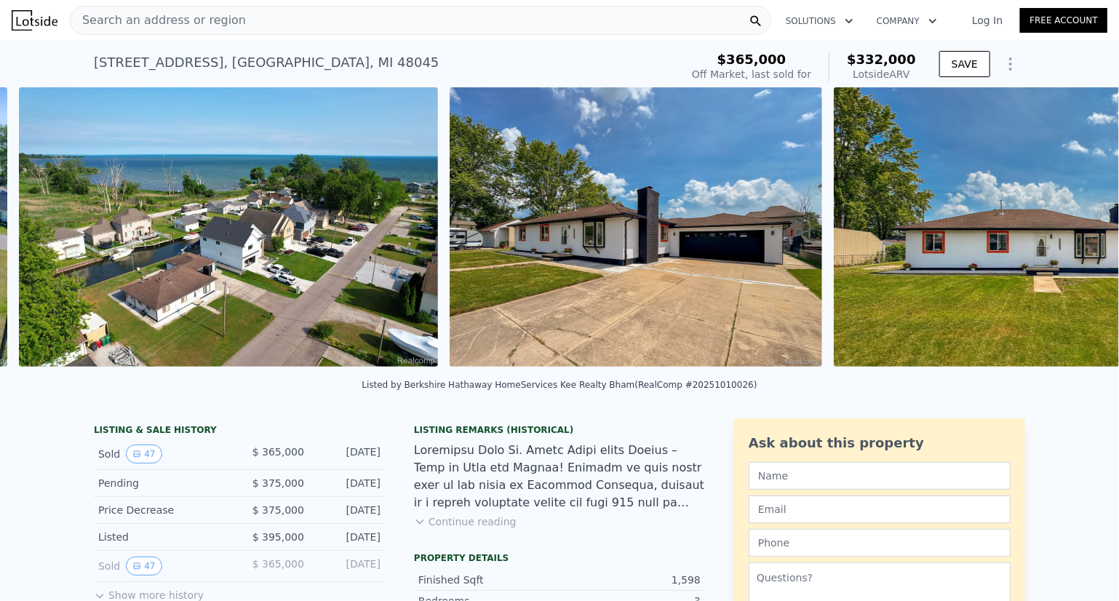
scroll to position [0, 1865]
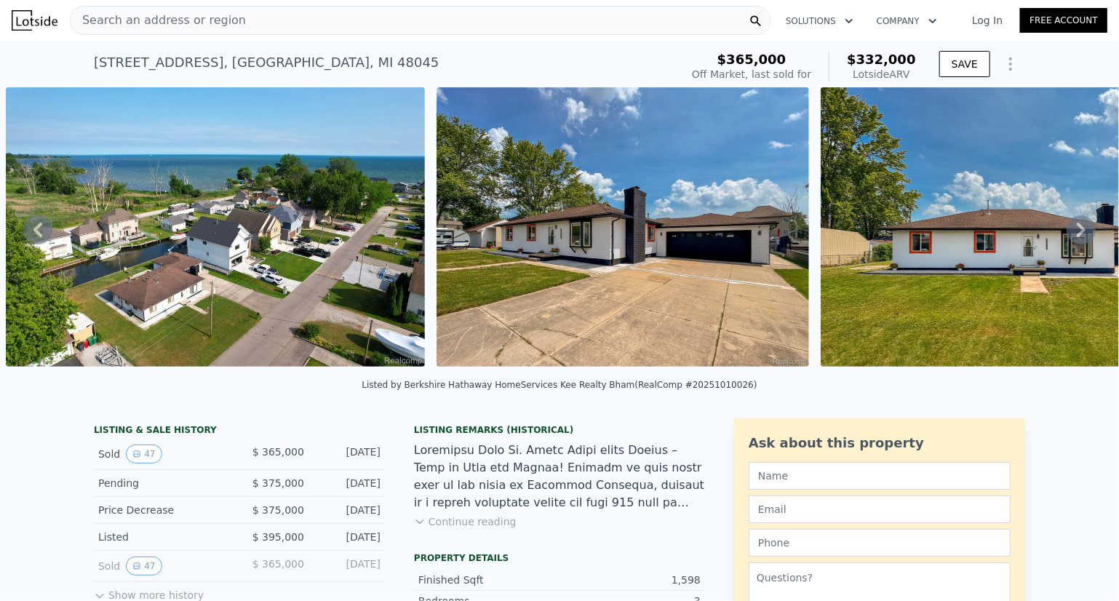
click at [1077, 234] on icon at bounding box center [1081, 230] width 9 height 15
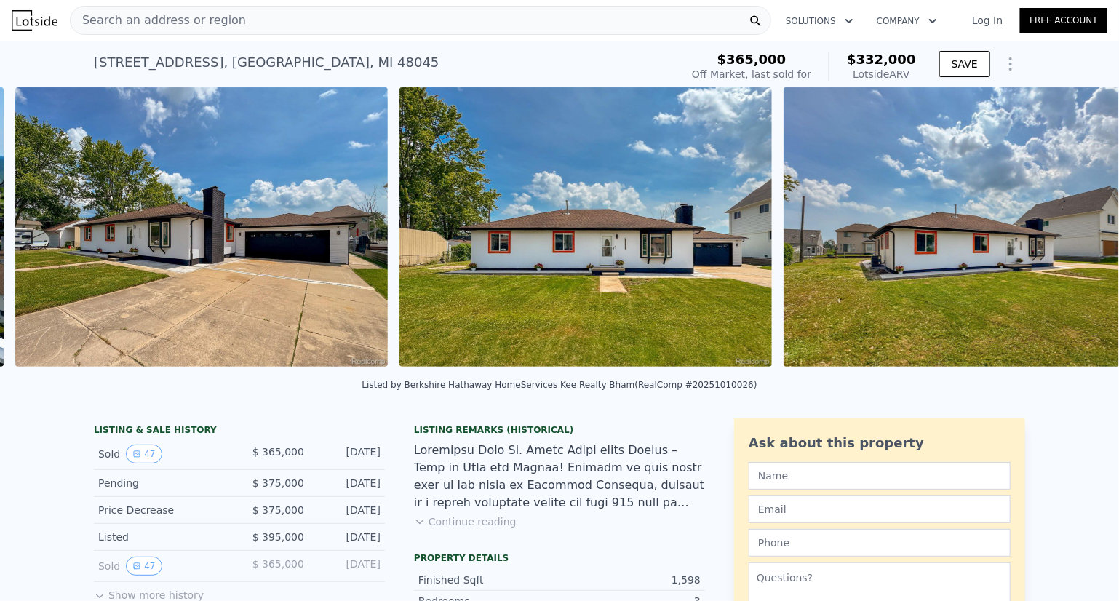
scroll to position [0, 2295]
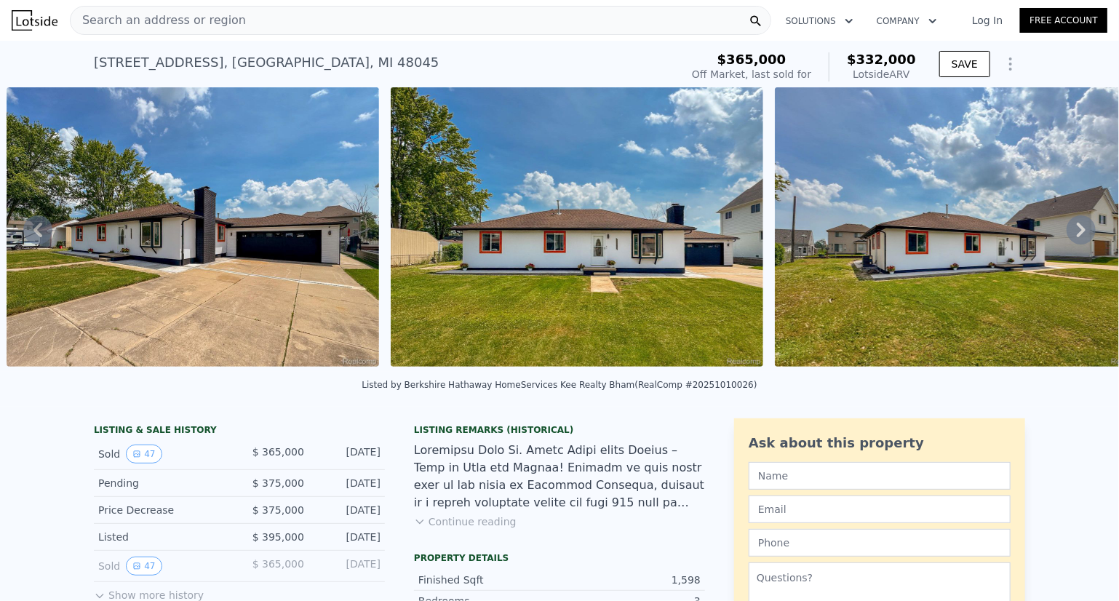
click at [1077, 234] on icon at bounding box center [1081, 230] width 9 height 15
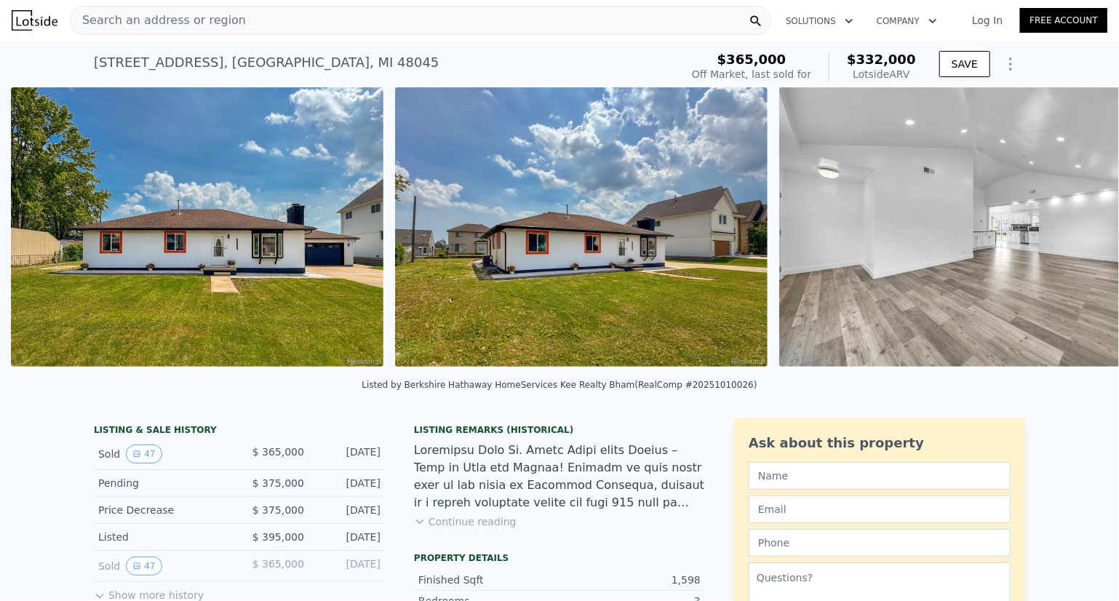
scroll to position [0, 2679]
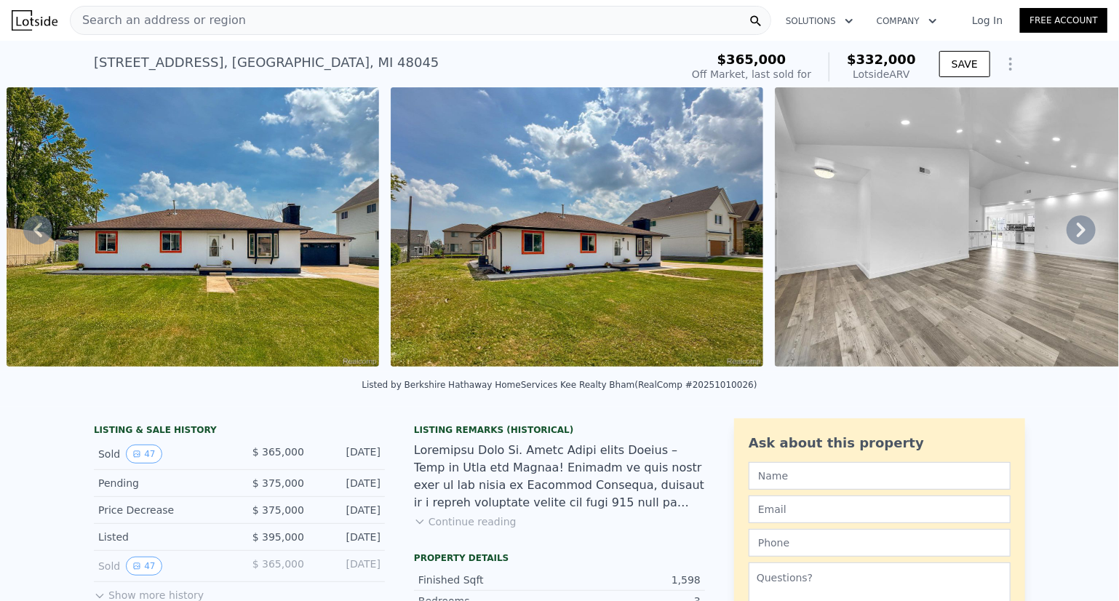
click at [1077, 234] on icon at bounding box center [1081, 230] width 9 height 15
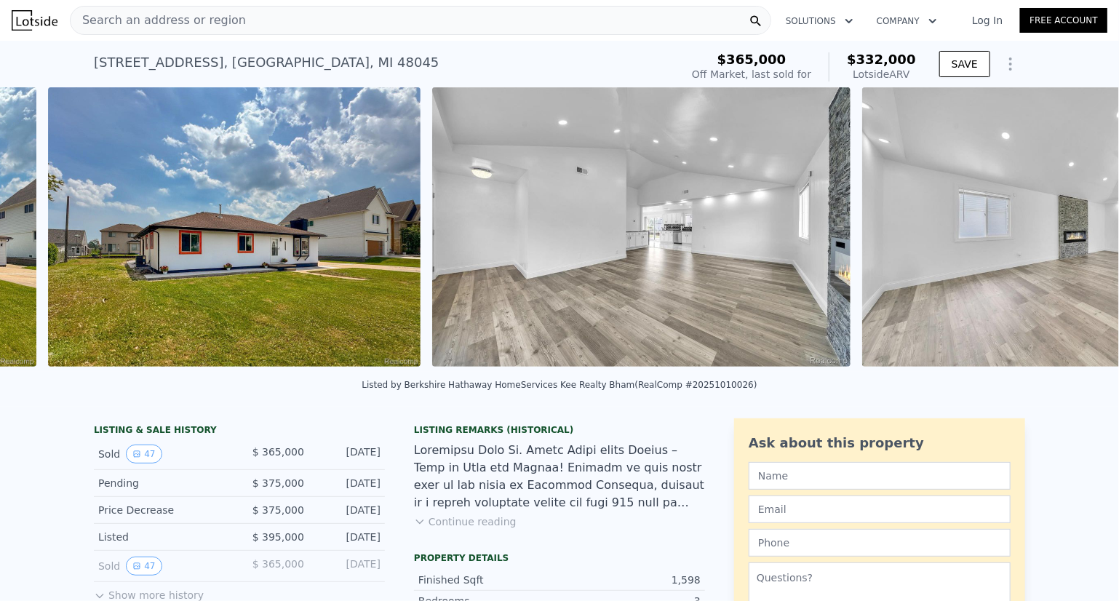
scroll to position [0, 3063]
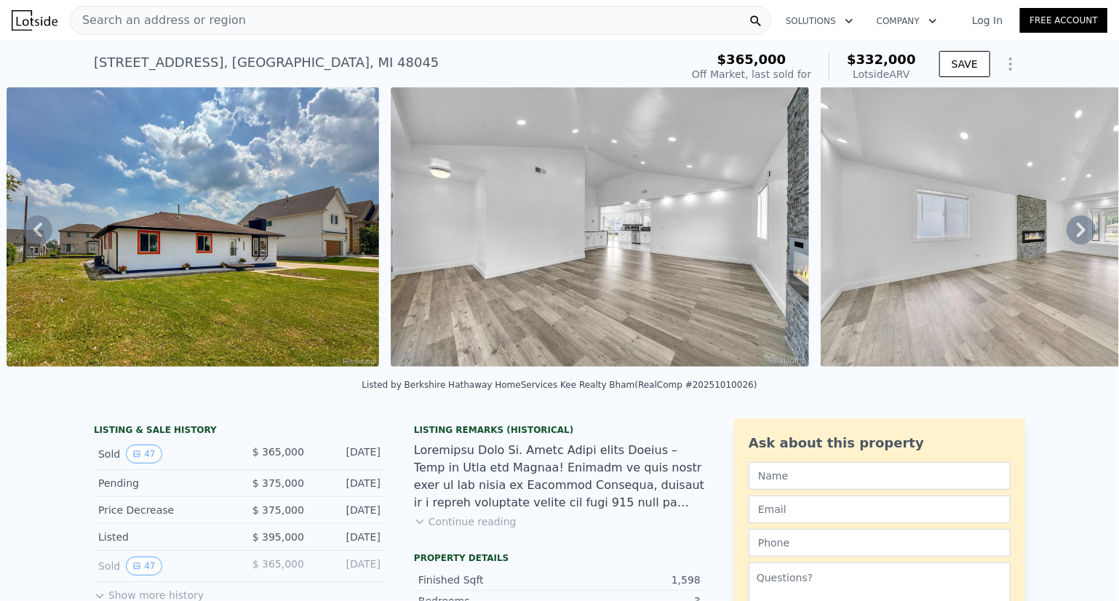
click at [1077, 234] on icon at bounding box center [1081, 230] width 9 height 15
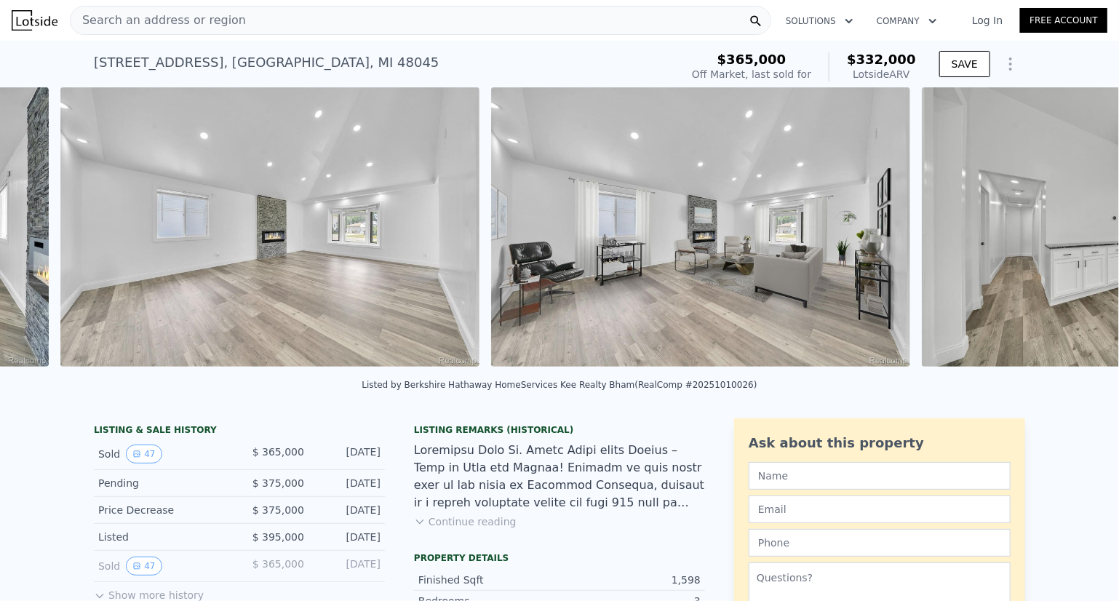
scroll to position [0, 3878]
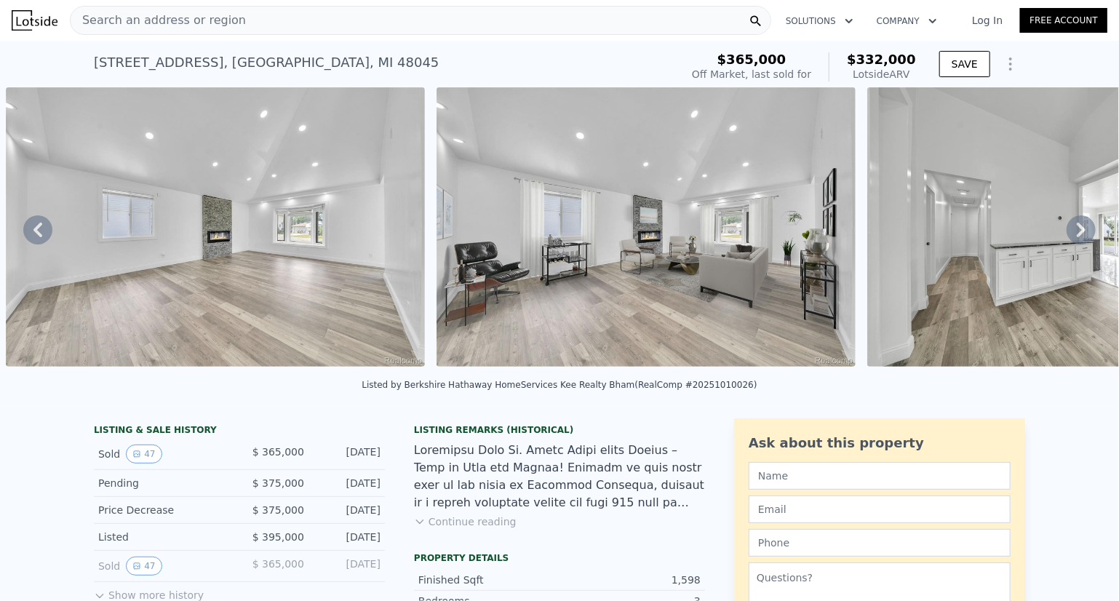
click at [1077, 234] on icon at bounding box center [1081, 230] width 9 height 15
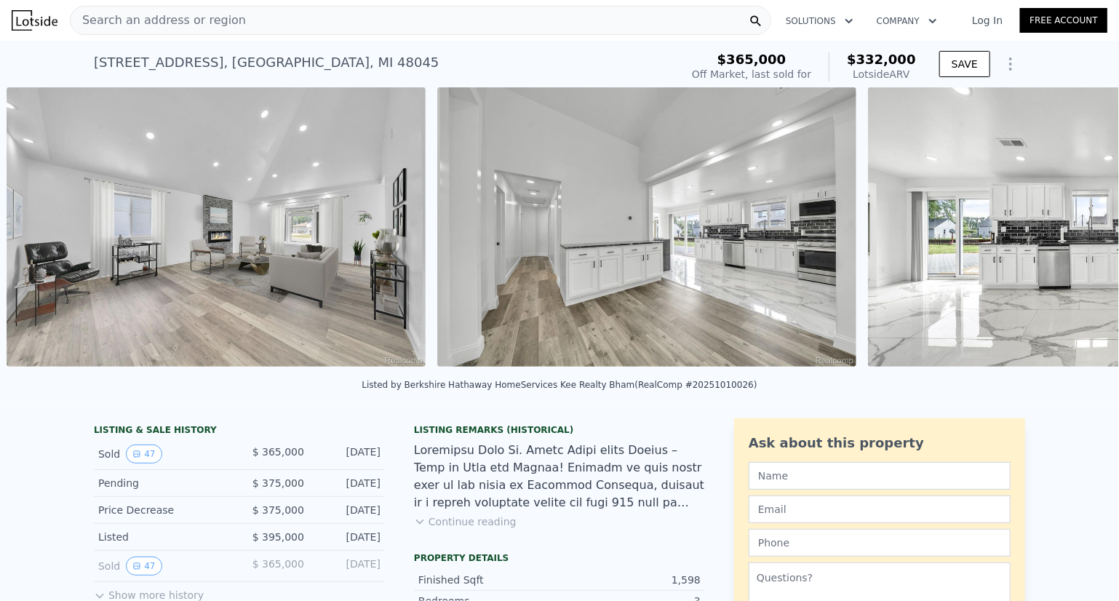
scroll to position [0, 4309]
click at [1077, 234] on icon at bounding box center [1081, 230] width 9 height 15
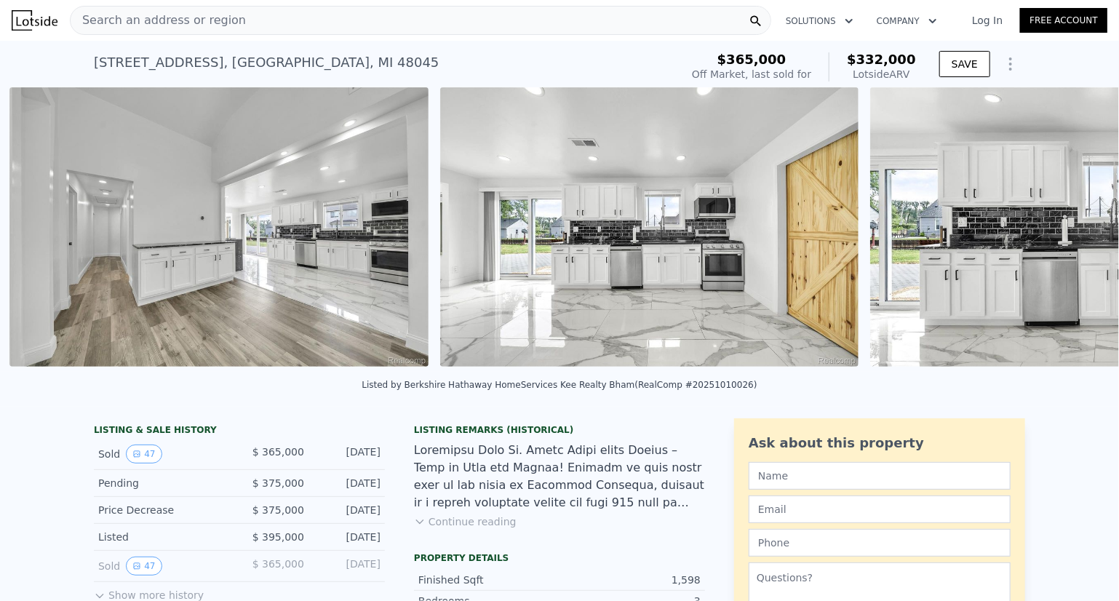
scroll to position [0, 4739]
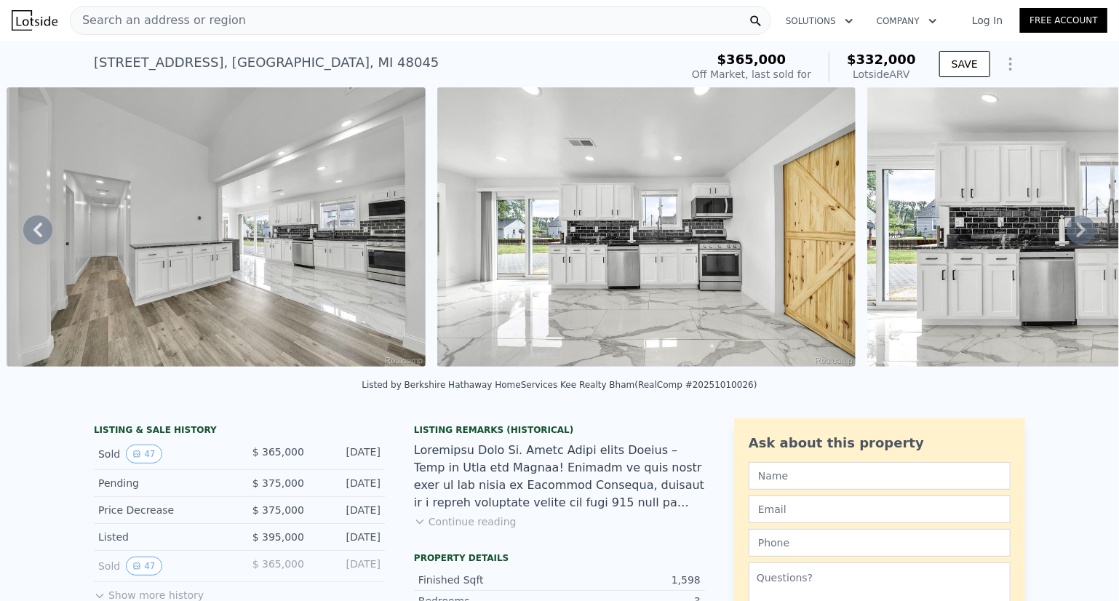
click at [1077, 234] on icon at bounding box center [1081, 230] width 9 height 15
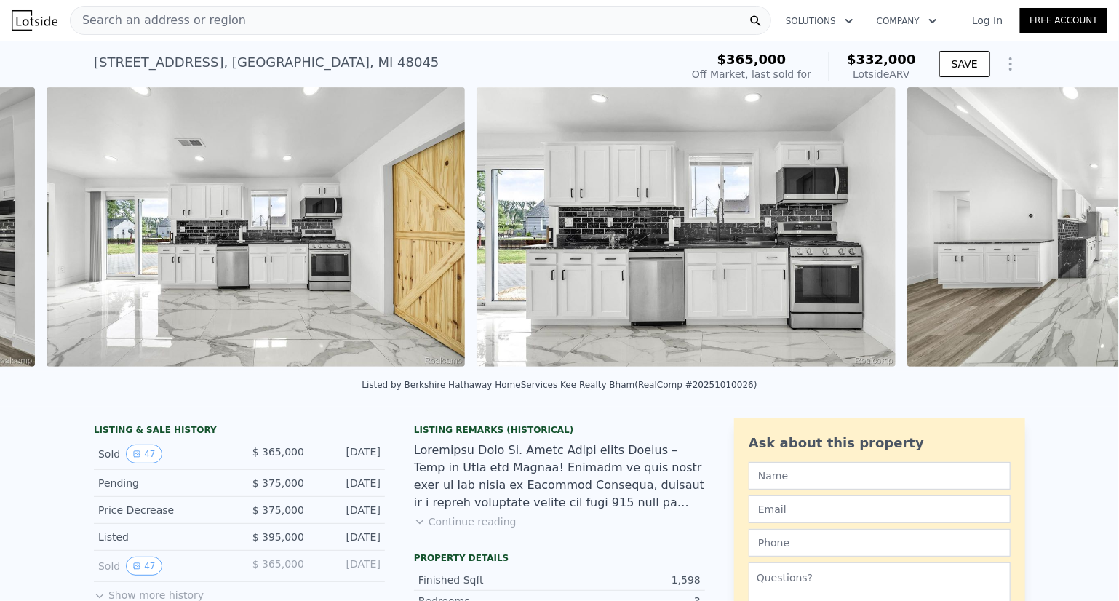
scroll to position [0, 5170]
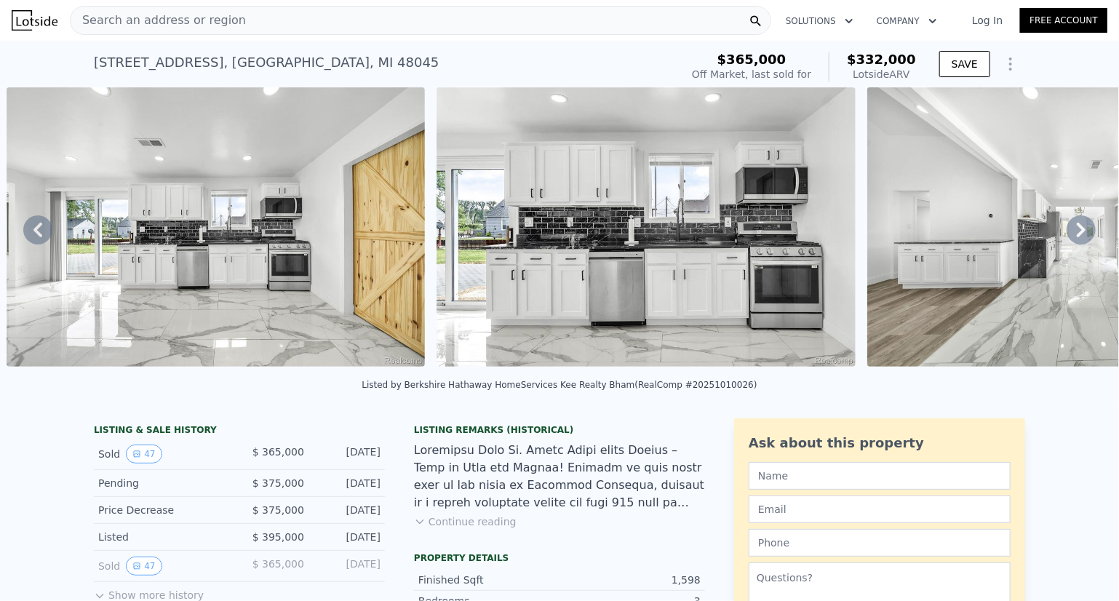
click at [1077, 234] on icon at bounding box center [1081, 230] width 9 height 15
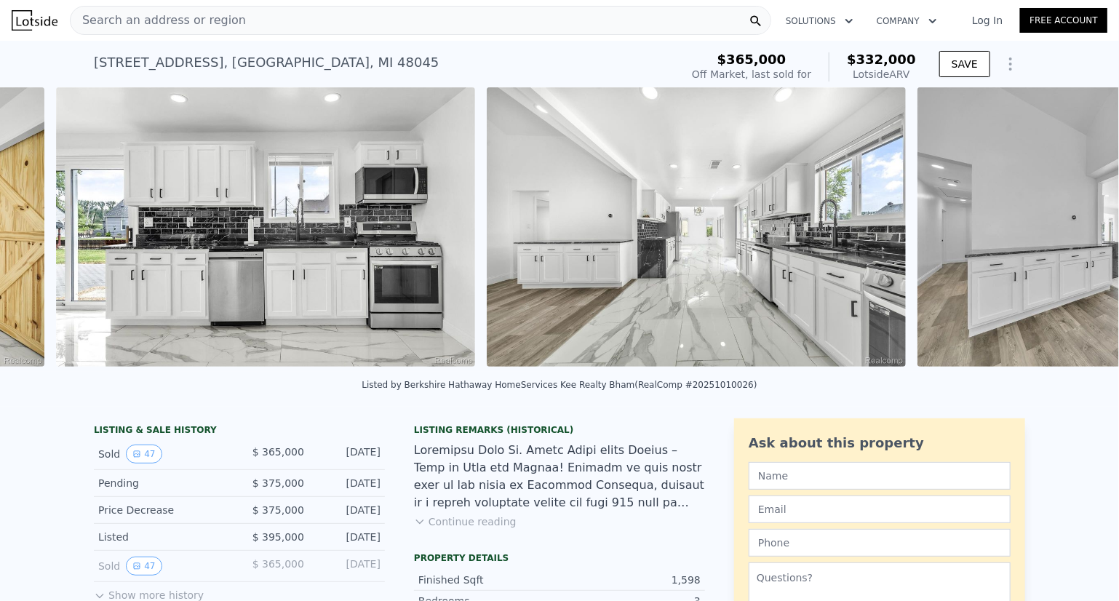
scroll to position [0, 5600]
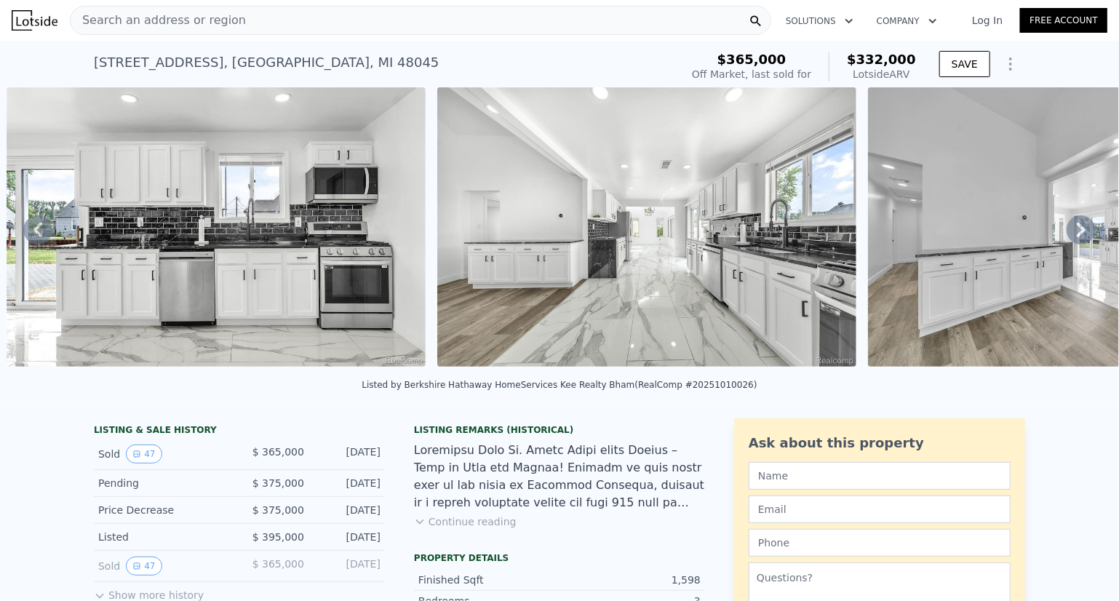
click at [1071, 234] on div "• + − • + − STREET VIEW Loading... SATELLITE VIEW" at bounding box center [559, 229] width 1119 height 285
click at [1077, 234] on icon at bounding box center [1081, 230] width 9 height 15
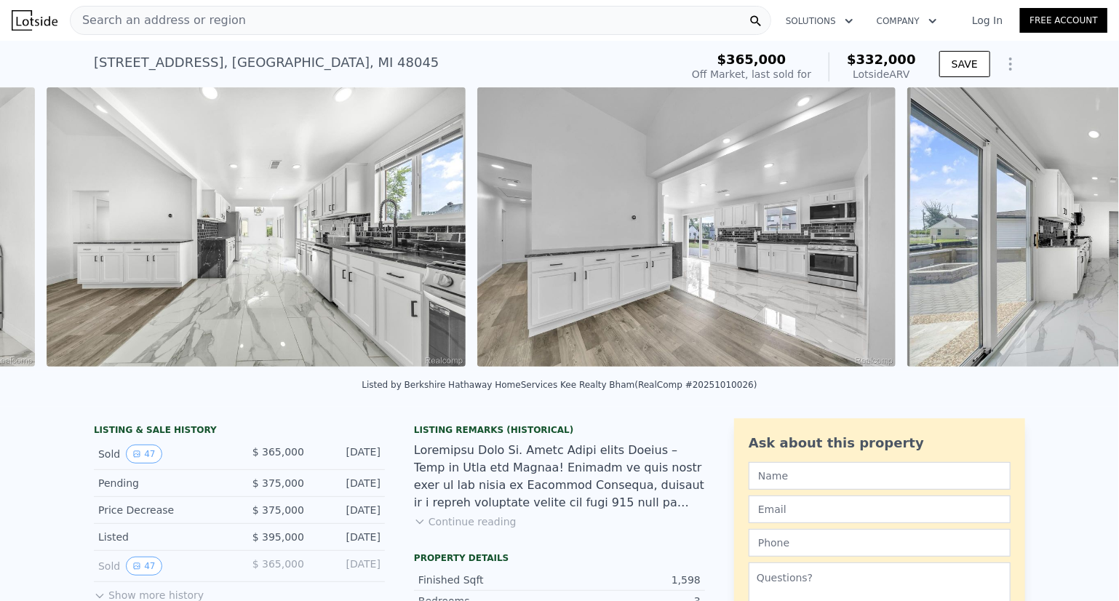
scroll to position [0, 6031]
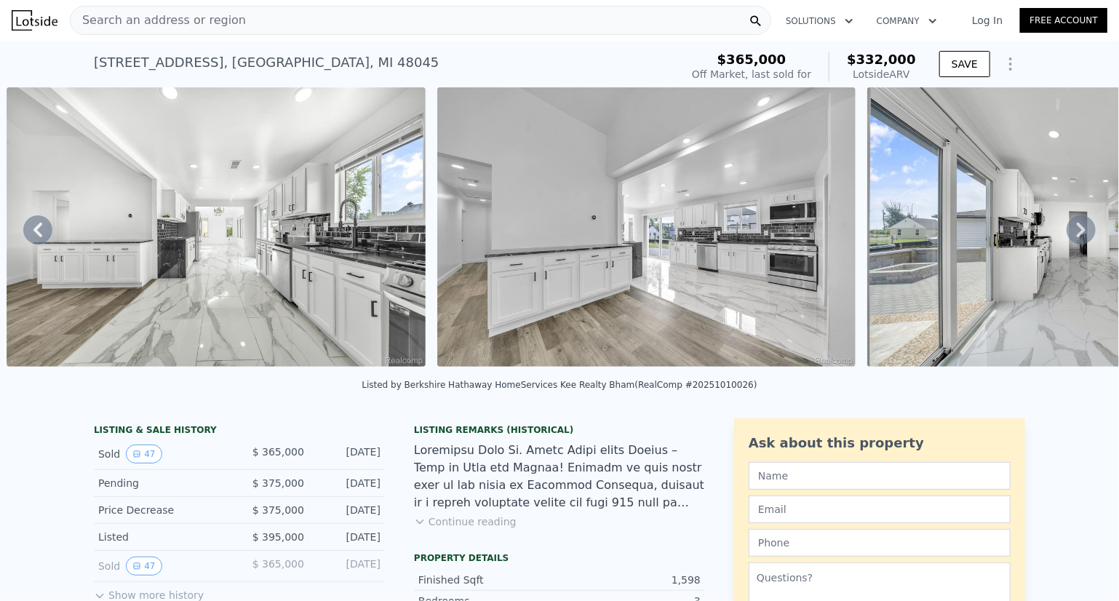
click at [1077, 234] on icon at bounding box center [1081, 230] width 9 height 15
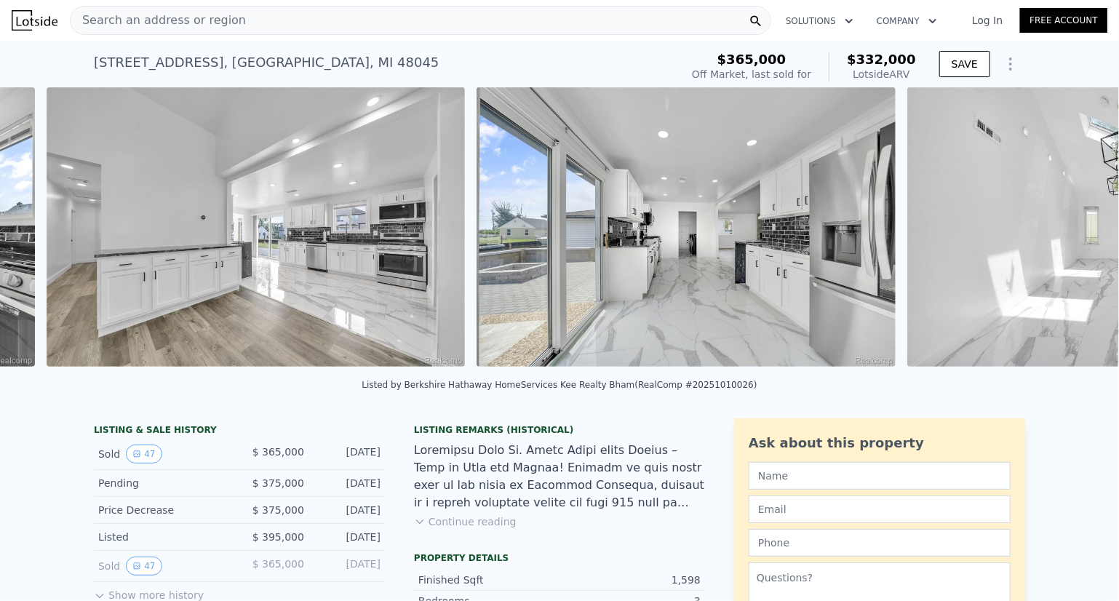
scroll to position [0, 6461]
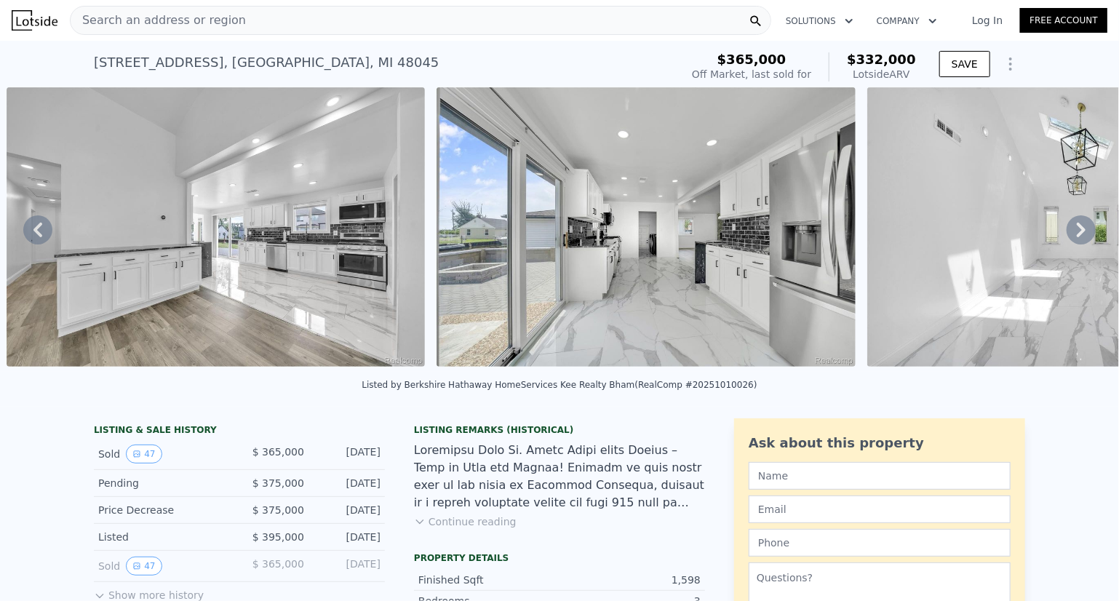
click at [1077, 234] on icon at bounding box center [1081, 230] width 9 height 15
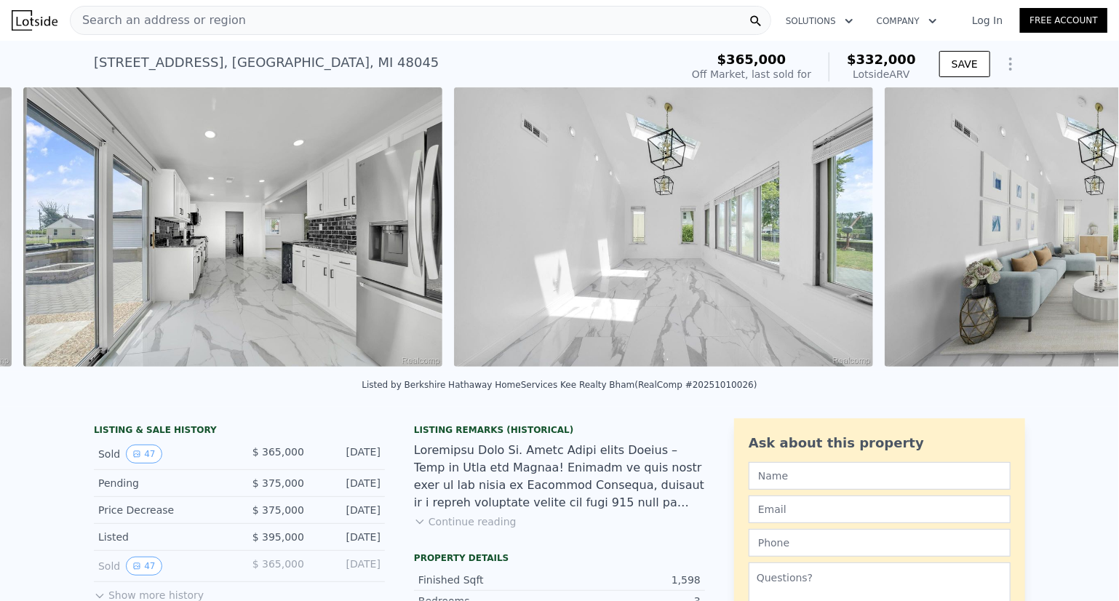
scroll to position [0, 6892]
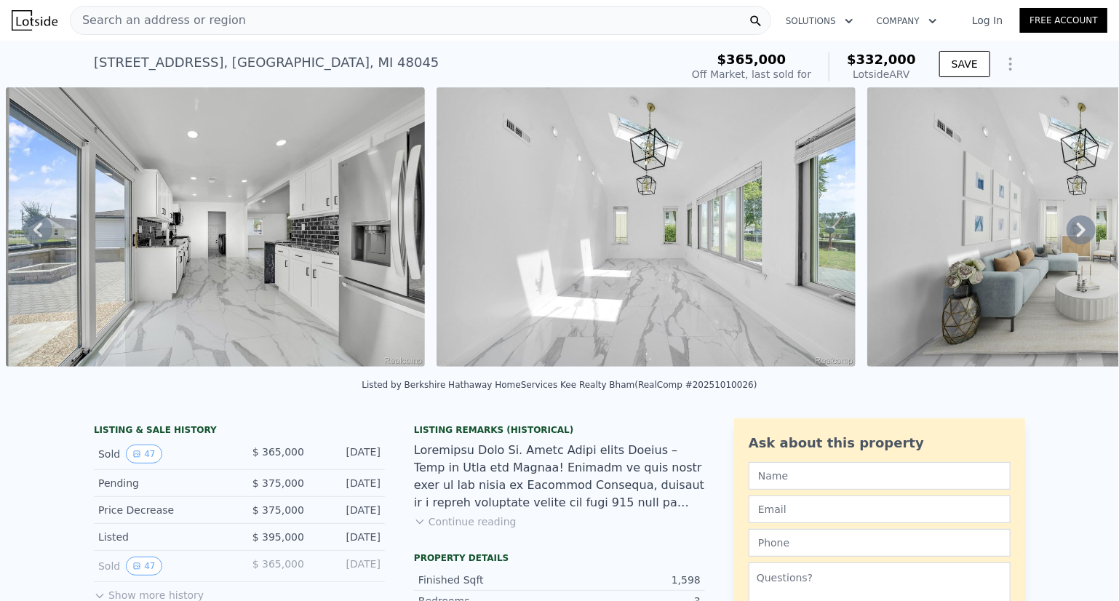
click at [1077, 234] on icon at bounding box center [1081, 230] width 9 height 15
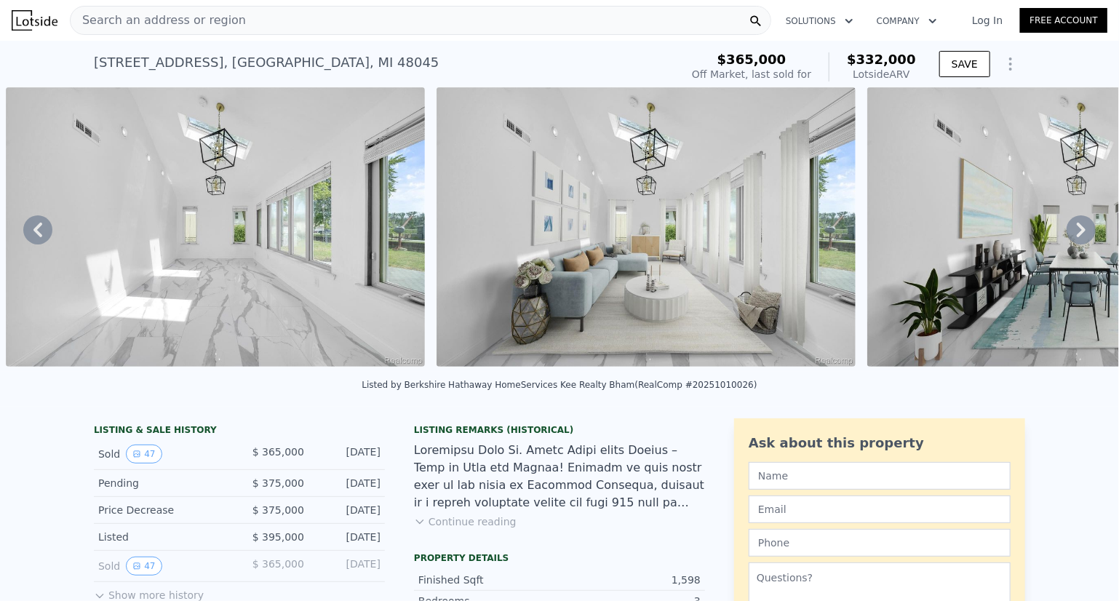
click at [1077, 234] on icon at bounding box center [1081, 230] width 9 height 15
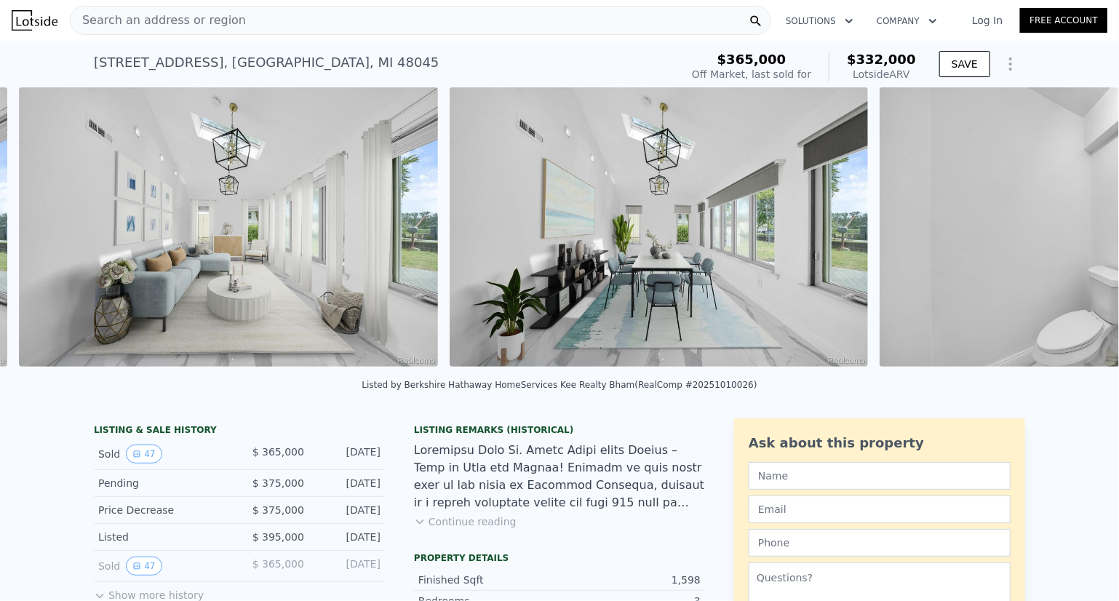
scroll to position [0, 7754]
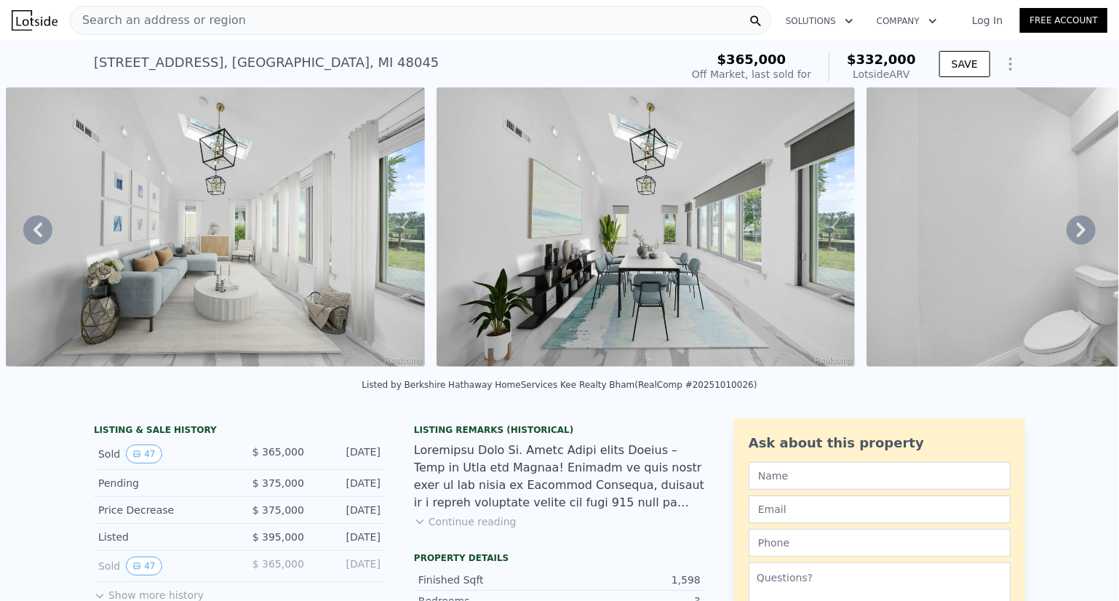
click at [1077, 234] on icon at bounding box center [1081, 230] width 9 height 15
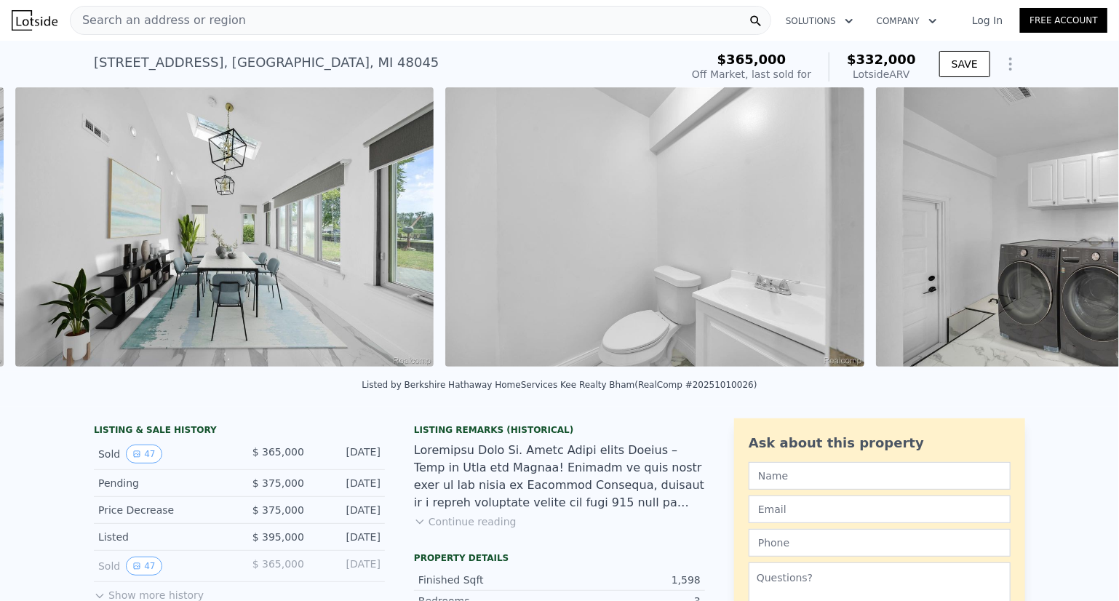
scroll to position [0, 8184]
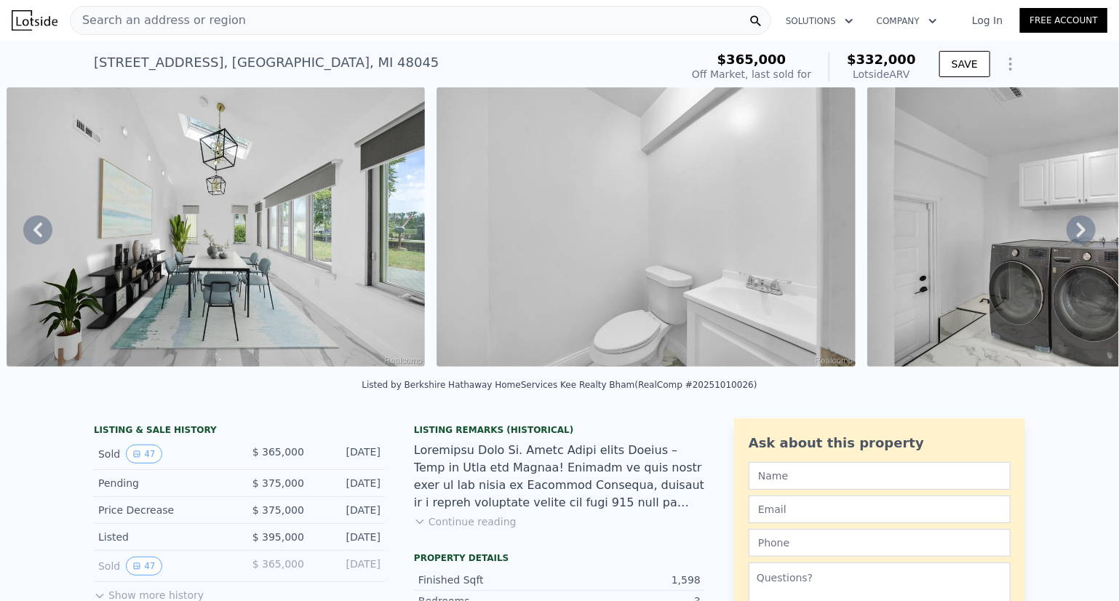
click at [1077, 234] on icon at bounding box center [1081, 230] width 9 height 15
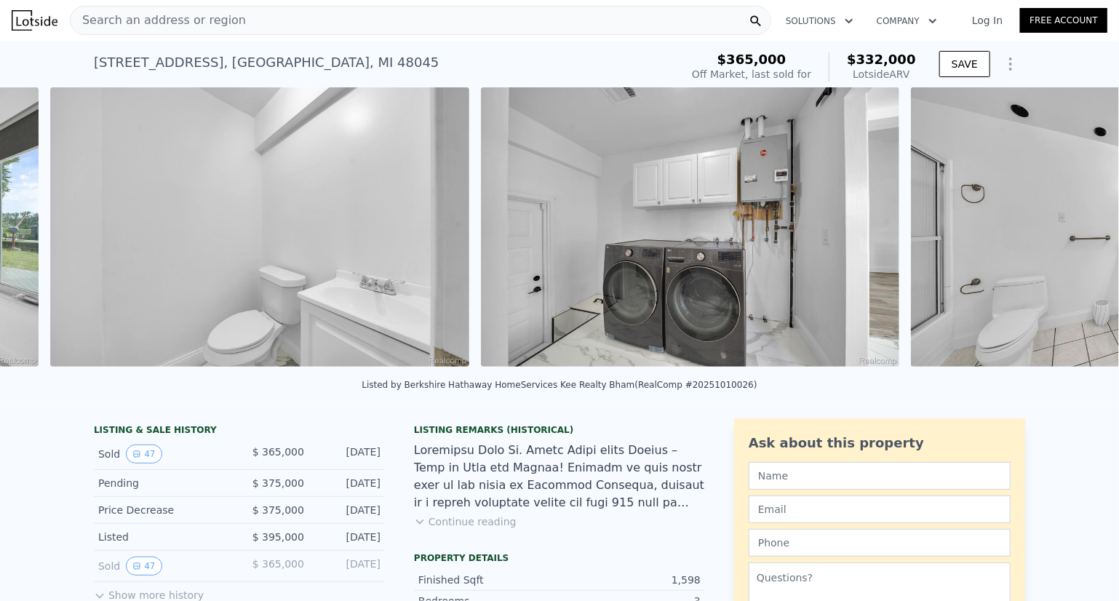
scroll to position [0, 8614]
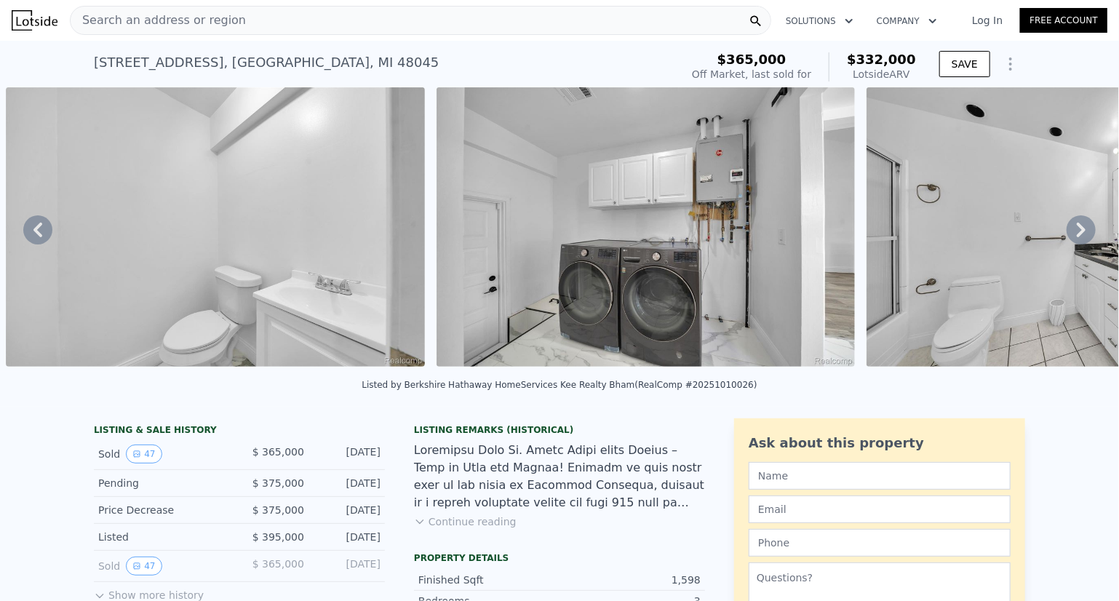
click at [1077, 234] on icon at bounding box center [1081, 230] width 9 height 15
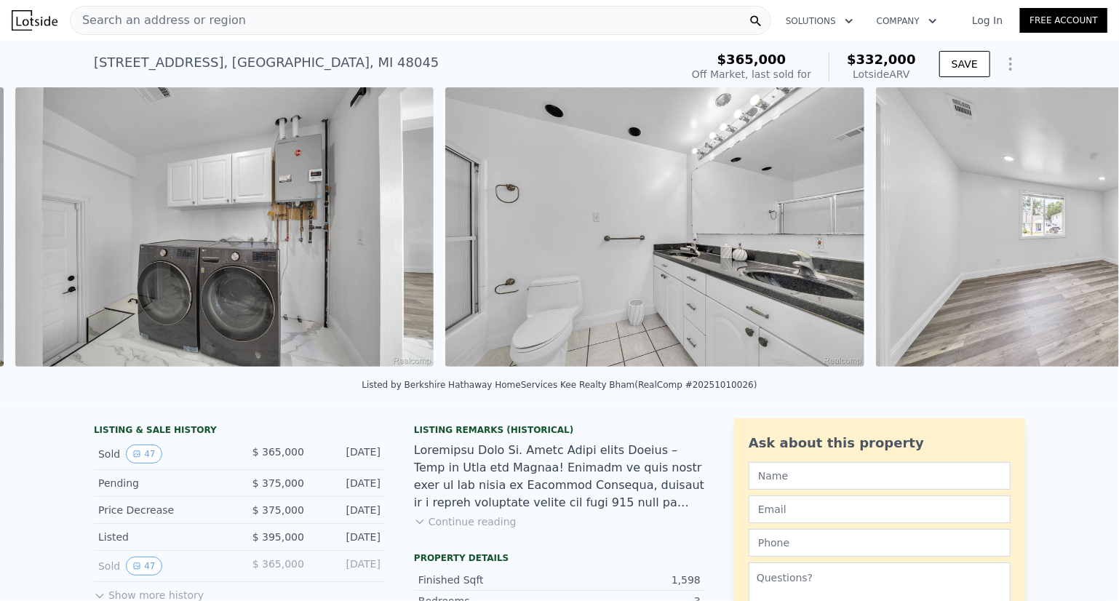
scroll to position [0, 9045]
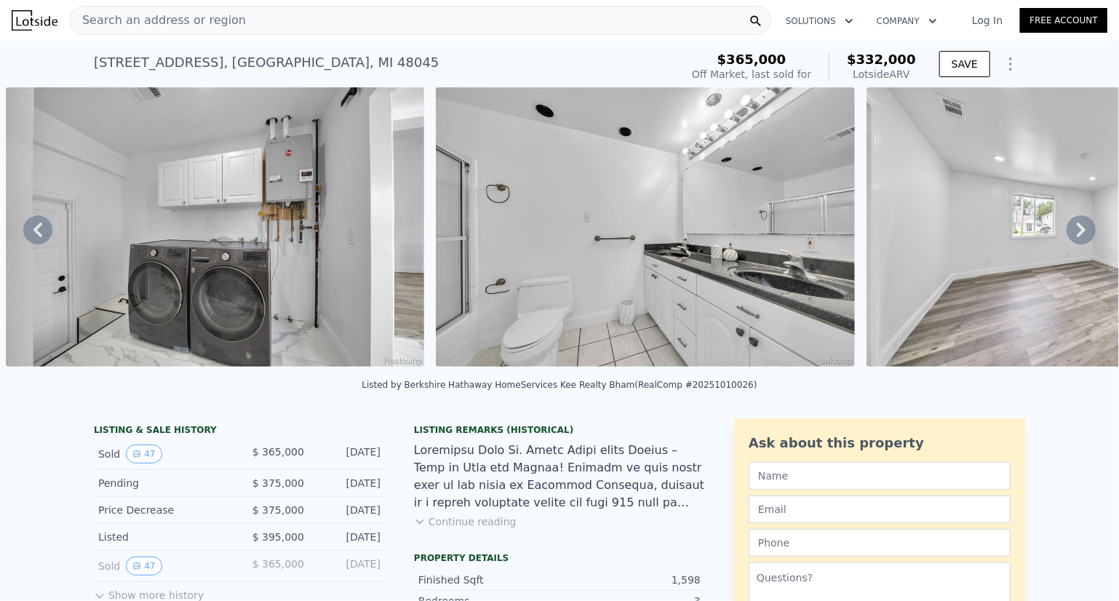
click at [1077, 234] on icon at bounding box center [1081, 230] width 9 height 15
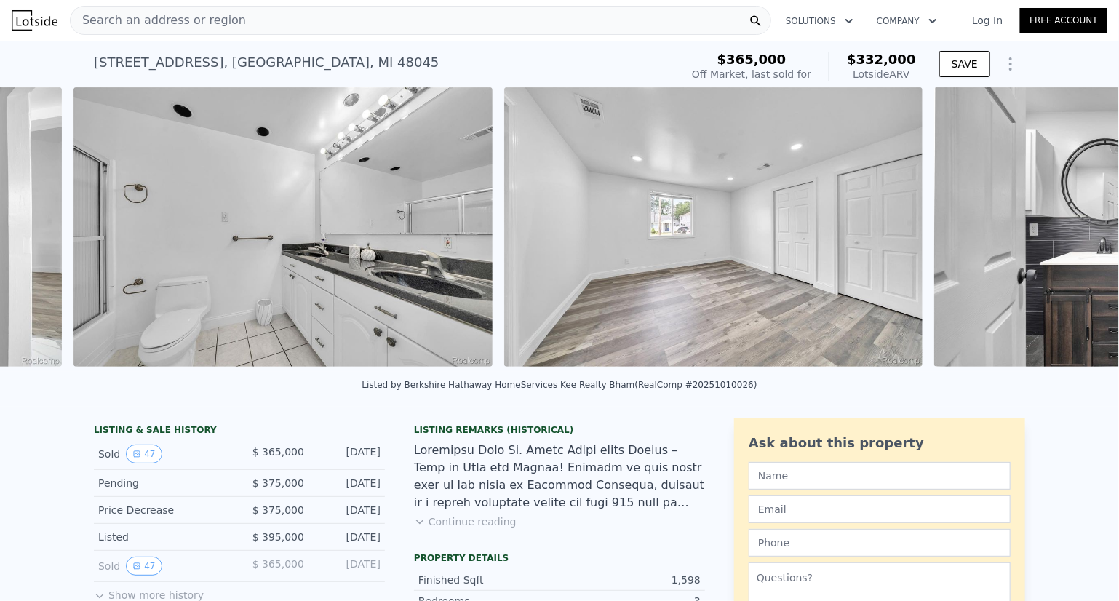
scroll to position [0, 9474]
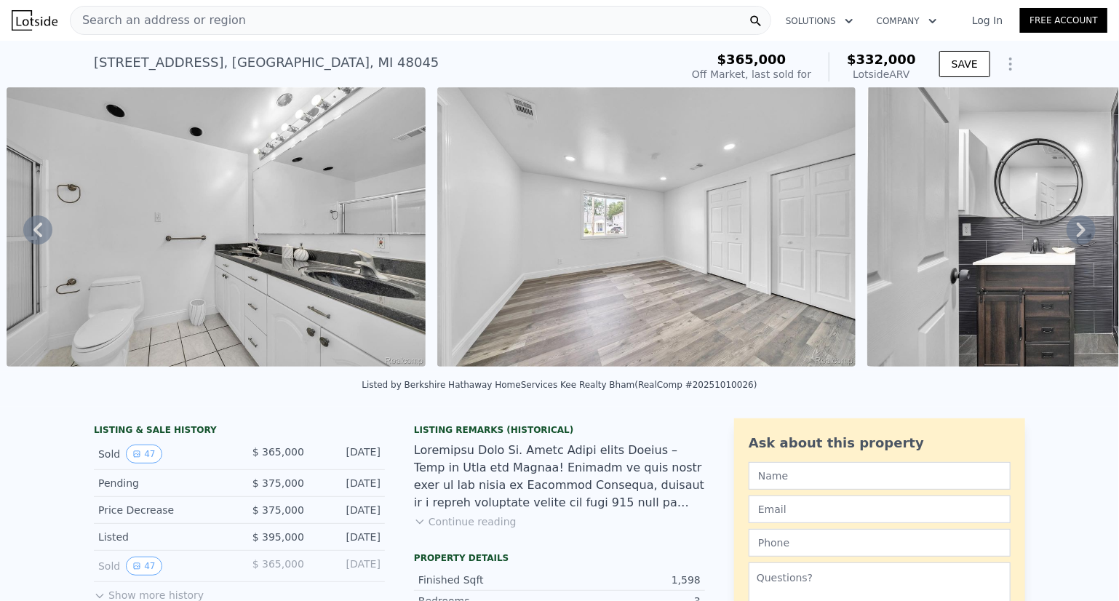
click at [1077, 234] on icon at bounding box center [1081, 230] width 9 height 15
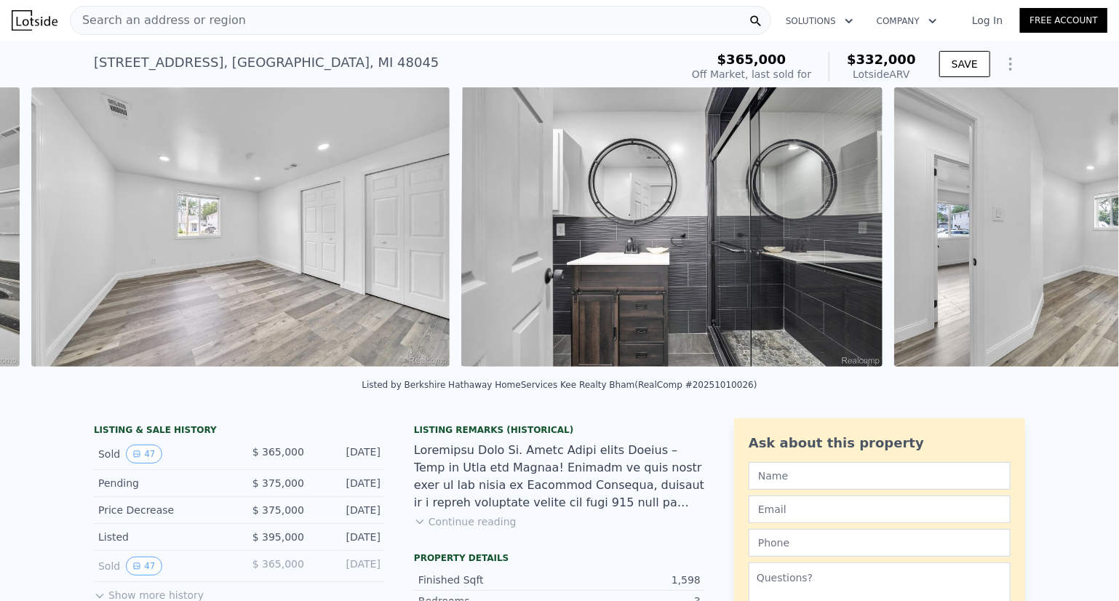
scroll to position [0, 9905]
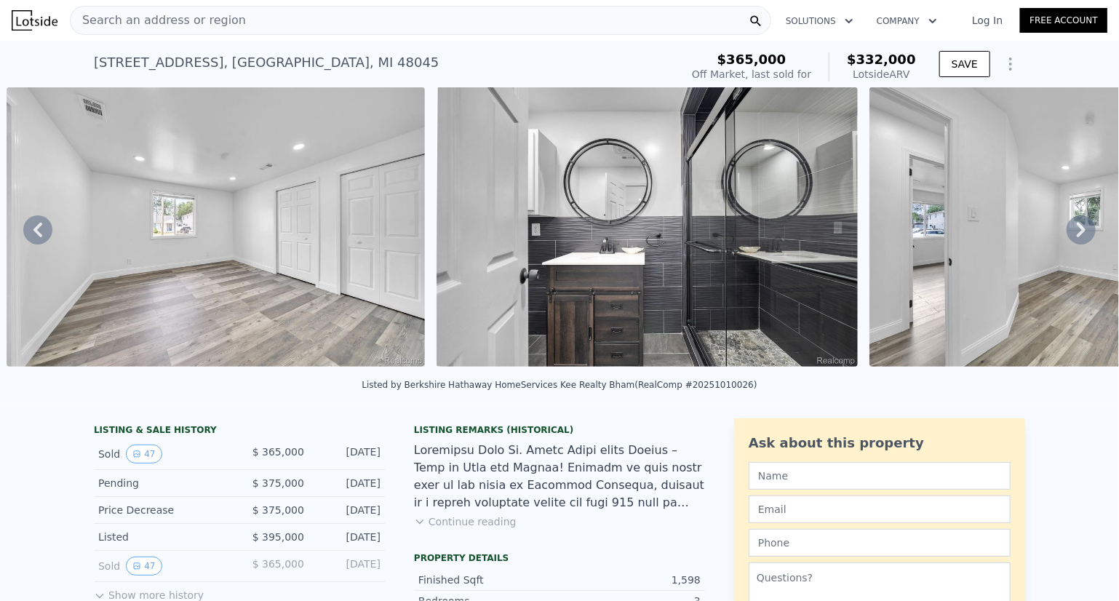
click at [1077, 234] on icon at bounding box center [1081, 230] width 9 height 15
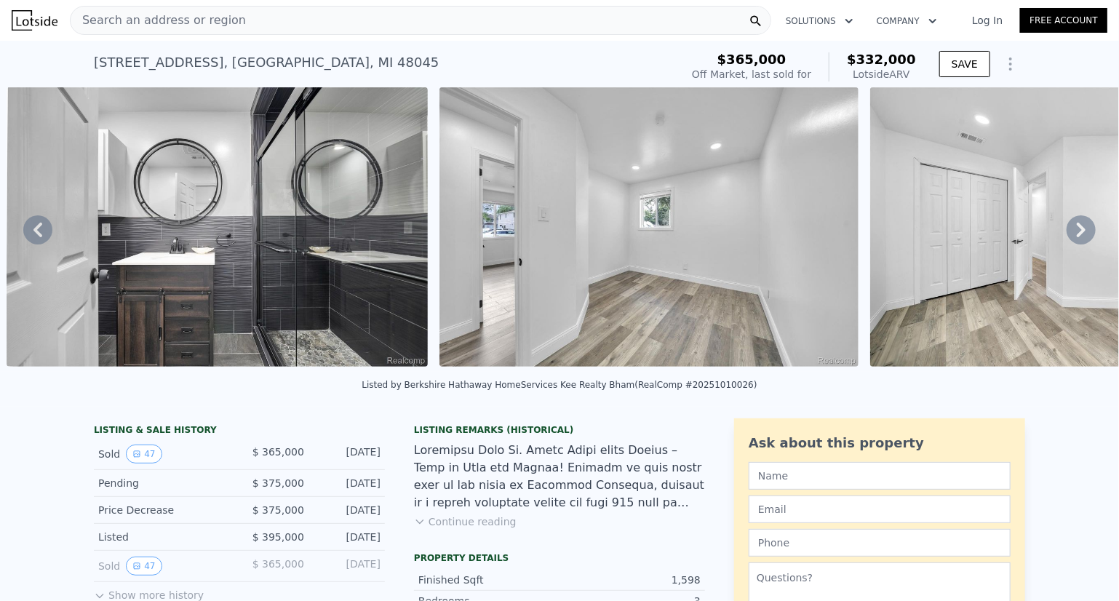
click at [1077, 234] on icon at bounding box center [1081, 230] width 9 height 15
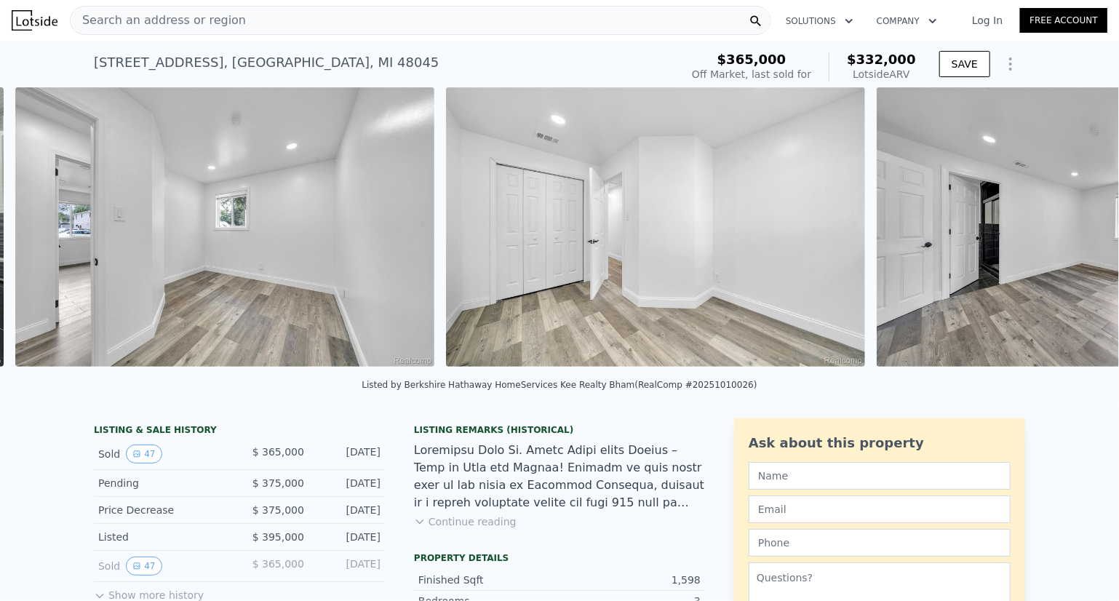
scroll to position [0, 10769]
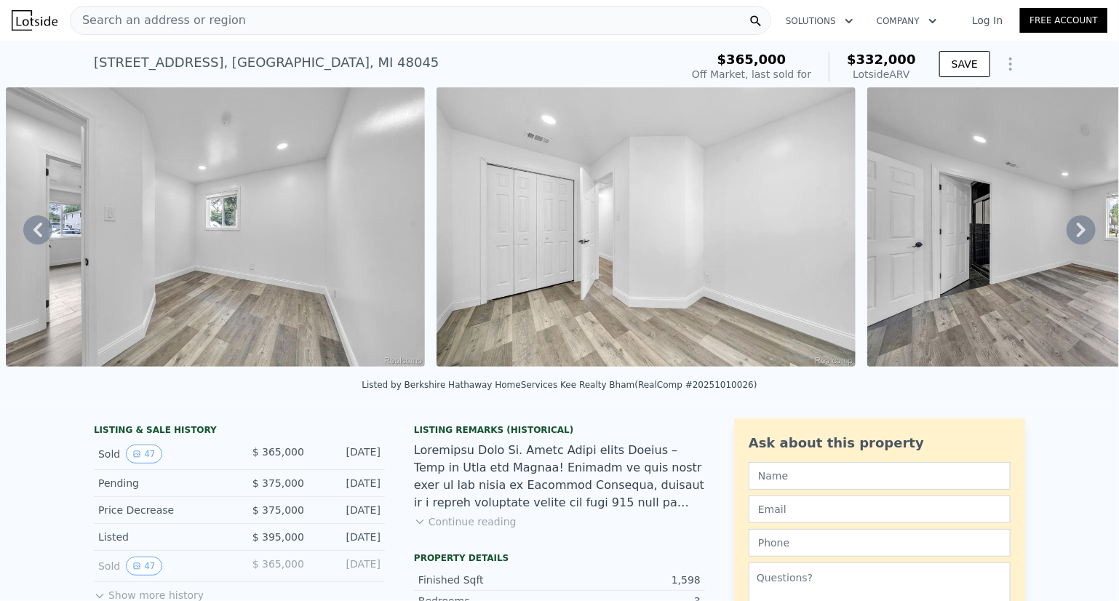
click at [1077, 234] on icon at bounding box center [1081, 230] width 9 height 15
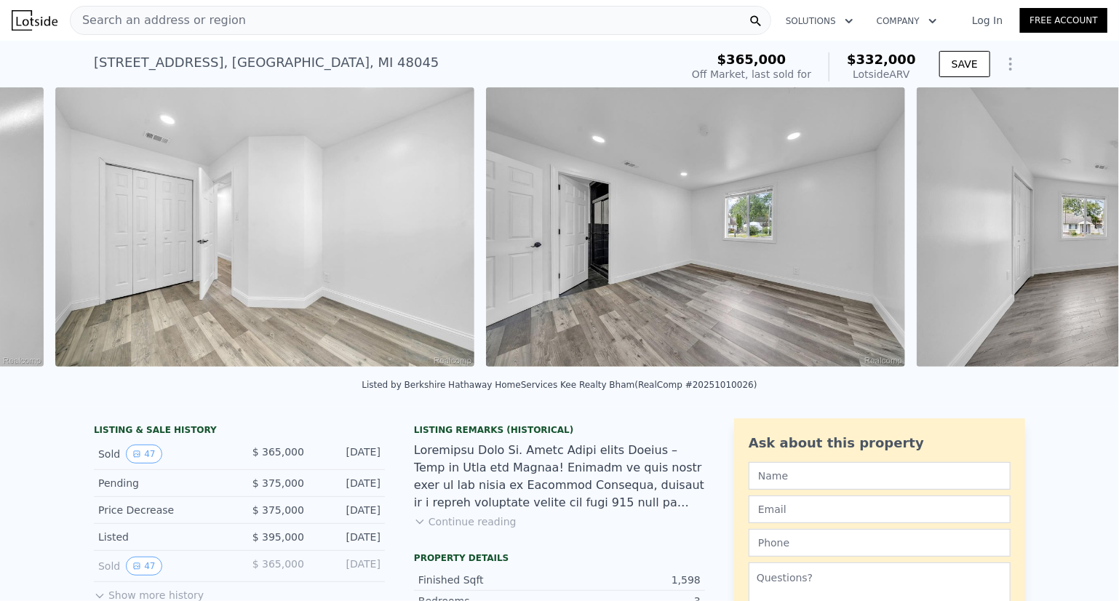
scroll to position [0, 11200]
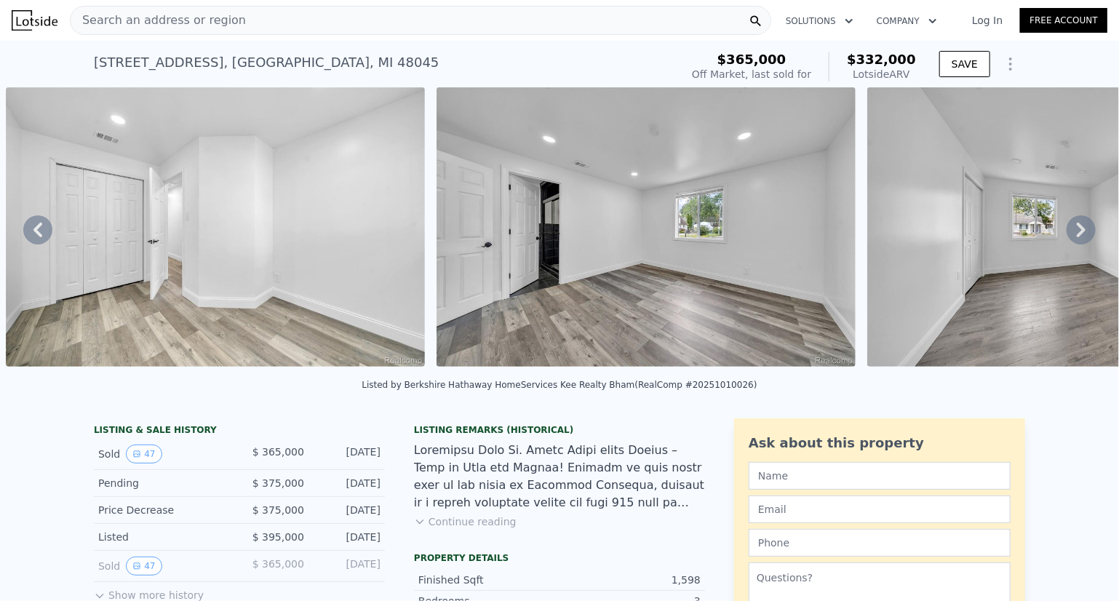
click at [1071, 234] on div "• + − • + − STREET VIEW Loading... SATELLITE VIEW" at bounding box center [559, 229] width 1119 height 285
click at [1077, 234] on icon at bounding box center [1081, 230] width 9 height 15
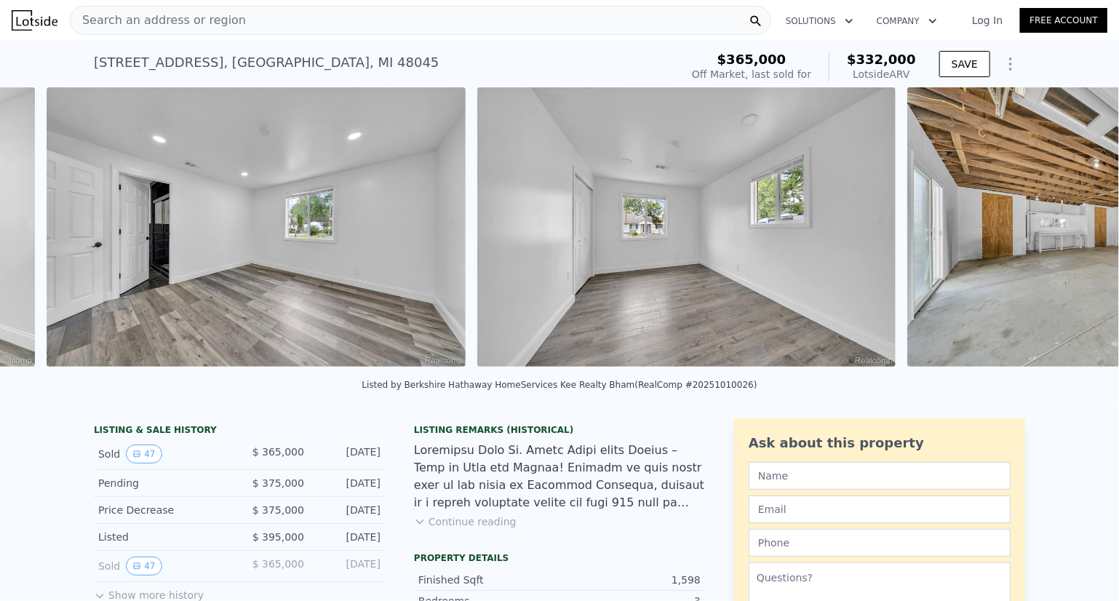
scroll to position [0, 11630]
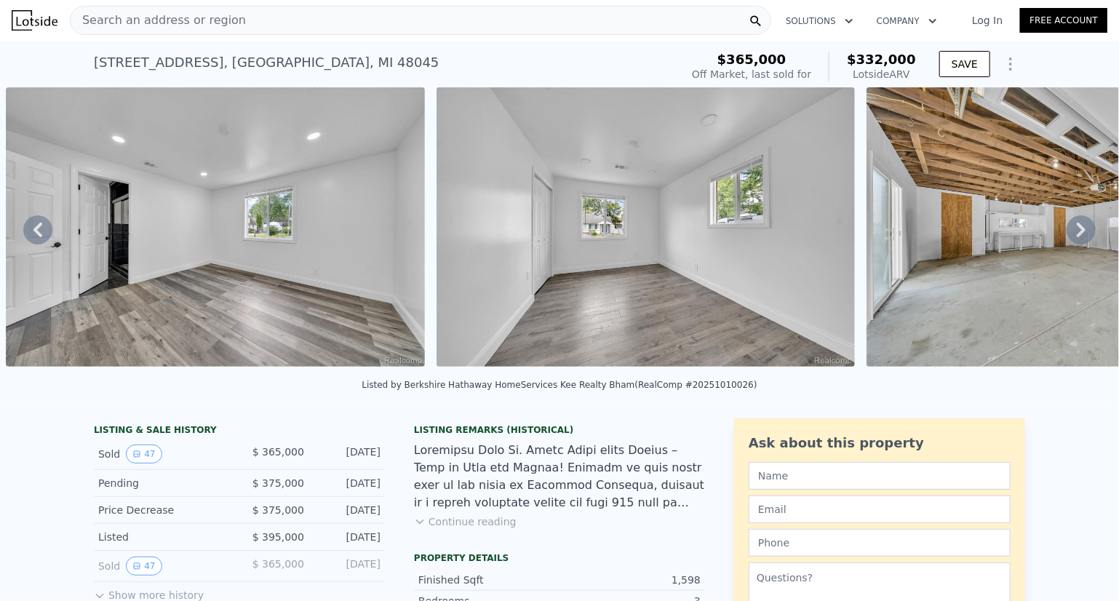
click at [1077, 234] on icon at bounding box center [1081, 230] width 9 height 15
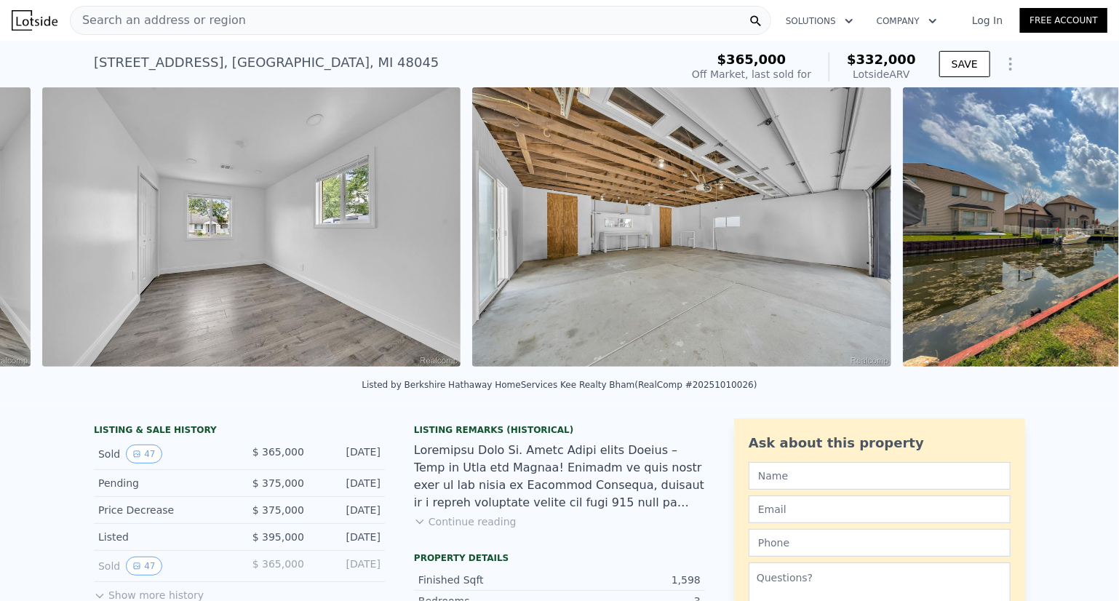
scroll to position [0, 12060]
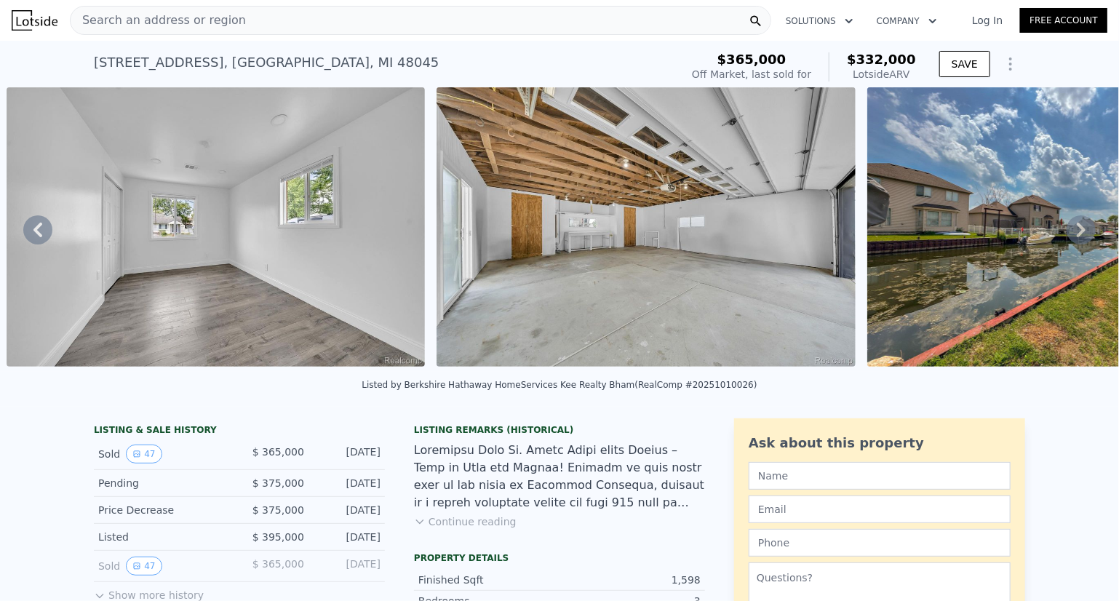
click at [1077, 234] on icon at bounding box center [1081, 230] width 9 height 15
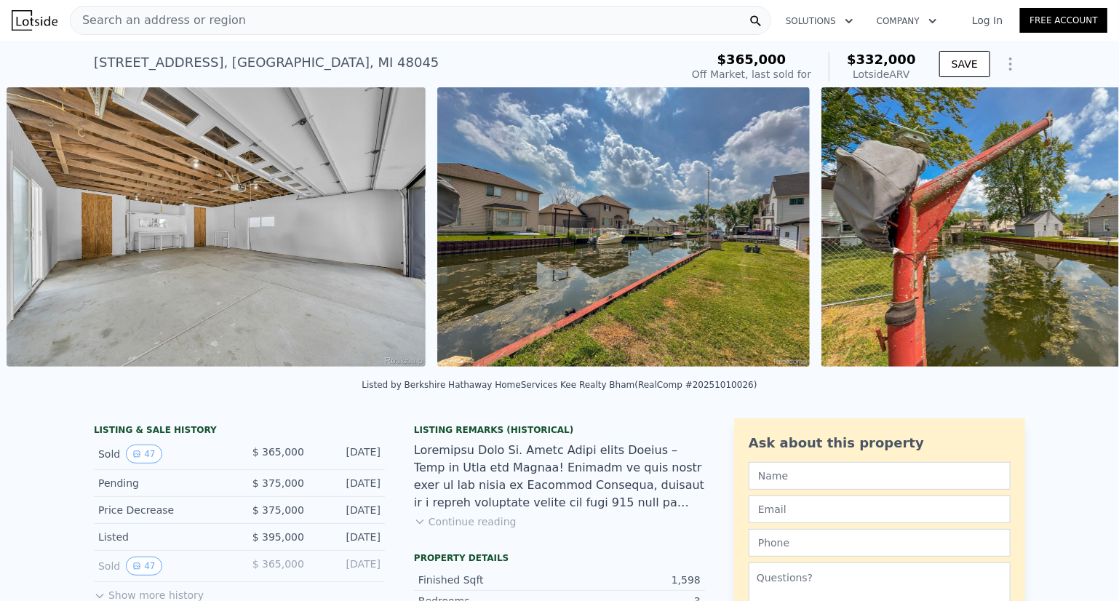
scroll to position [0, 12491]
click at [1077, 234] on icon at bounding box center [1081, 230] width 9 height 15
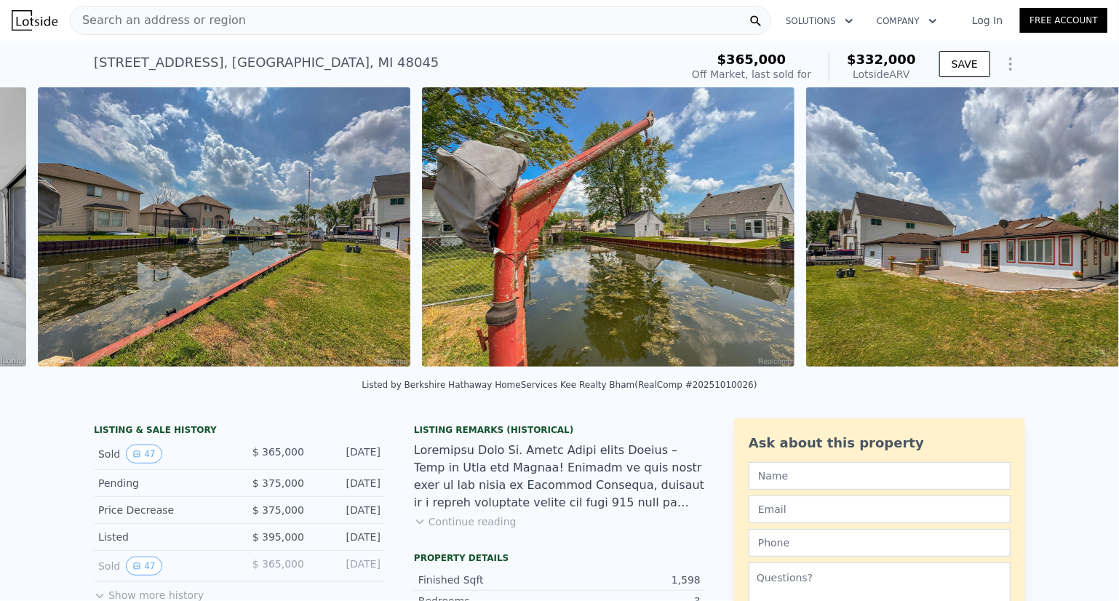
scroll to position [0, 12922]
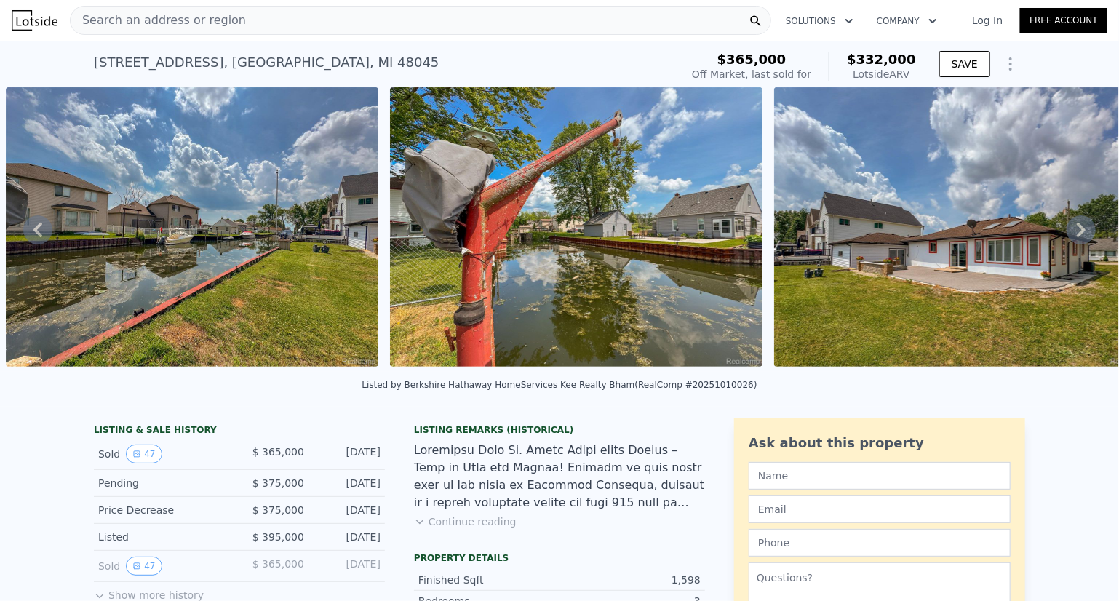
click at [1077, 234] on icon at bounding box center [1081, 230] width 9 height 15
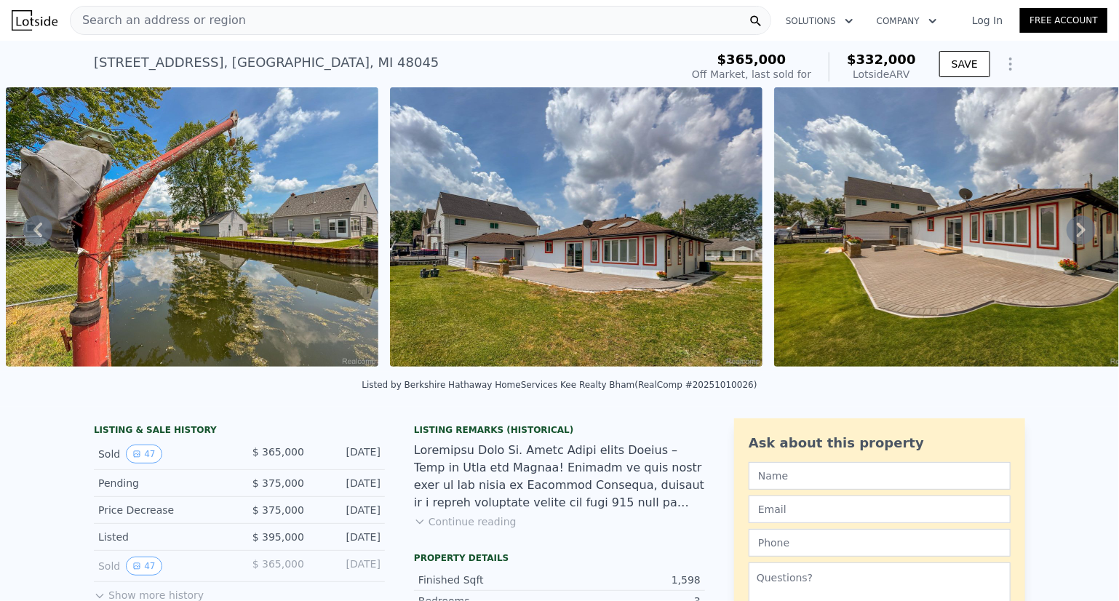
click at [1077, 234] on icon at bounding box center [1081, 230] width 9 height 15
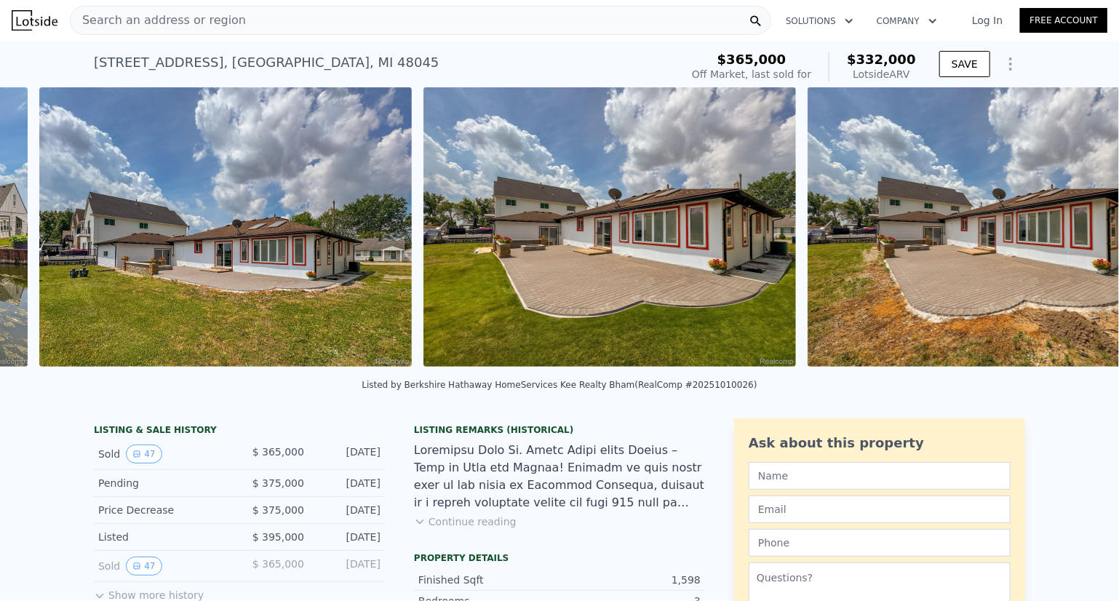
scroll to position [0, 13690]
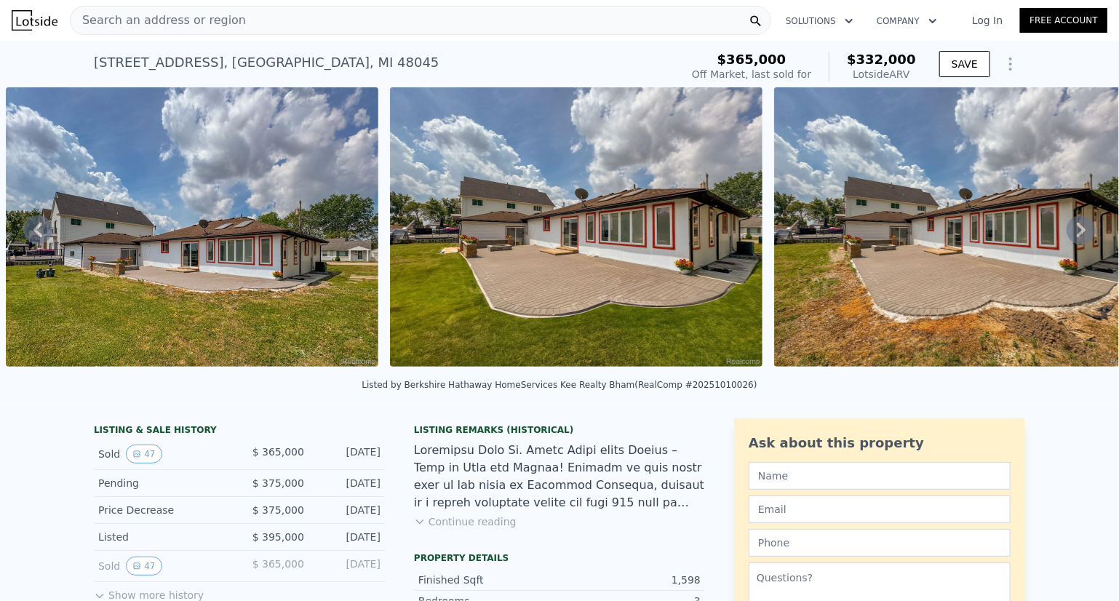
click at [1071, 234] on div "• + − • + − STREET VIEW Loading... SATELLITE VIEW" at bounding box center [559, 229] width 1119 height 285
click at [1077, 234] on icon at bounding box center [1081, 230] width 9 height 15
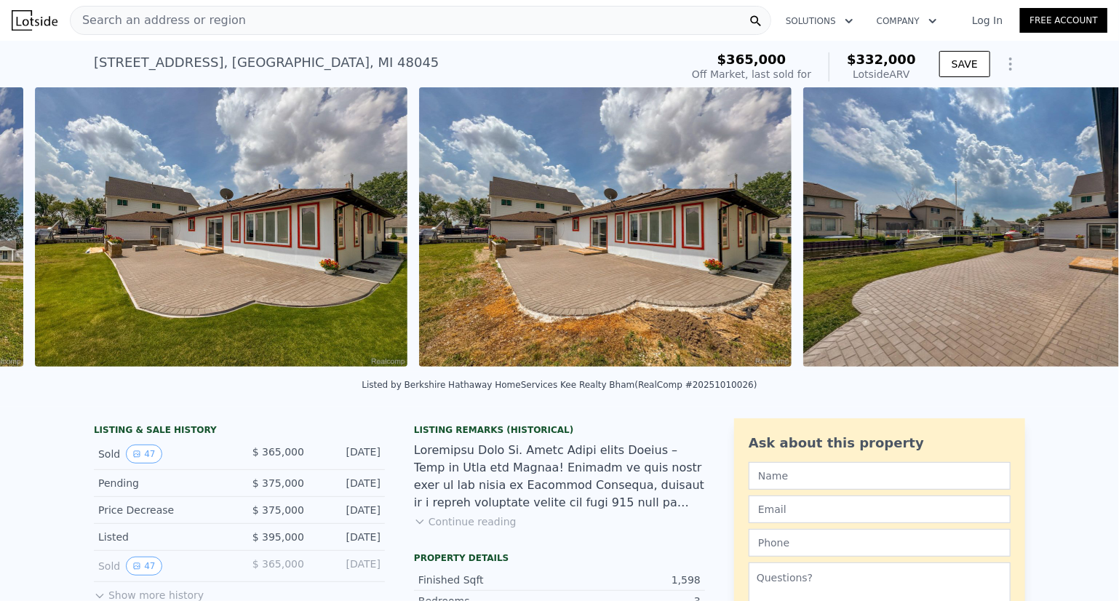
scroll to position [0, 14074]
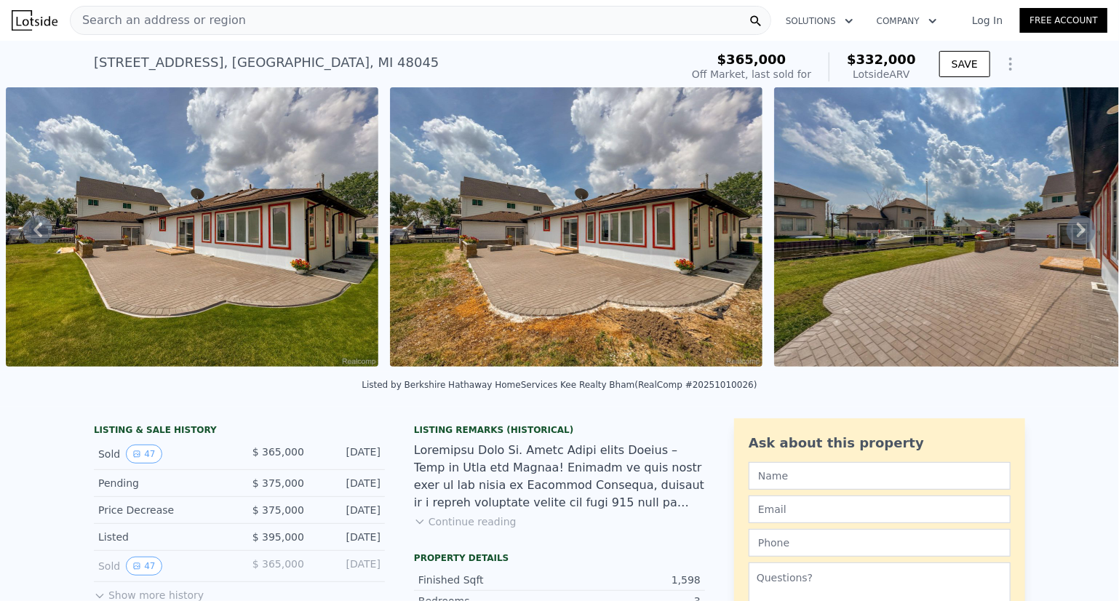
click at [455, 546] on div "Listing Remarks (Historical) Continue reading" at bounding box center [559, 485] width 291 height 122
click at [460, 529] on button "Continue reading" at bounding box center [465, 521] width 103 height 15
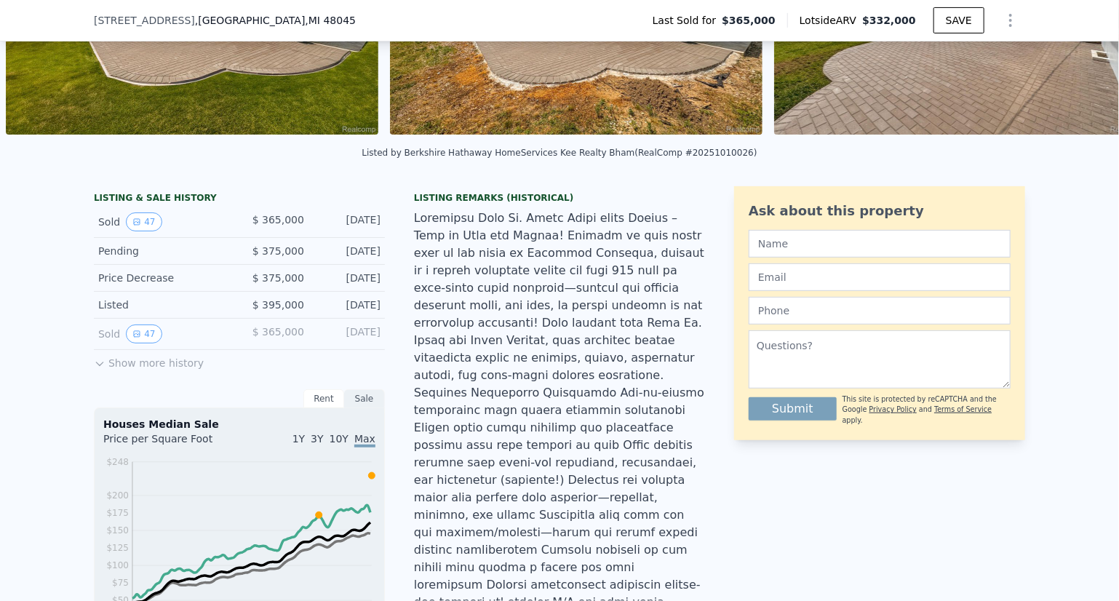
scroll to position [186, 0]
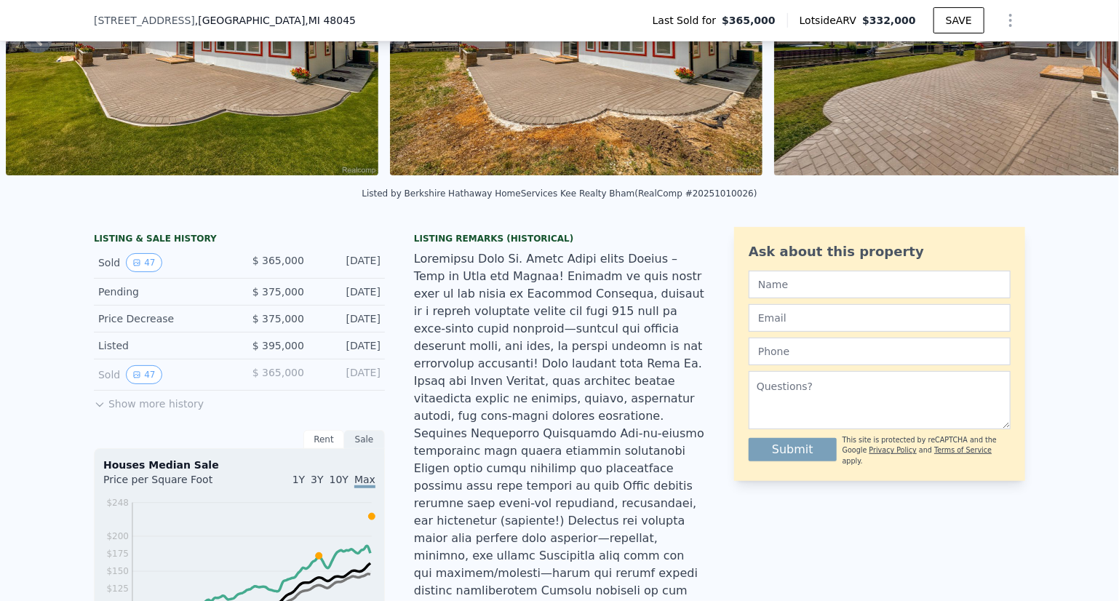
click at [134, 411] on button "Show more history" at bounding box center [149, 401] width 110 height 20
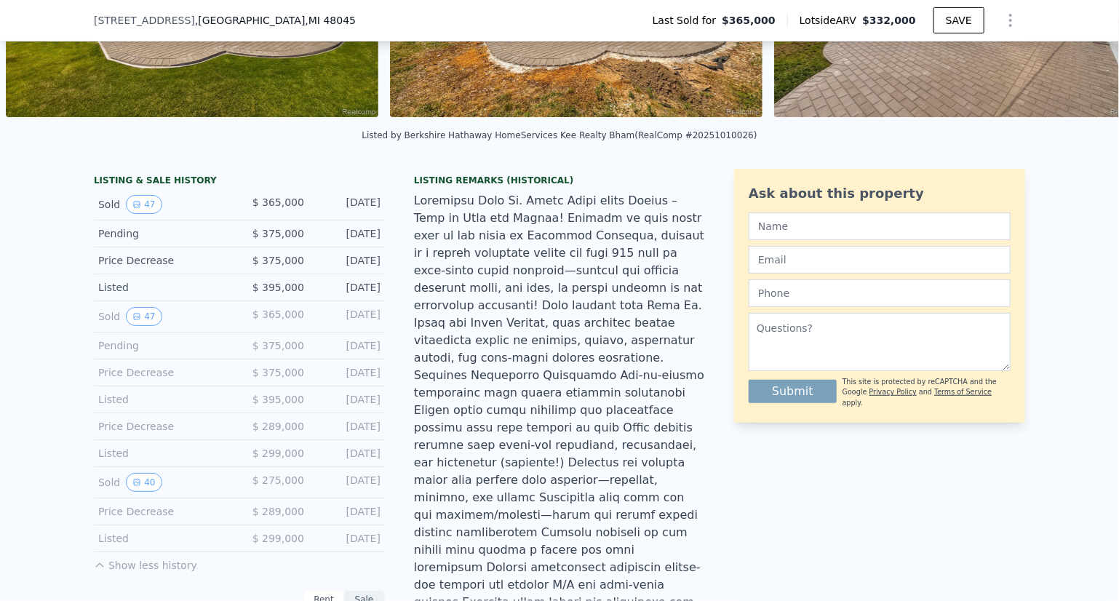
scroll to position [332, 0]
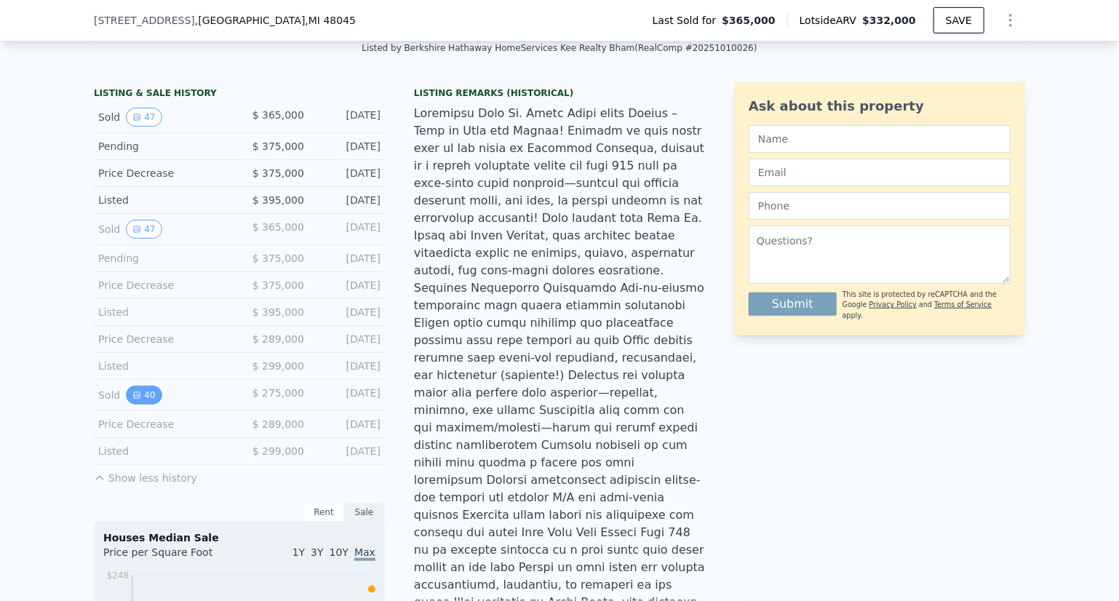
click at [134, 398] on icon "View historical data" at bounding box center [137, 395] width 6 height 6
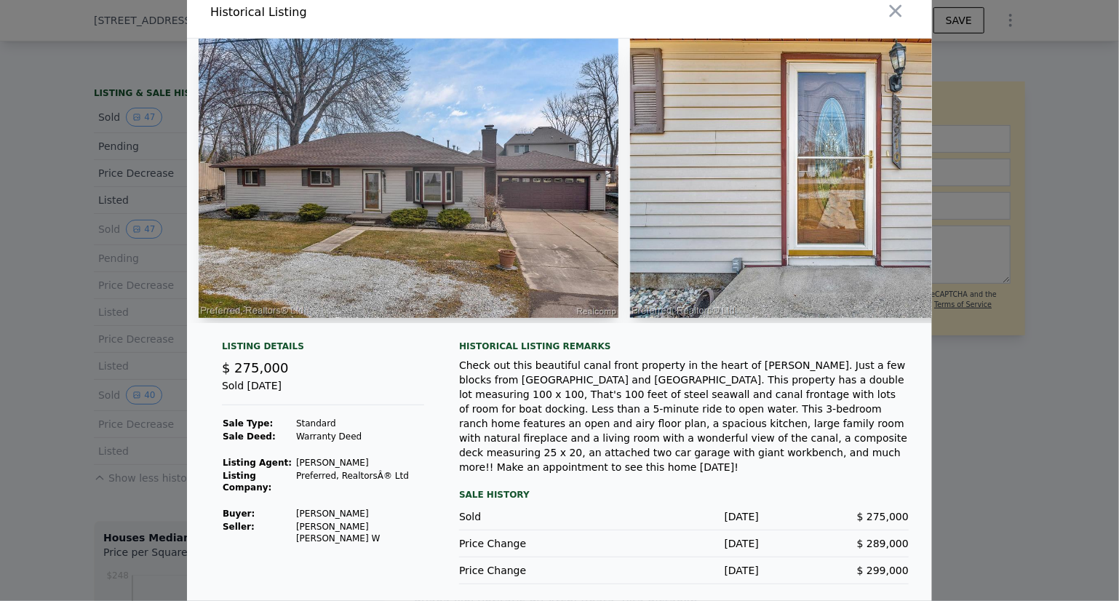
scroll to position [15, 0]
click at [63, 431] on div at bounding box center [559, 300] width 1119 height 601
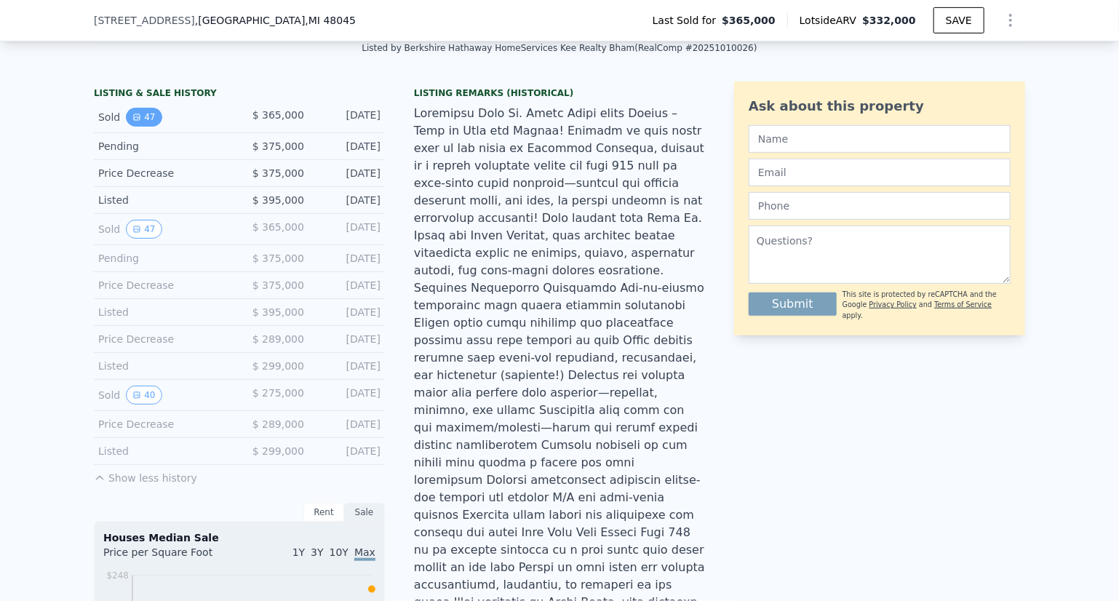
click at [140, 127] on button "47" at bounding box center [144, 117] width 36 height 19
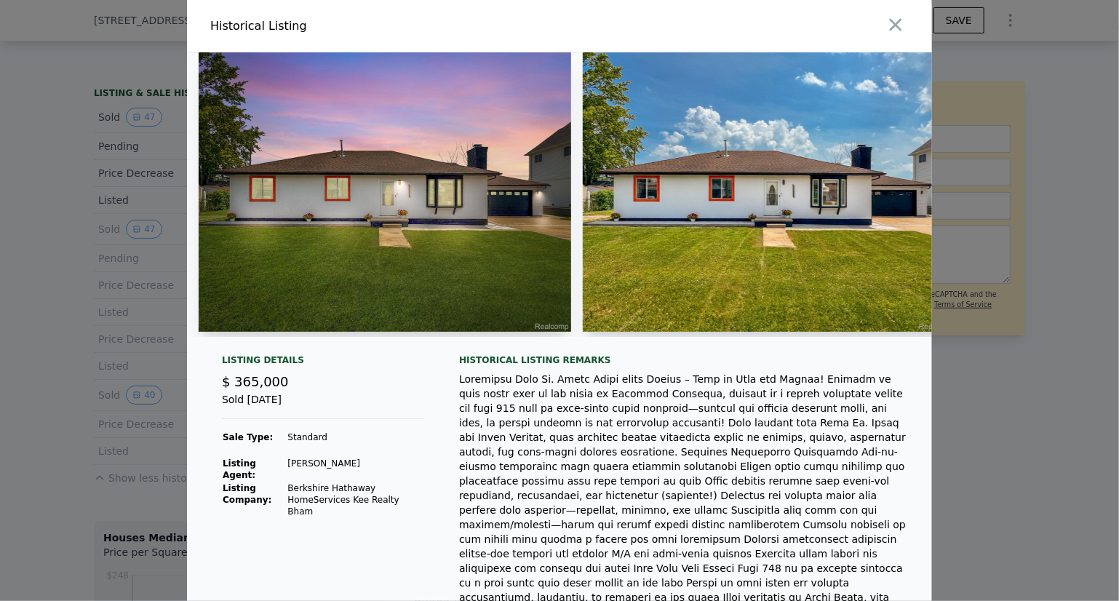
click at [314, 431] on div "Listing Details $ 365,000 Sold Aug 21, 2025 Sale Type: Standard Listing Agent: …" at bounding box center [323, 569] width 226 height 431
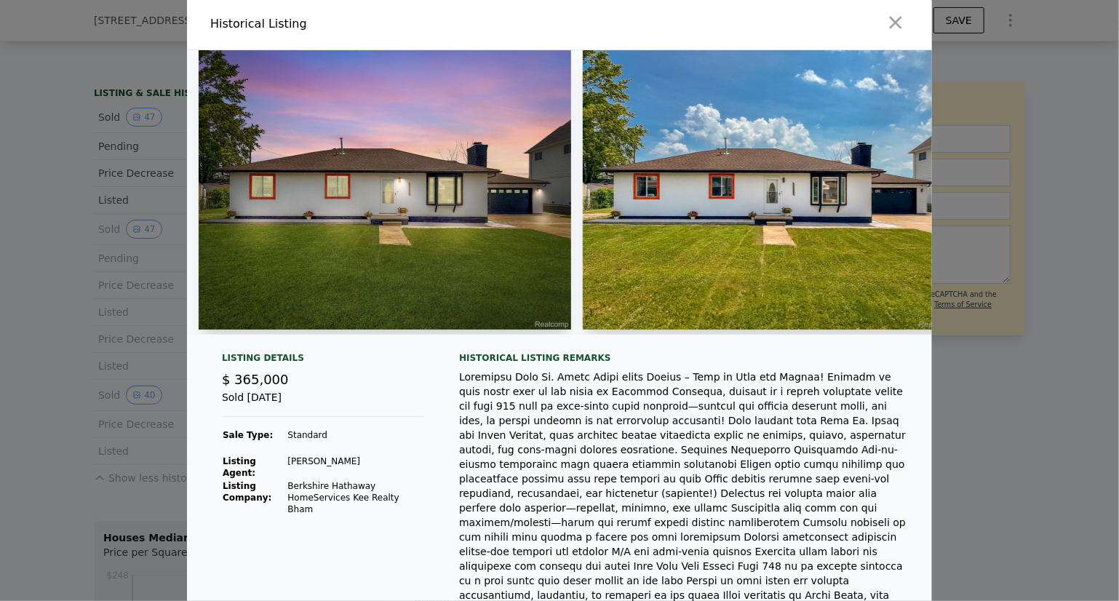
scroll to position [0, 0]
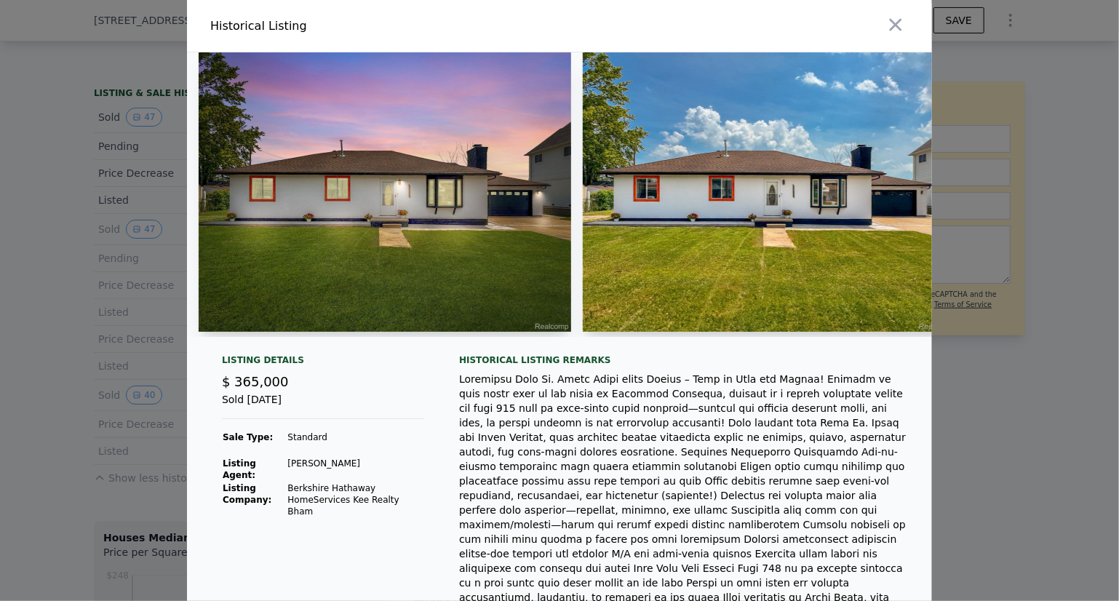
click at [61, 363] on div at bounding box center [559, 300] width 1119 height 601
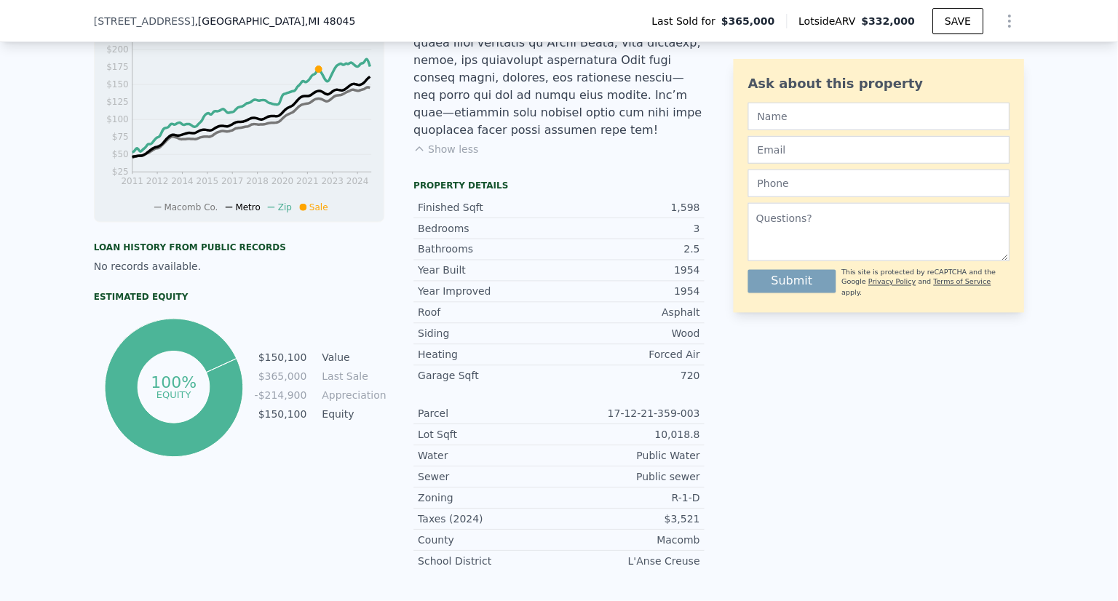
scroll to position [896, 0]
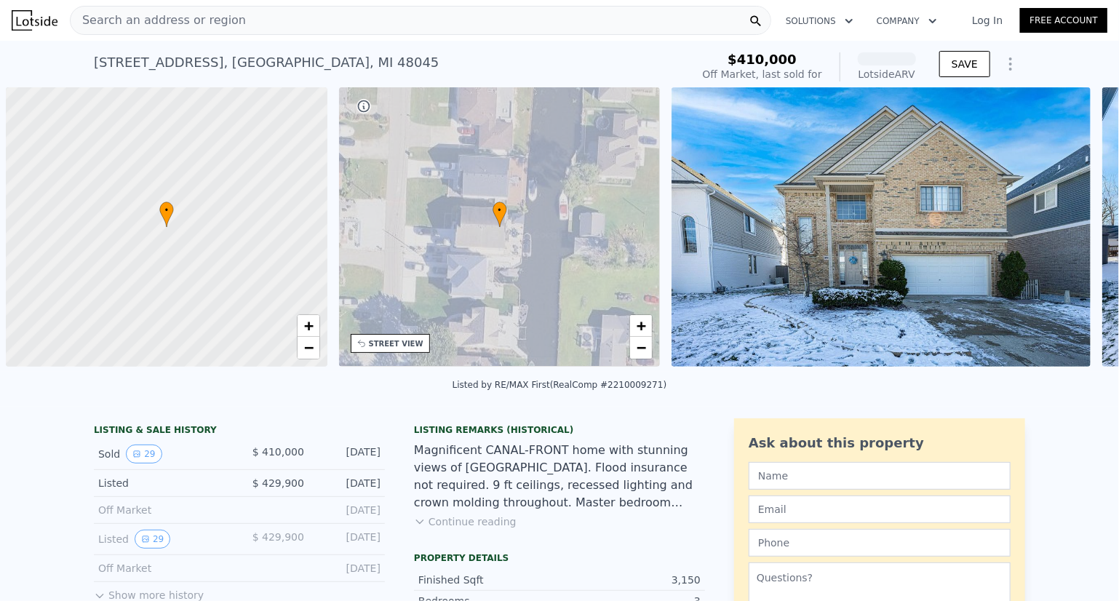
scroll to position [0, 6]
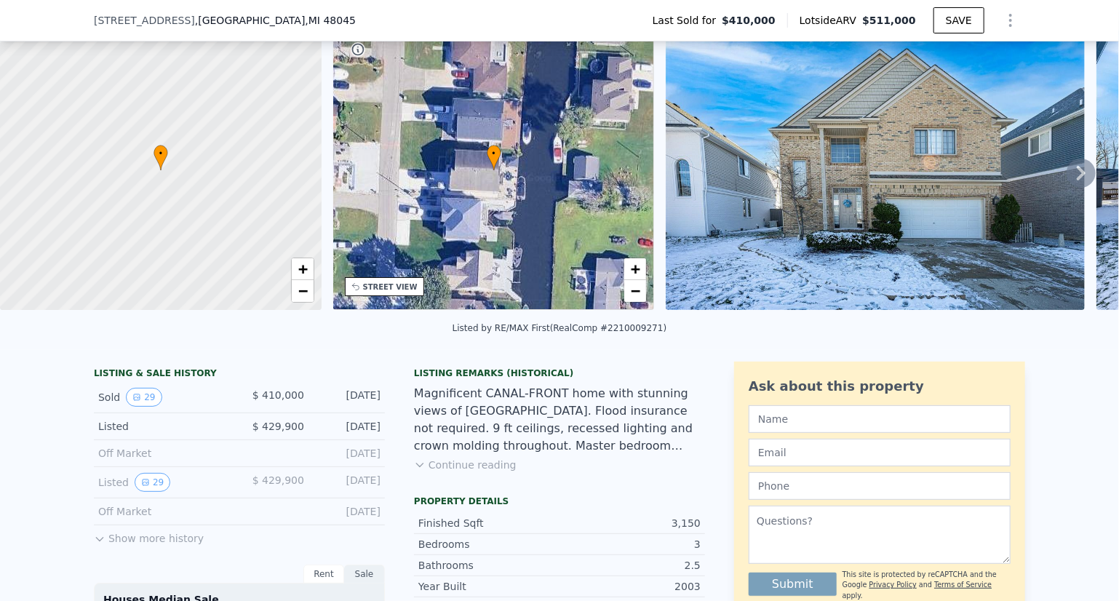
scroll to position [0, 0]
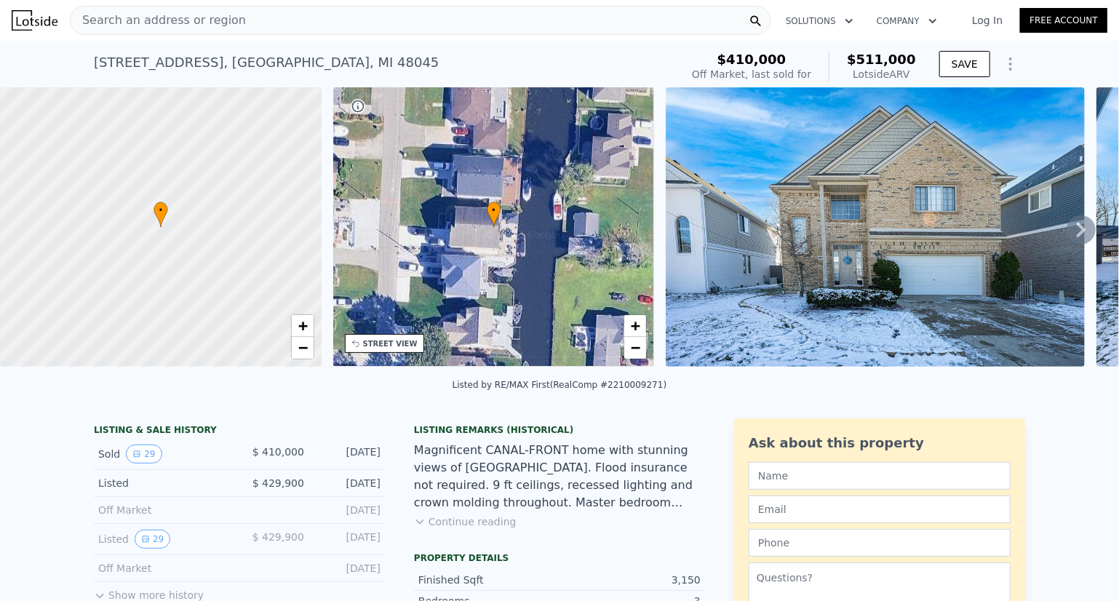
click at [262, 16] on div "Search an address or region" at bounding box center [420, 20] width 701 height 29
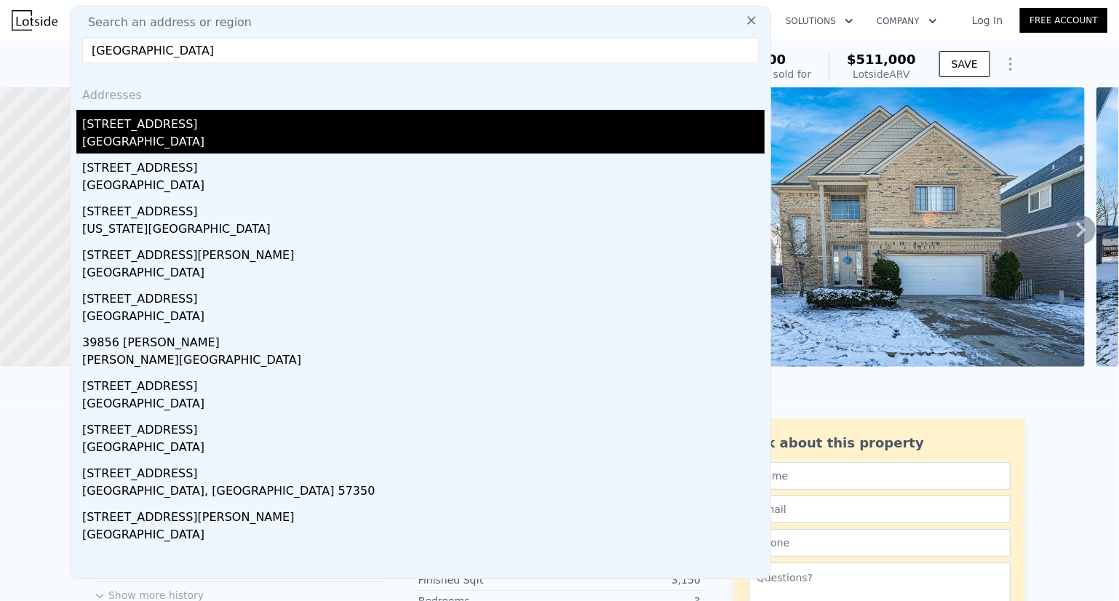
type input "[GEOGRAPHIC_DATA]"
click at [173, 123] on div "[STREET_ADDRESS]" at bounding box center [423, 121] width 683 height 23
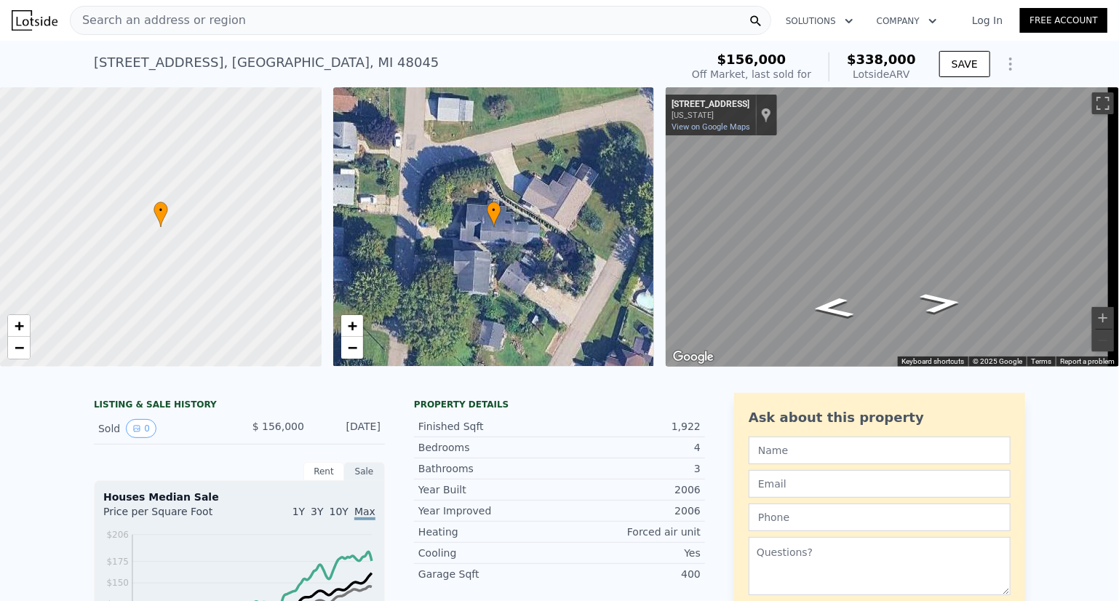
click at [302, 22] on div "Search an address or region" at bounding box center [420, 20] width 701 height 29
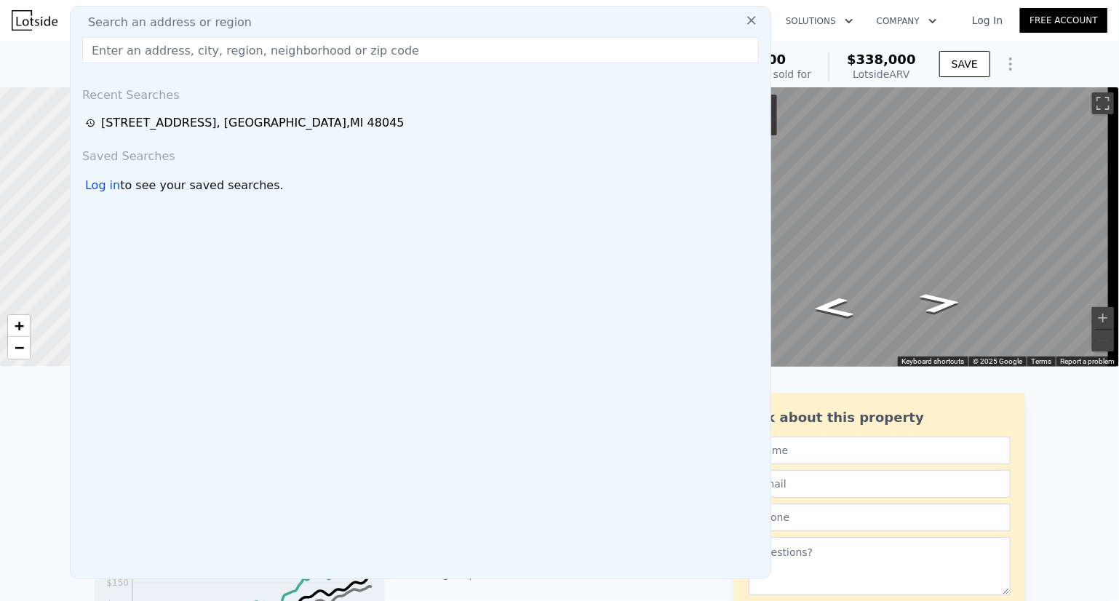
click at [302, 22] on div "Search an address or region" at bounding box center [420, 22] width 688 height 17
click at [282, 41] on input "text" at bounding box center [420, 50] width 677 height 26
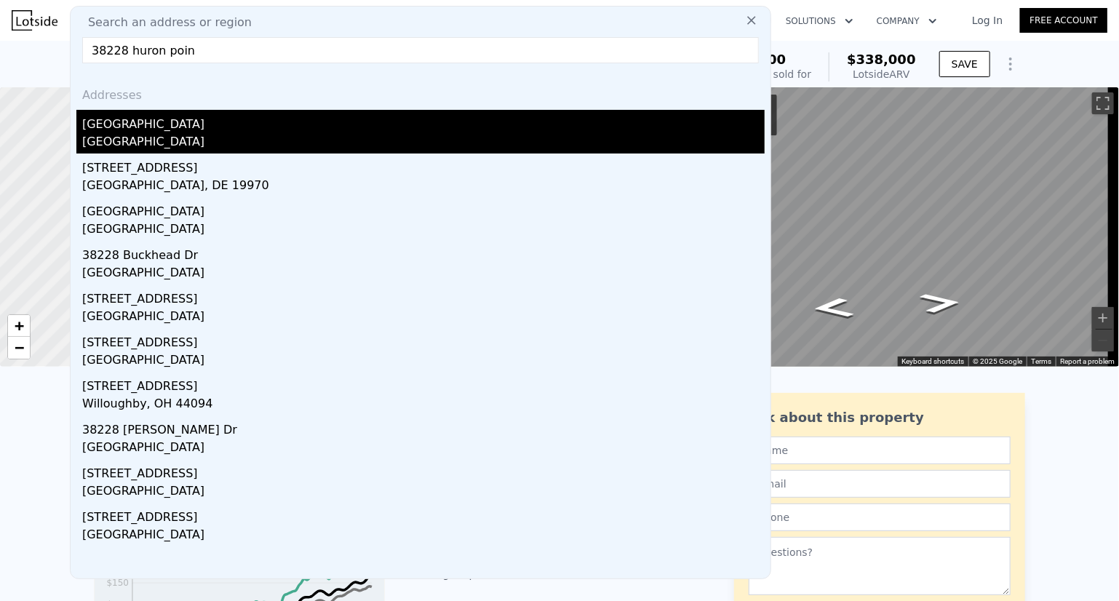
type input "38228 huron poin"
click at [188, 124] on div "[GEOGRAPHIC_DATA]" at bounding box center [423, 121] width 683 height 23
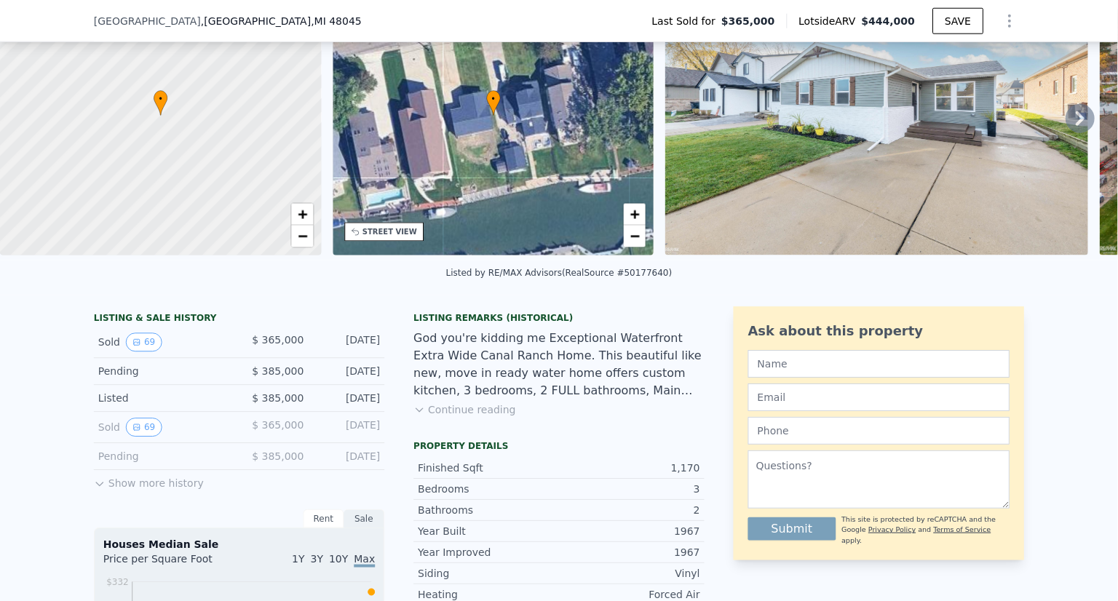
scroll to position [111, 0]
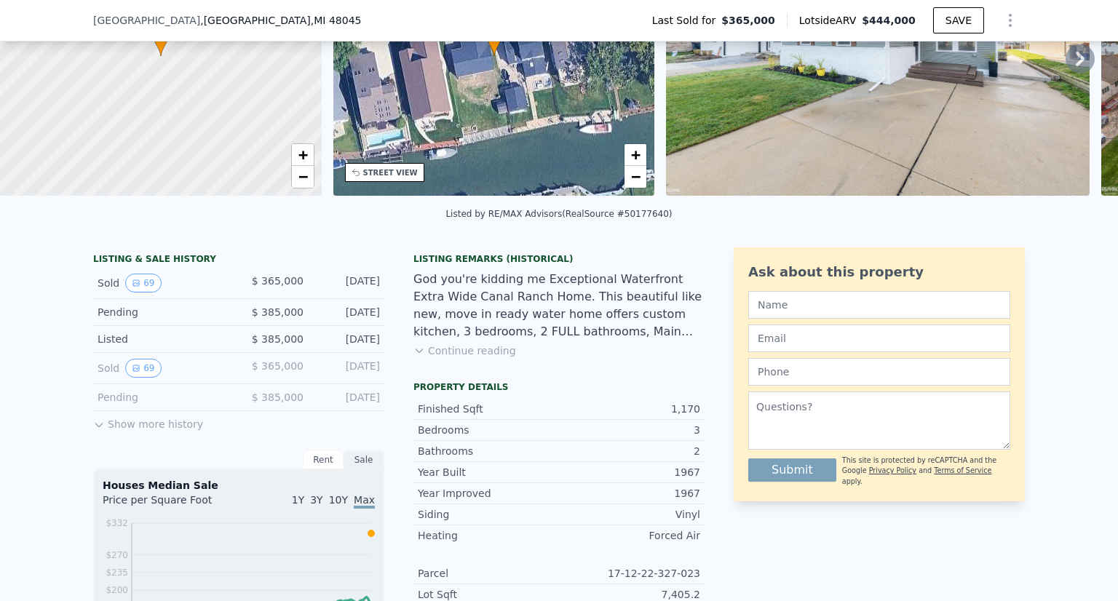
scroll to position [5, 0]
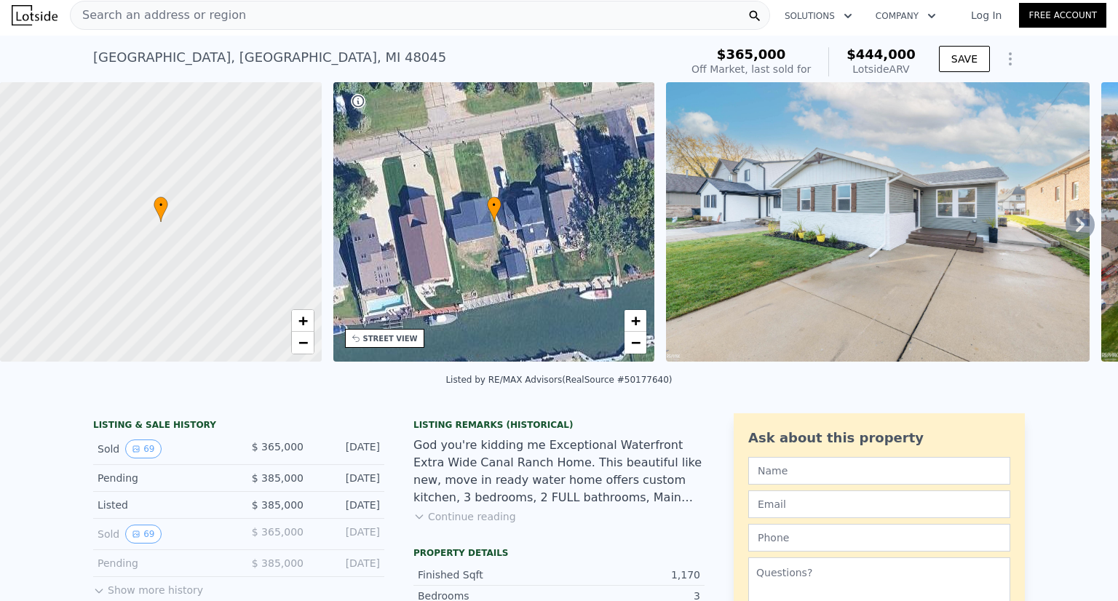
click at [1075, 232] on icon at bounding box center [1079, 225] width 9 height 15
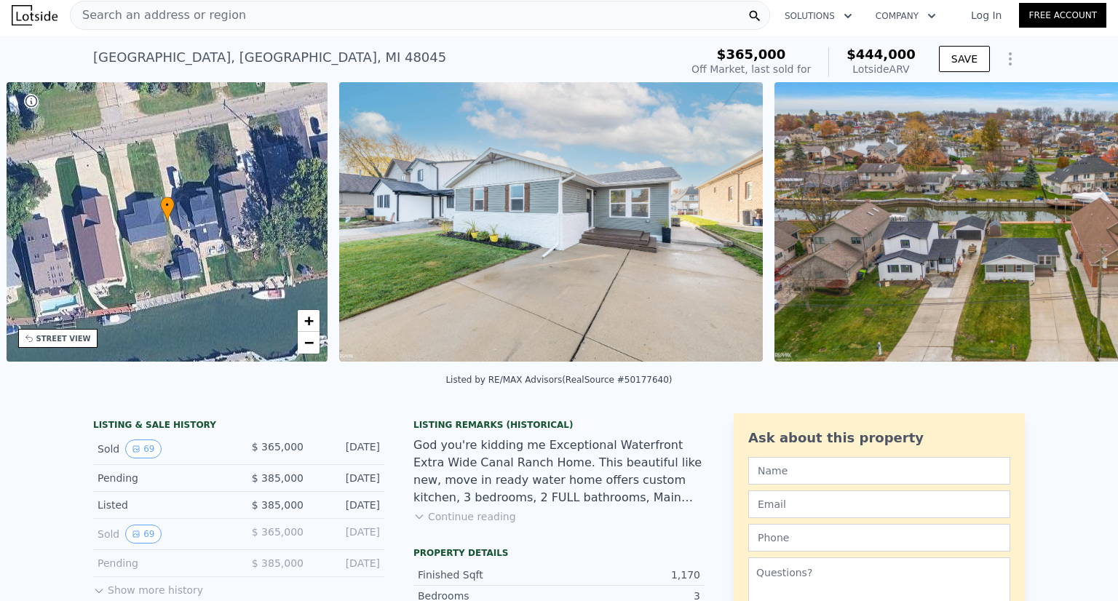
scroll to position [0, 338]
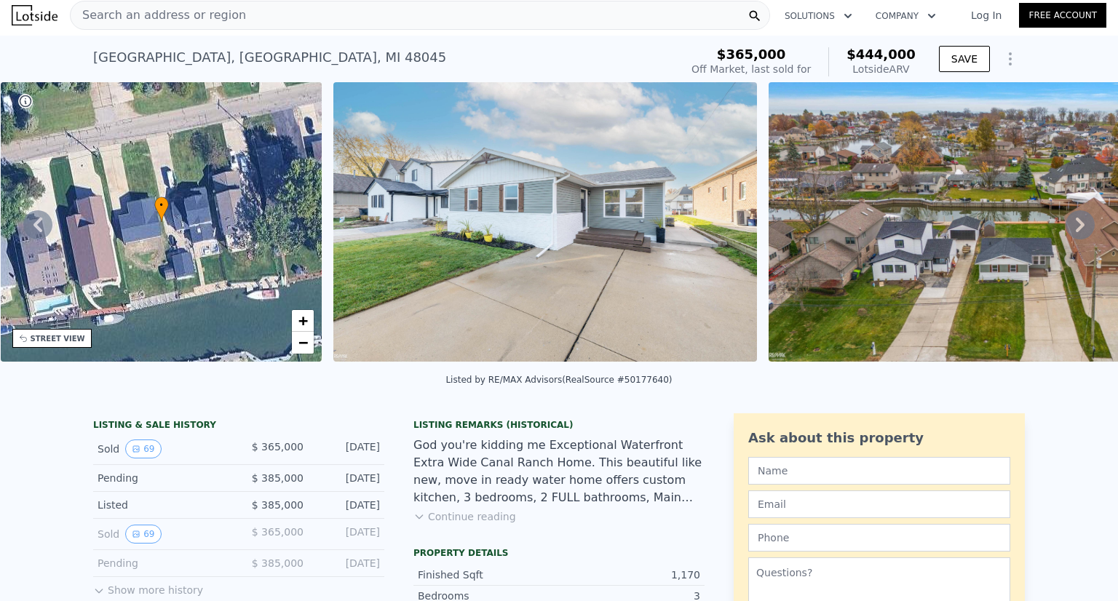
click at [1075, 232] on icon at bounding box center [1079, 225] width 9 height 15
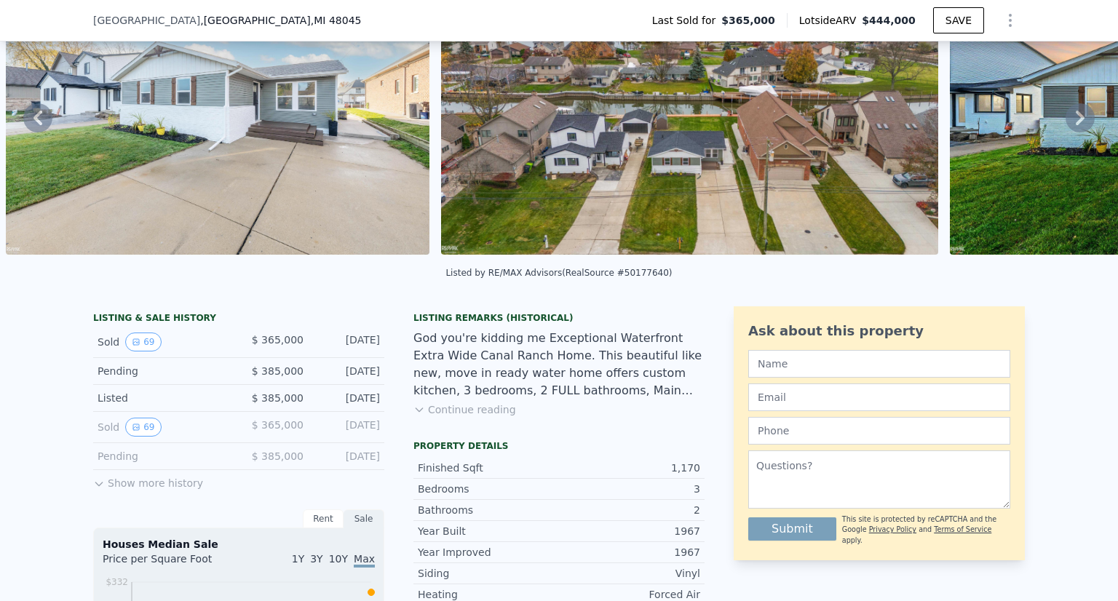
scroll to position [5, 0]
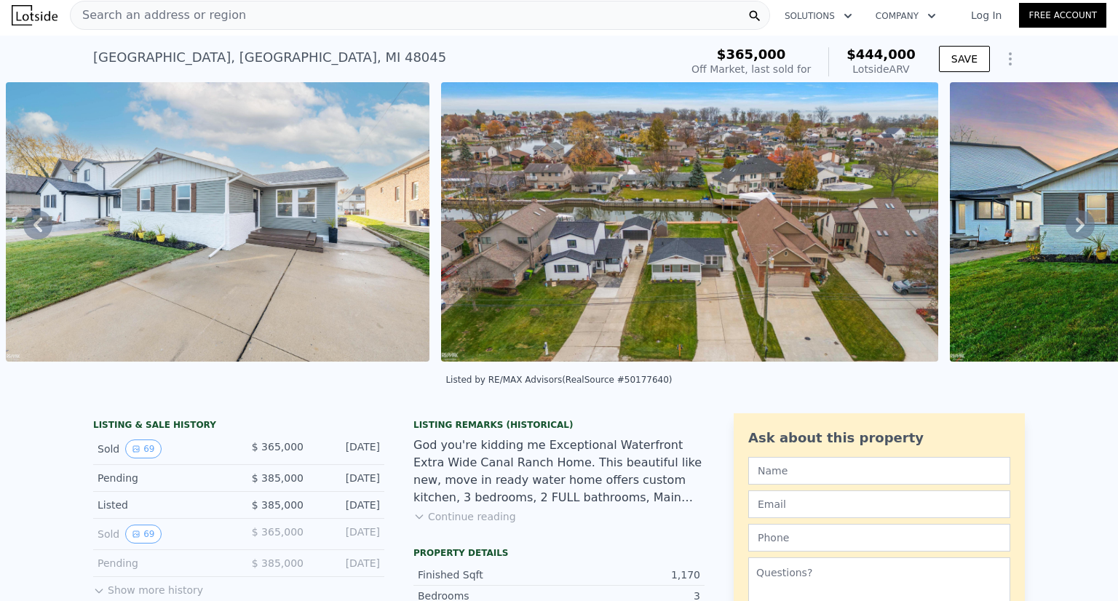
click at [31, 227] on icon at bounding box center [37, 224] width 29 height 29
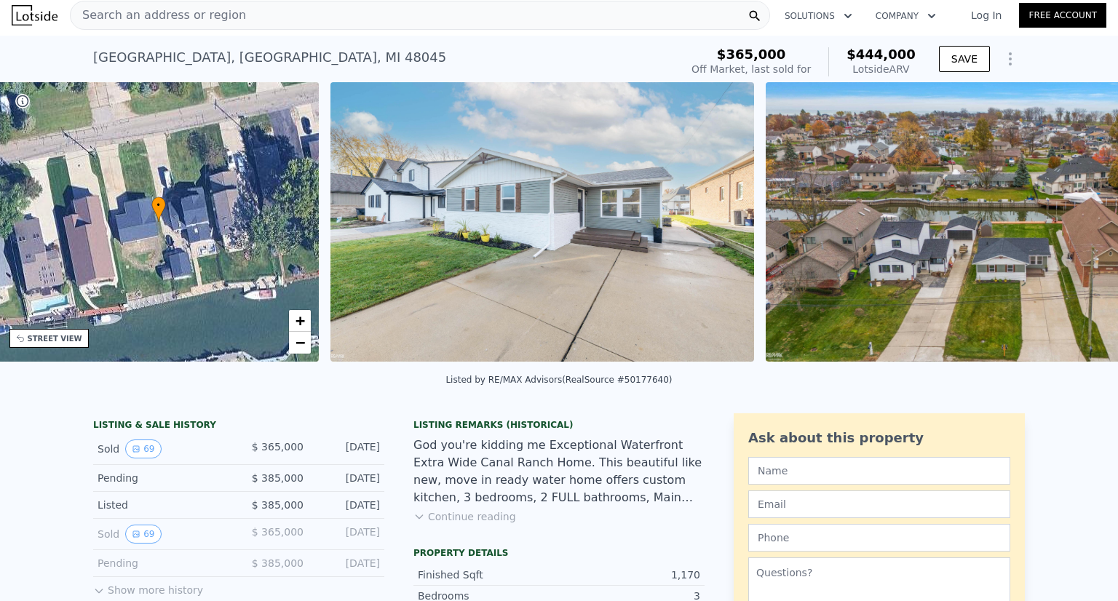
scroll to position [0, 338]
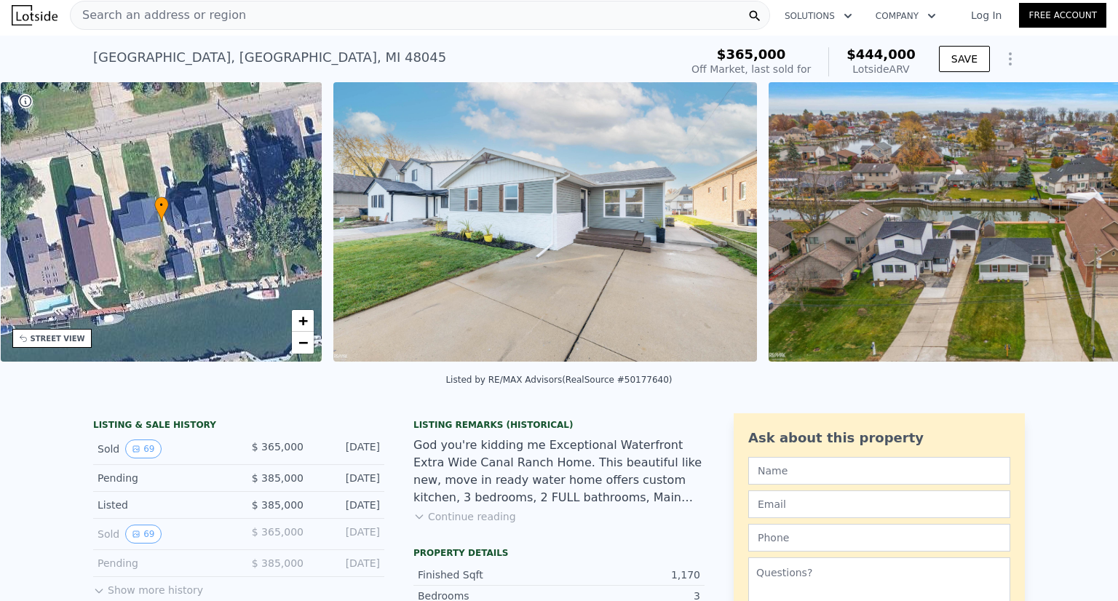
click at [31, 227] on div "• + − • + − STREET VIEW ← Move left → Move right ↑ Move up ↓ Move down + Zoom i…" at bounding box center [559, 224] width 1118 height 285
click at [60, 348] on div "• + −" at bounding box center [162, 221] width 322 height 279
click at [62, 345] on div "STREET VIEW" at bounding box center [51, 338] width 79 height 19
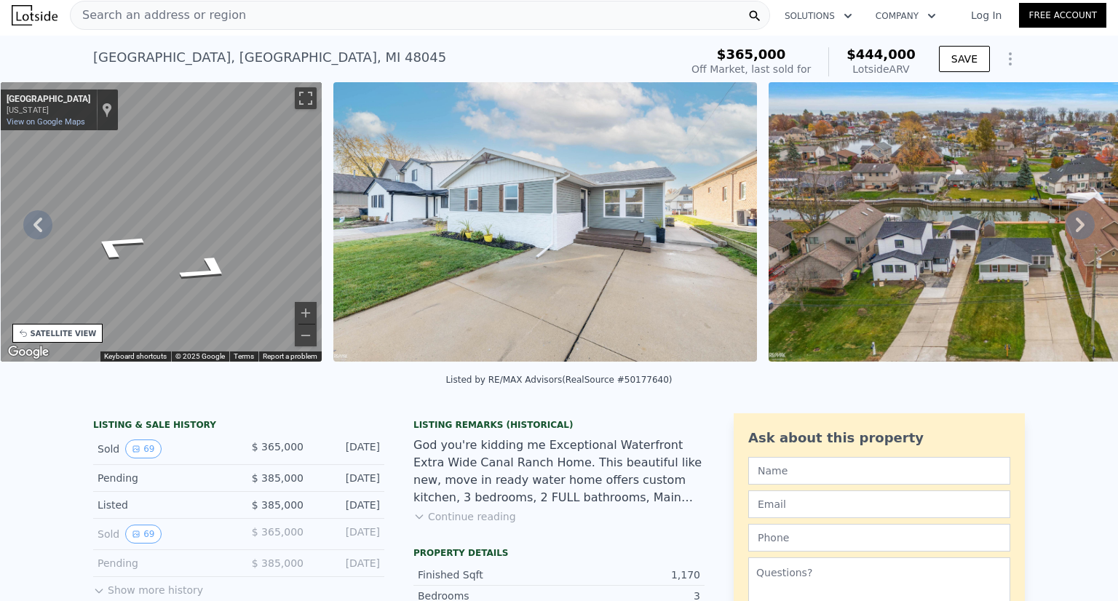
click at [374, 231] on div "• + − • + − STREET VIEW ← Move left → Move right ↑ Move up ↓ Move down + Zoom i…" at bounding box center [559, 224] width 1118 height 285
drag, startPoint x: 149, startPoint y: 234, endPoint x: 380, endPoint y: 218, distance: 231.2
click at [380, 218] on div "• + − • + − STREET VIEW ← Move left → Move right ↑ Move up ↓ Move down + Zoom i…" at bounding box center [559, 224] width 1118 height 285
click at [402, 182] on div "• + − • + − STREET VIEW ← Move left → Move right ↑ Move up ↓ Move down + Zoom i…" at bounding box center [559, 224] width 1118 height 285
click at [333, 204] on div "• + − • + − STREET VIEW ← Move left → Move right ↑ Move up ↓ Move down + Zoom i…" at bounding box center [559, 224] width 1118 height 285
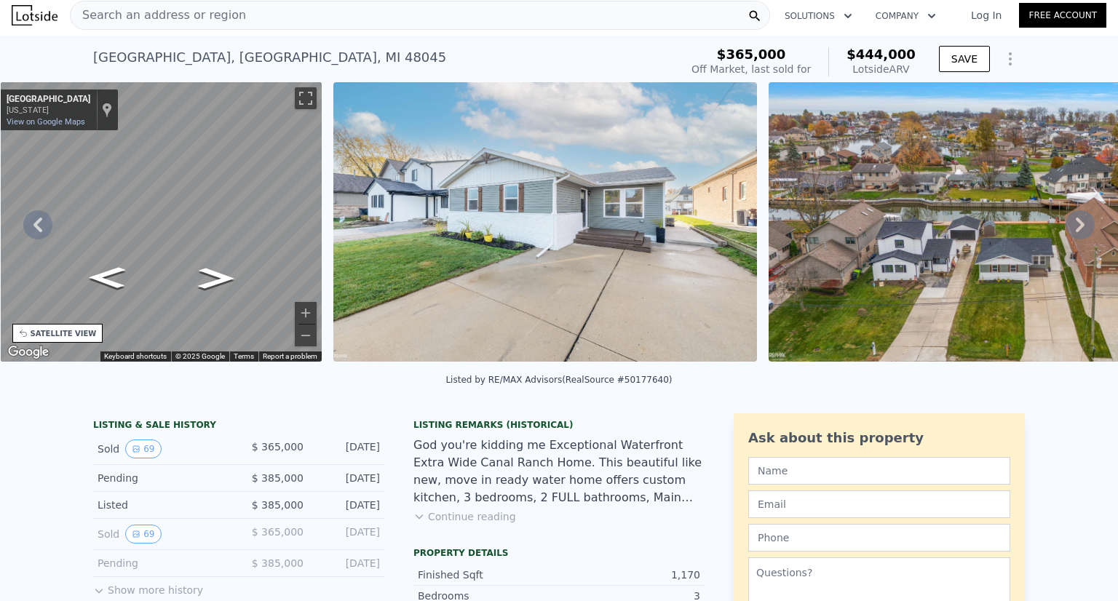
click at [349, 196] on div "• + − • + − STREET VIEW ← Move left → Move right ↑ Move up ↓ Move down + Zoom i…" at bounding box center [559, 224] width 1118 height 285
click at [347, 182] on div "• + − • + − STREET VIEW ← Move left → Move right ↑ Move up ↓ Move down + Zoom i…" at bounding box center [559, 224] width 1118 height 285
